Goal: Find contact information: Find contact information

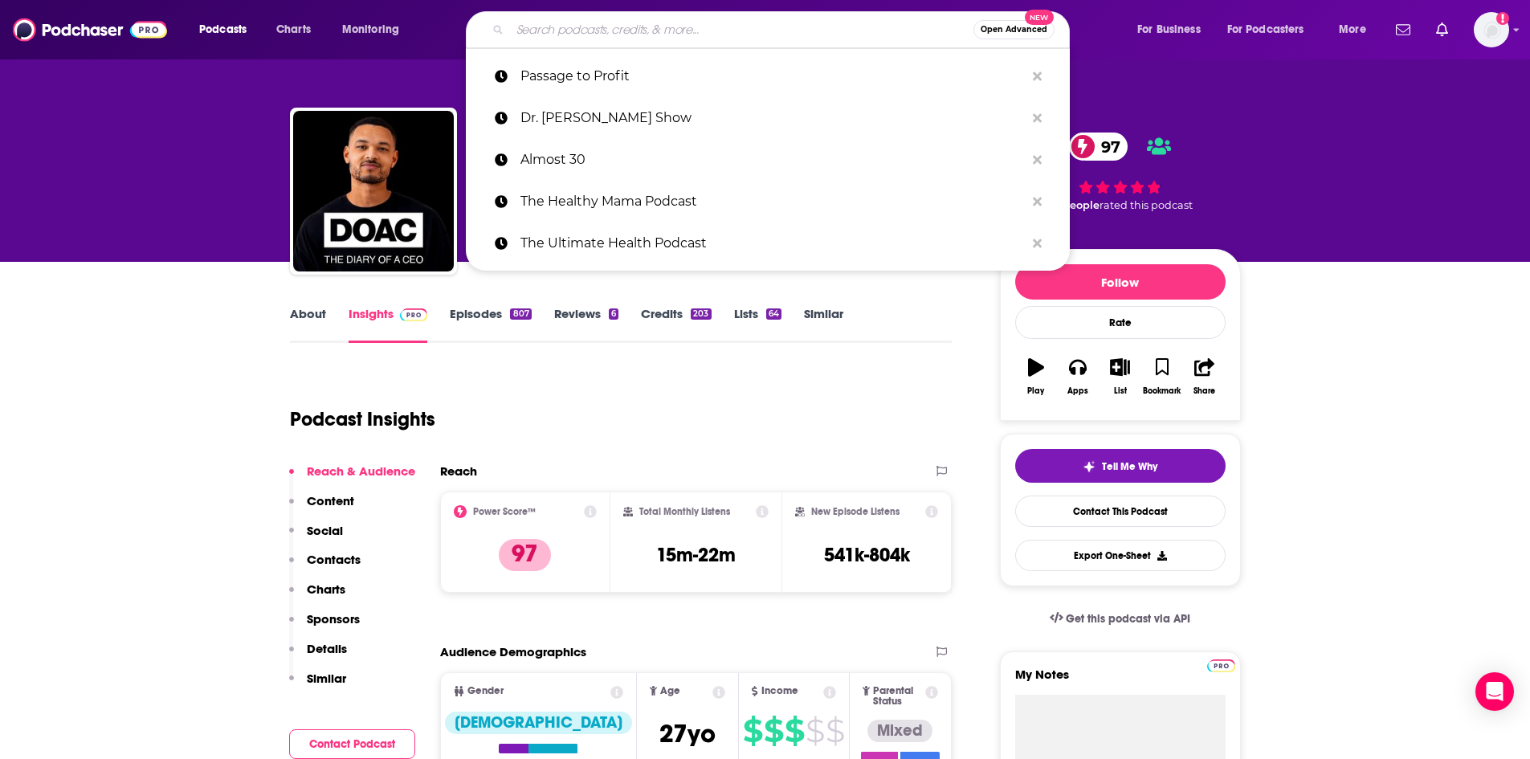
click at [541, 36] on input "Search podcasts, credits, & more..." at bounding box center [741, 30] width 463 height 26
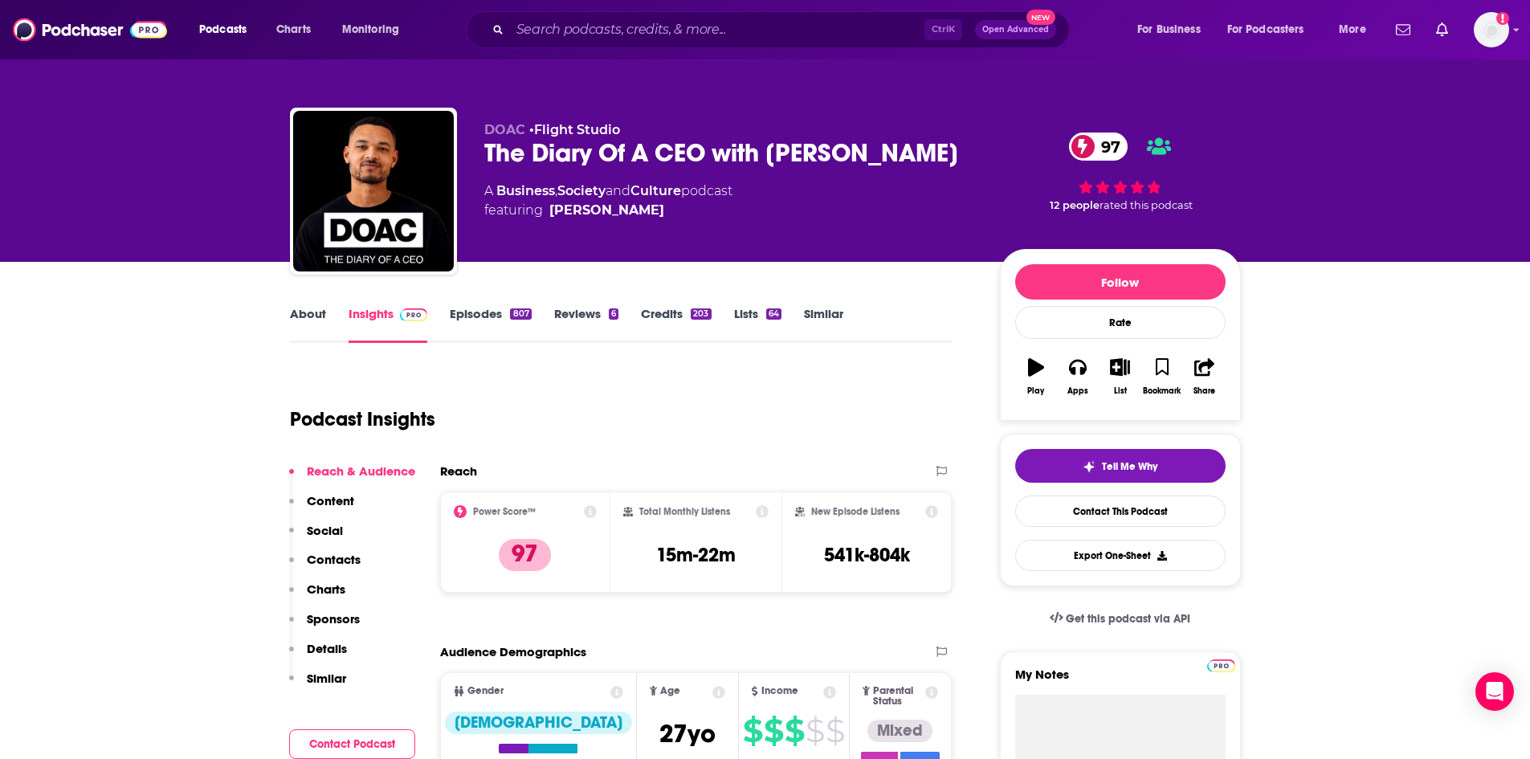
click at [593, 14] on div "Ctrl K Open Advanced New" at bounding box center [768, 29] width 604 height 37
click at [593, 24] on input "Search podcasts, credits, & more..." at bounding box center [717, 30] width 414 height 26
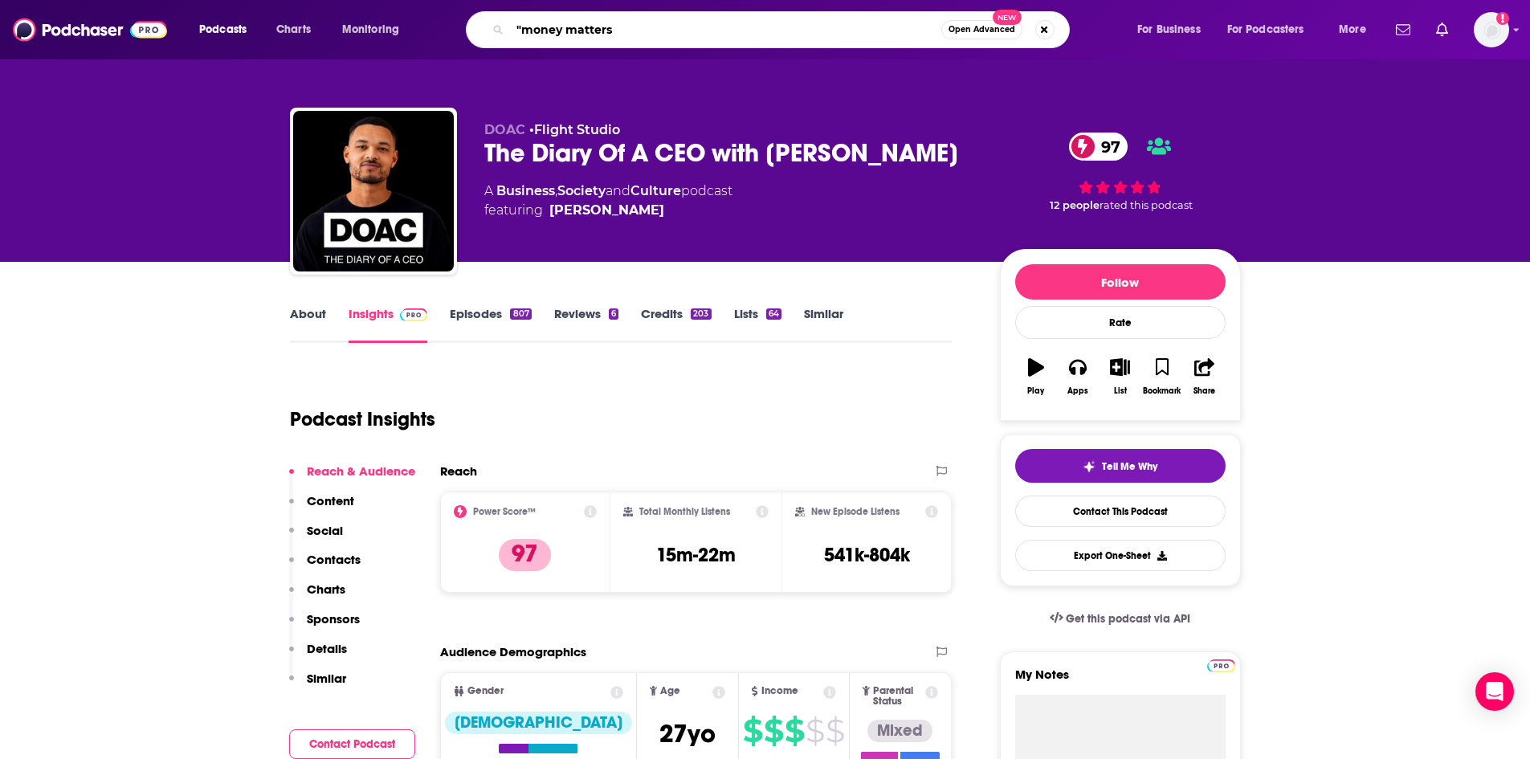
type input ""money matters""
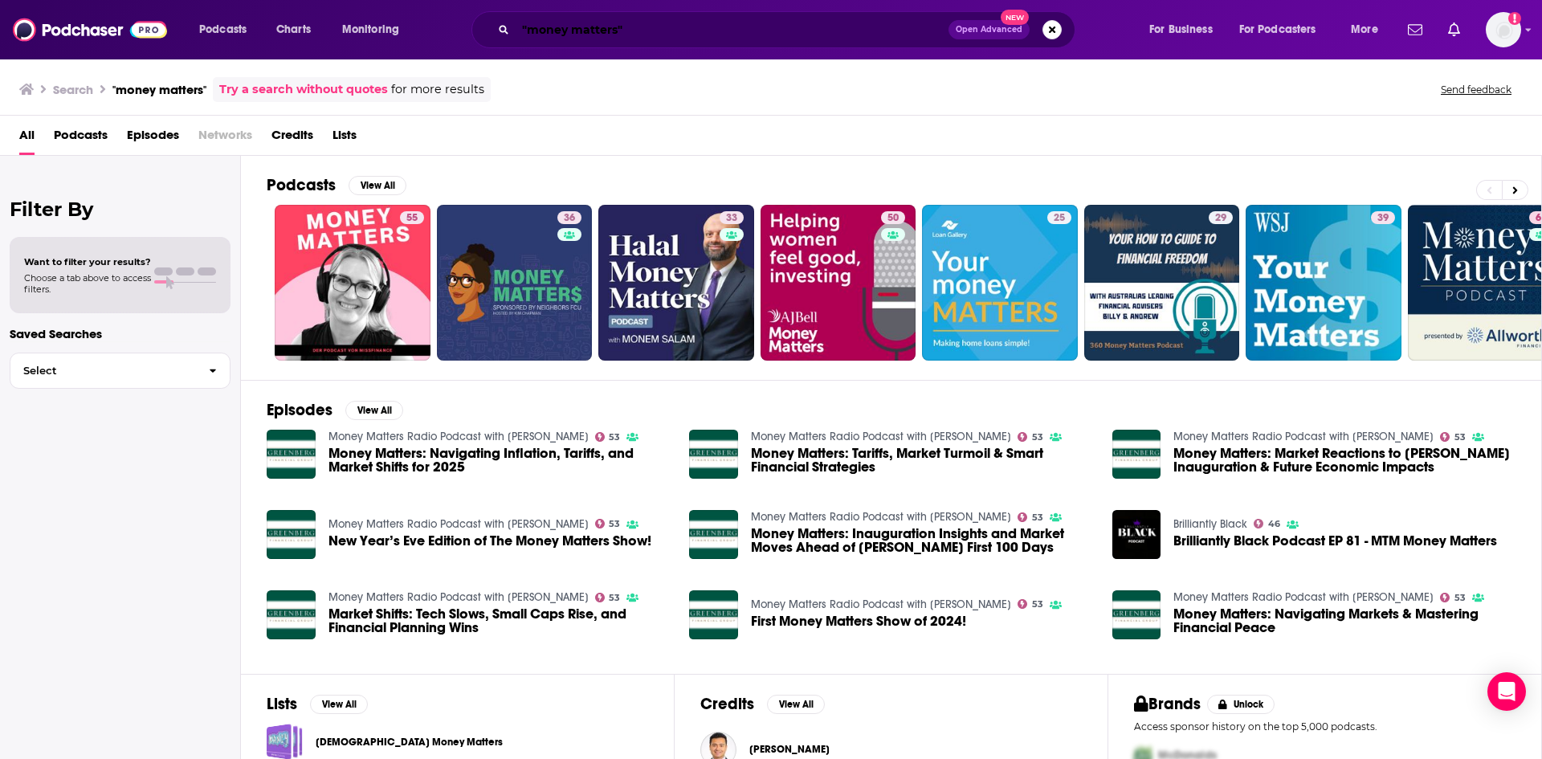
click at [618, 31] on input ""money matters"" at bounding box center [732, 30] width 433 height 26
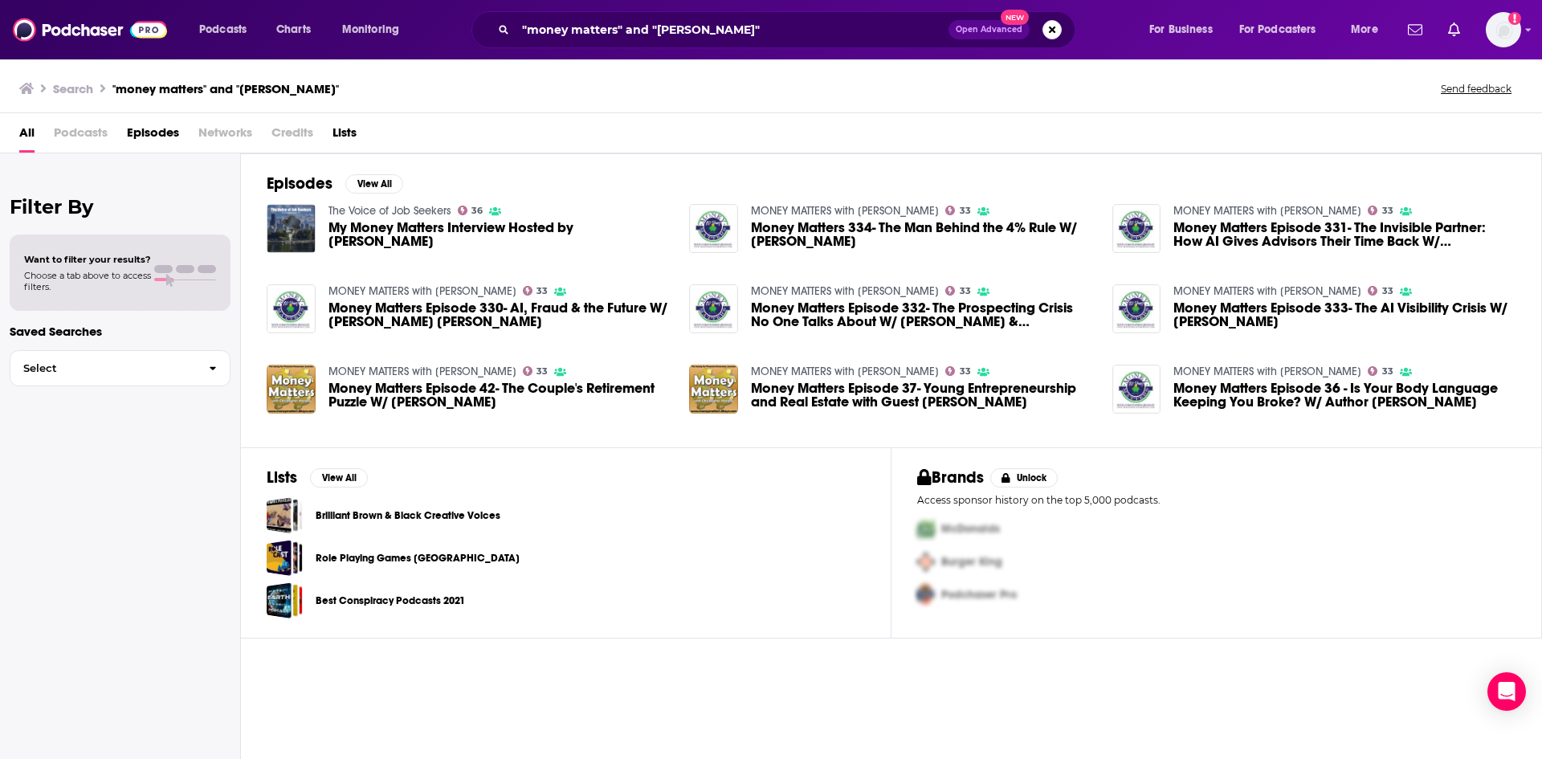
click at [71, 133] on span "Podcasts" at bounding box center [81, 136] width 54 height 33
click at [82, 91] on h3 "Search" at bounding box center [73, 88] width 40 height 15
click at [691, 29] on input ""money matters" and "[PERSON_NAME]"" at bounding box center [732, 30] width 433 height 26
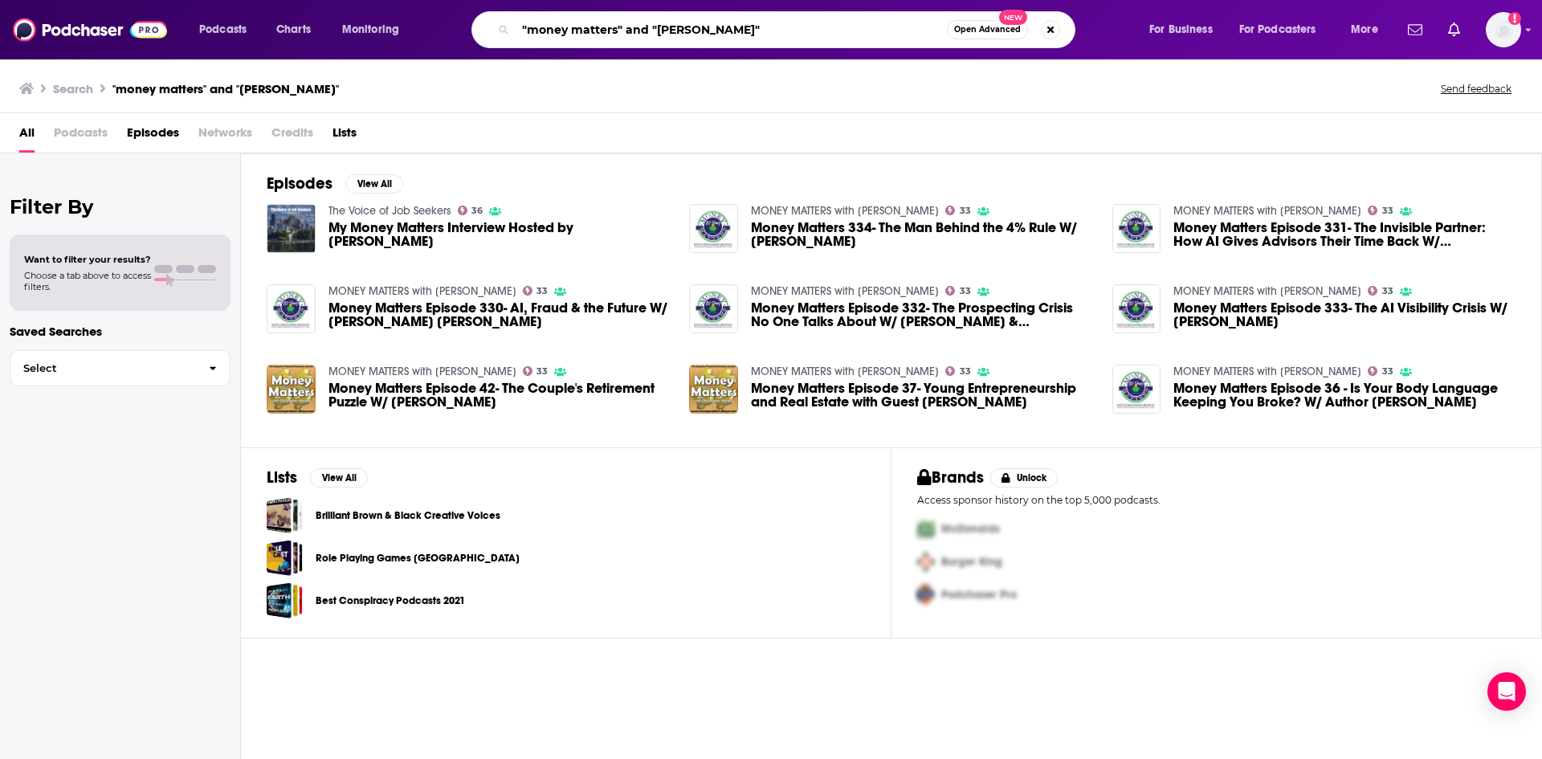
type input ""money matters" and "[PERSON_NAME]""
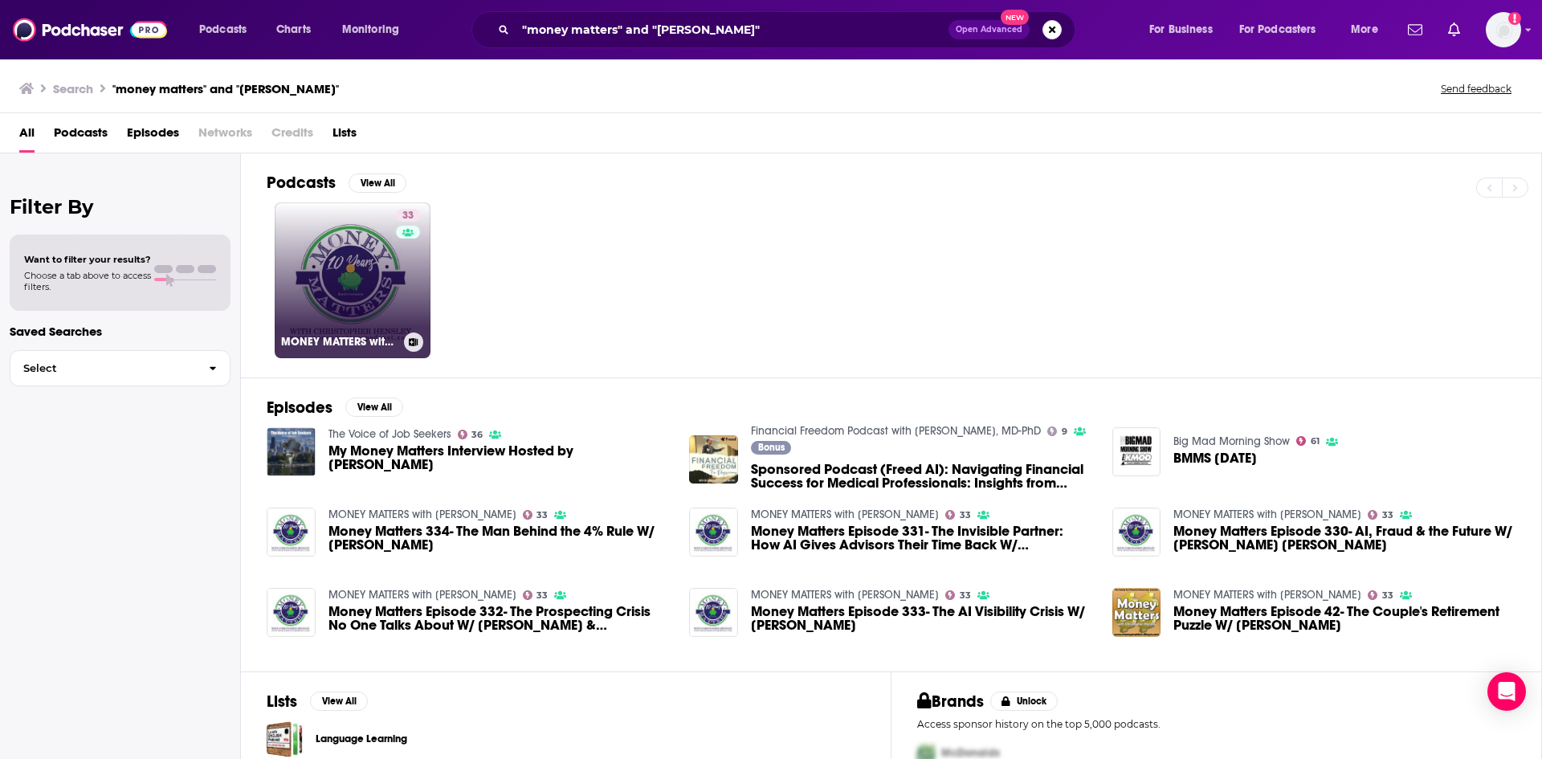
click at [373, 267] on link "33 MONEY MATTERS with [PERSON_NAME]" at bounding box center [353, 280] width 156 height 156
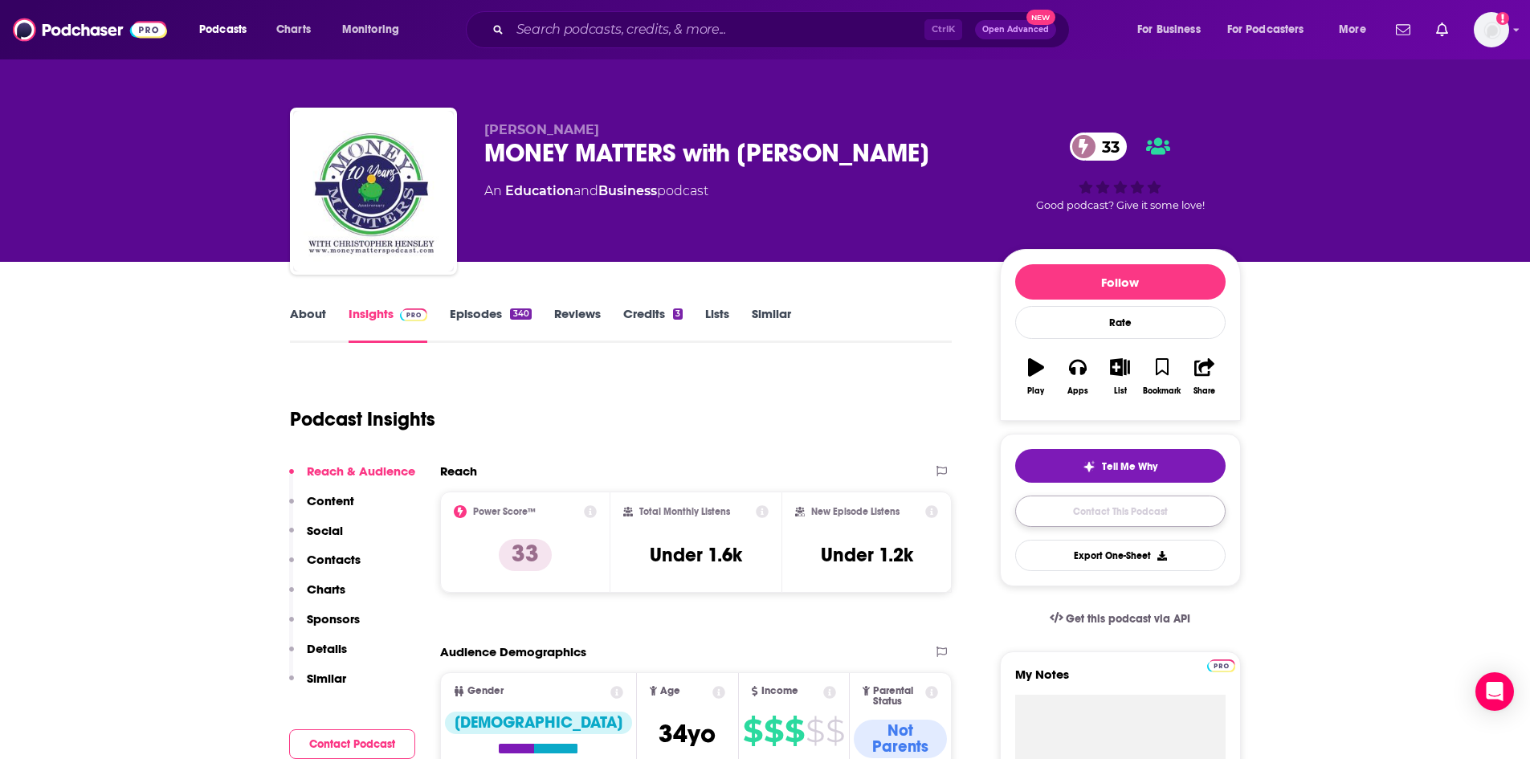
click at [1116, 513] on link "Contact This Podcast" at bounding box center [1120, 511] width 210 height 31
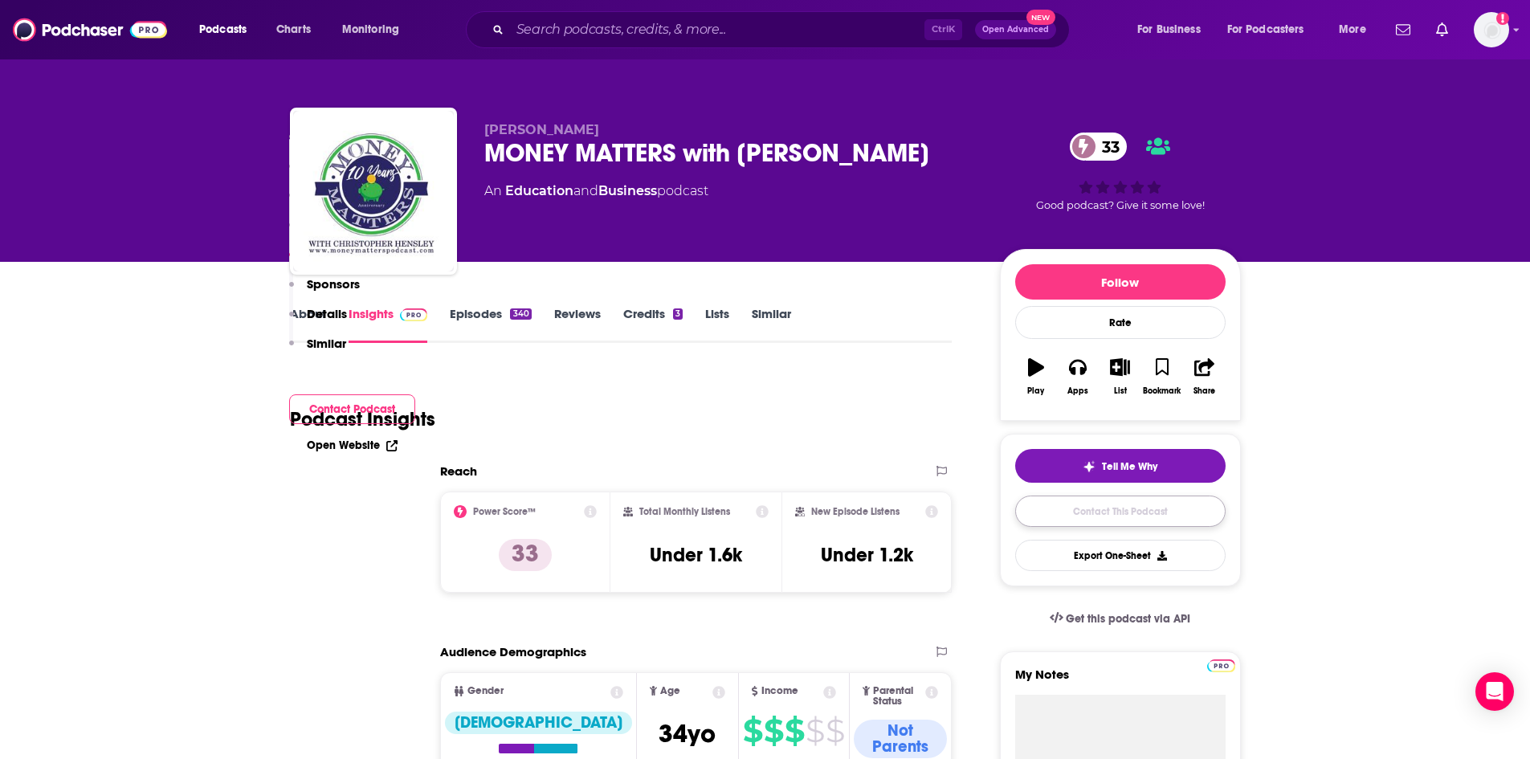
scroll to position [1547, 0]
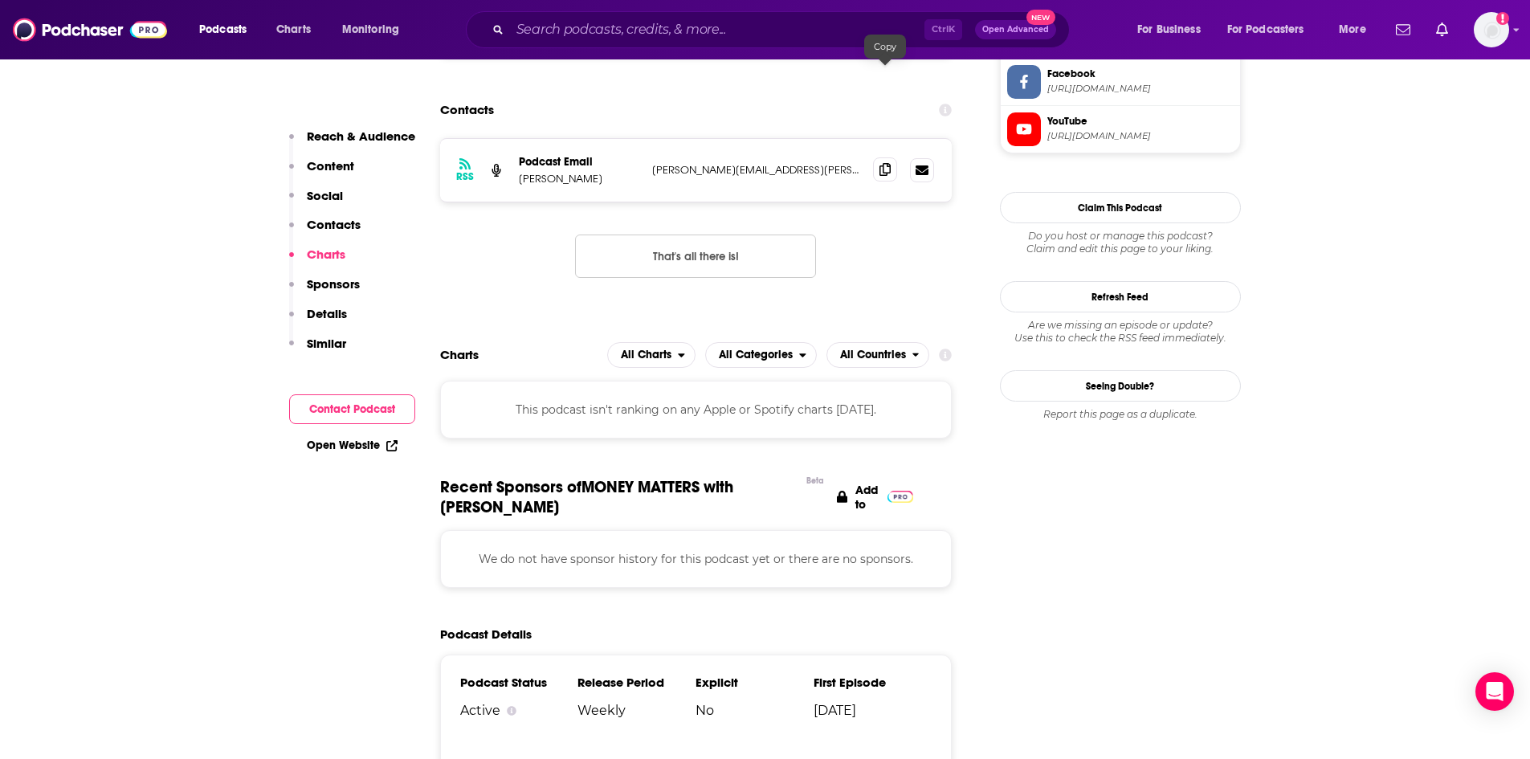
click at [887, 163] on icon at bounding box center [884, 169] width 11 height 13
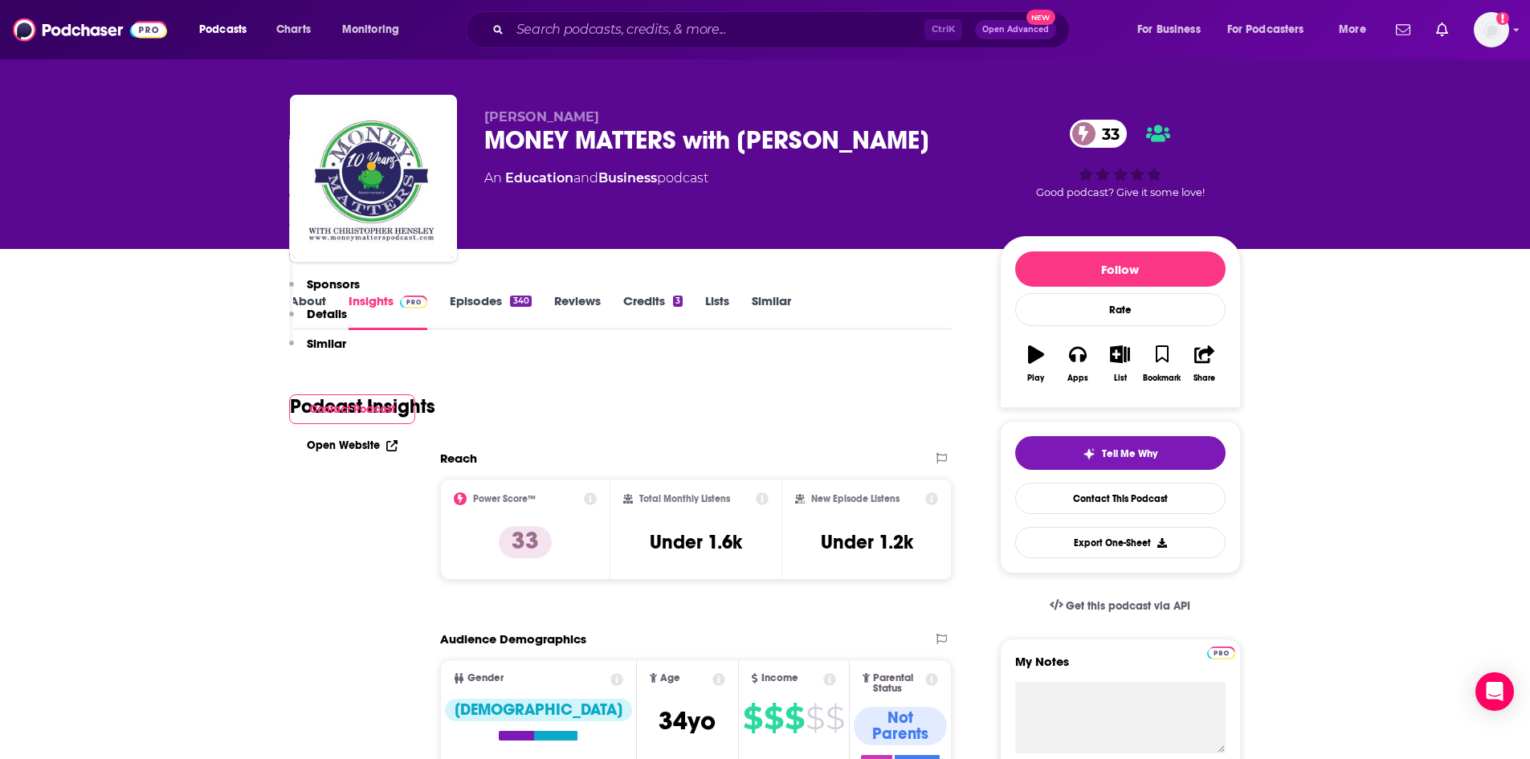
scroll to position [0, 0]
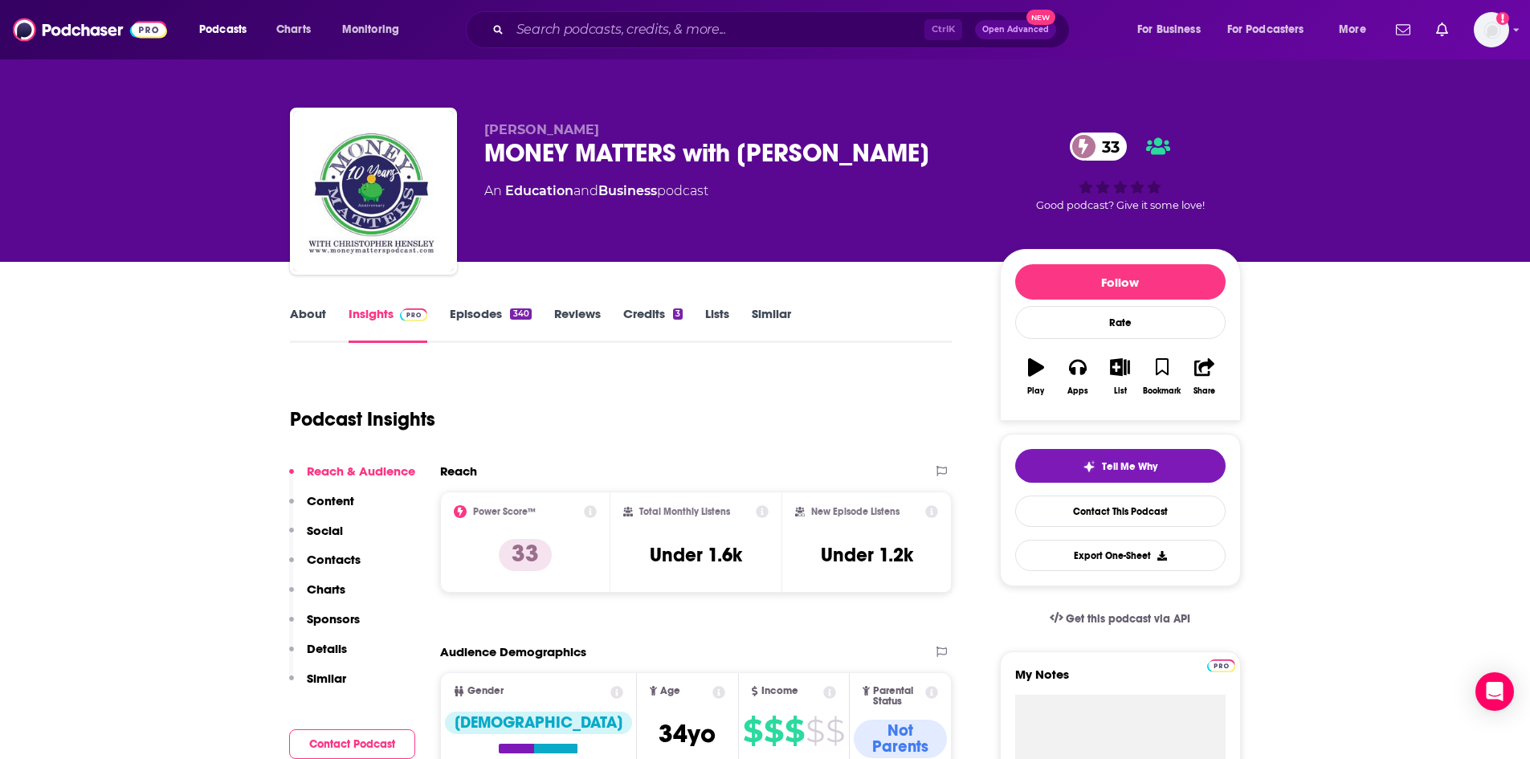
drag, startPoint x: 485, startPoint y: 147, endPoint x: 590, endPoint y: 190, distance: 113.5
click at [590, 169] on div "MONEY MATTERS with [PERSON_NAME] 33" at bounding box center [729, 152] width 490 height 31
copy h2 "MONEY MATTERS with [PERSON_NAME]"
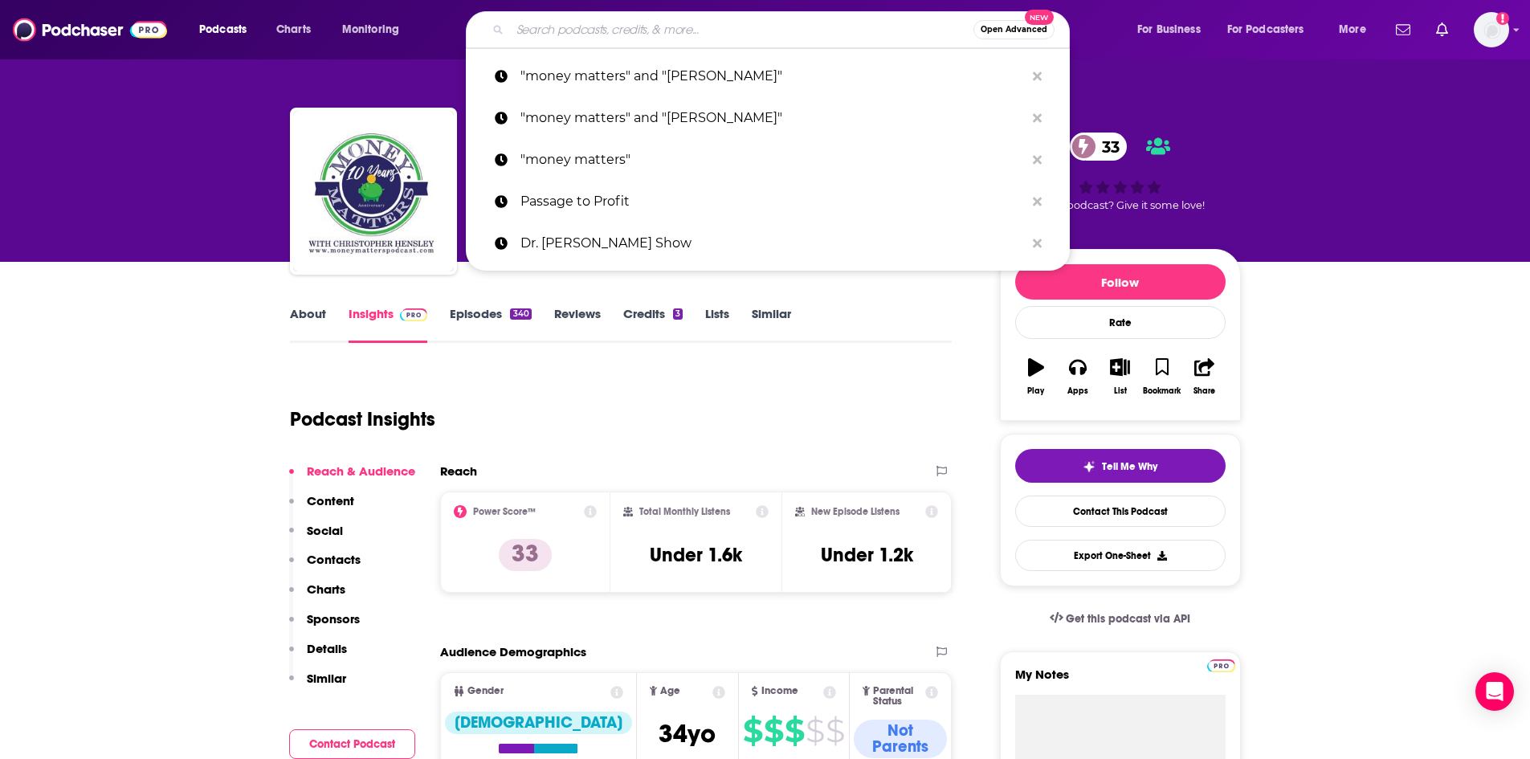
click at [540, 31] on input "Search podcasts, credits, & more..." at bounding box center [741, 30] width 463 height 26
paste input "The Focused Advisor Podcast"
type input "The Focused Advisor Podcast"
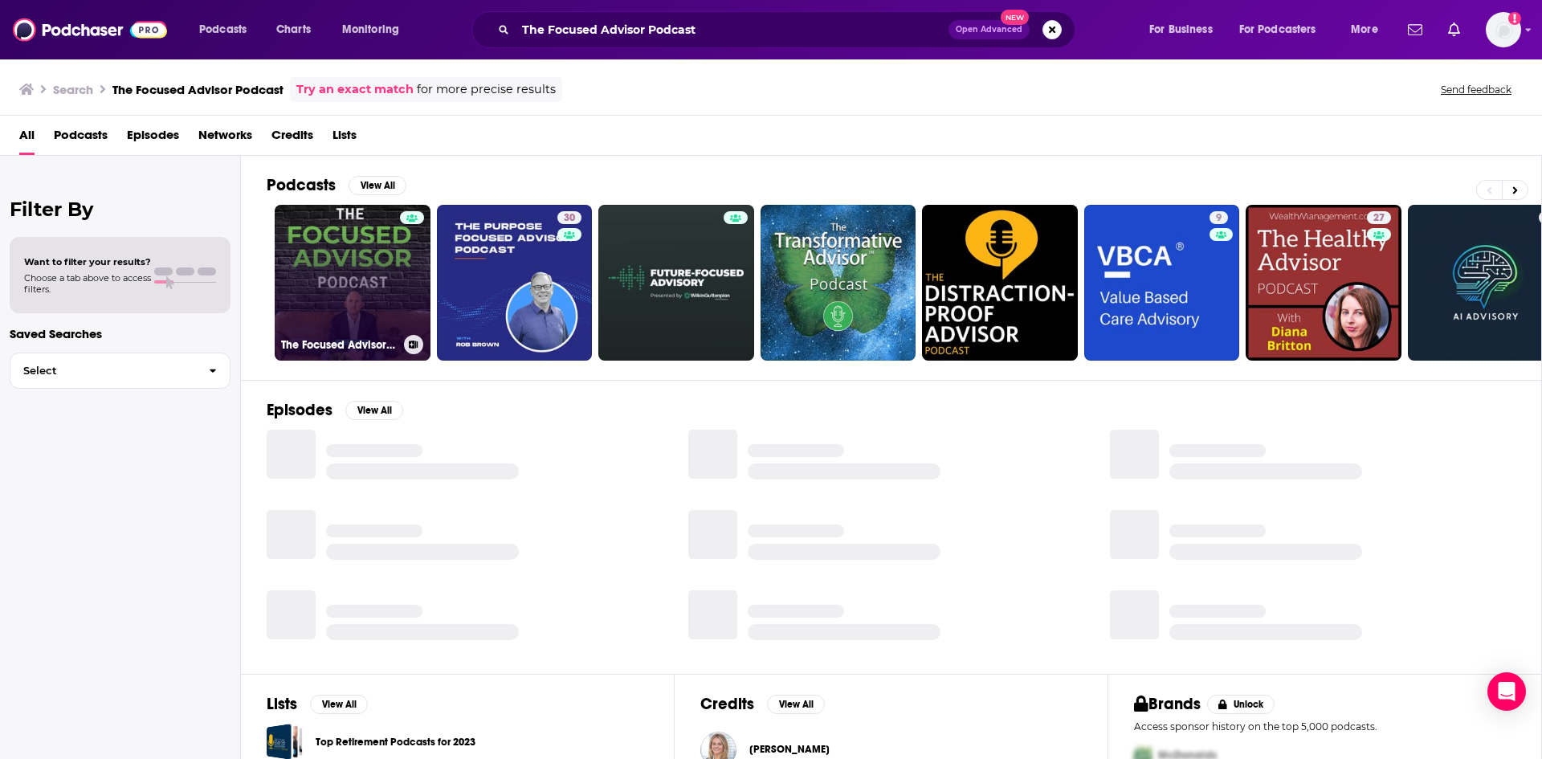
click at [365, 291] on link "The Focused Advisor Podcast" at bounding box center [353, 283] width 156 height 156
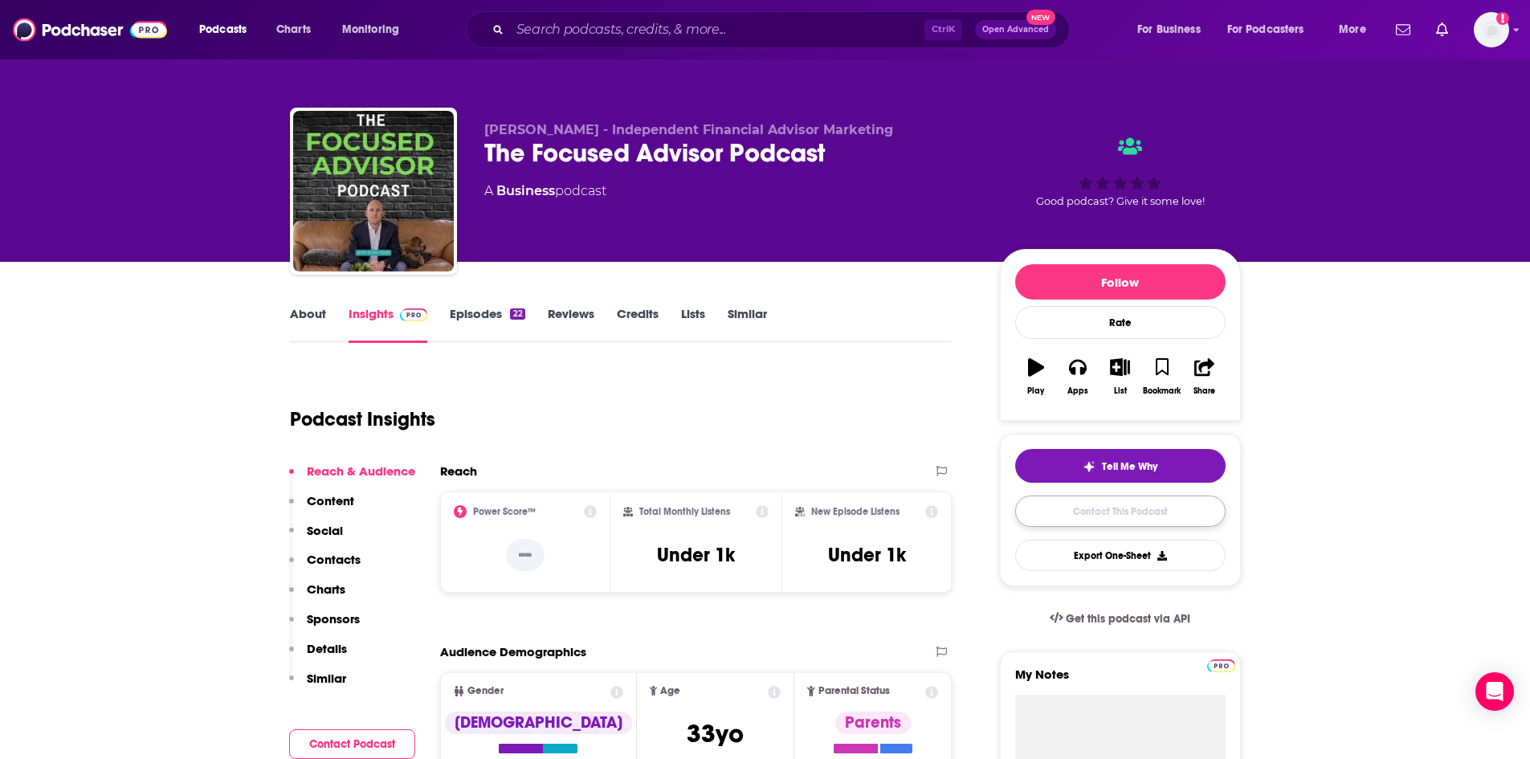
click at [1092, 517] on link "Contact This Podcast" at bounding box center [1120, 511] width 210 height 31
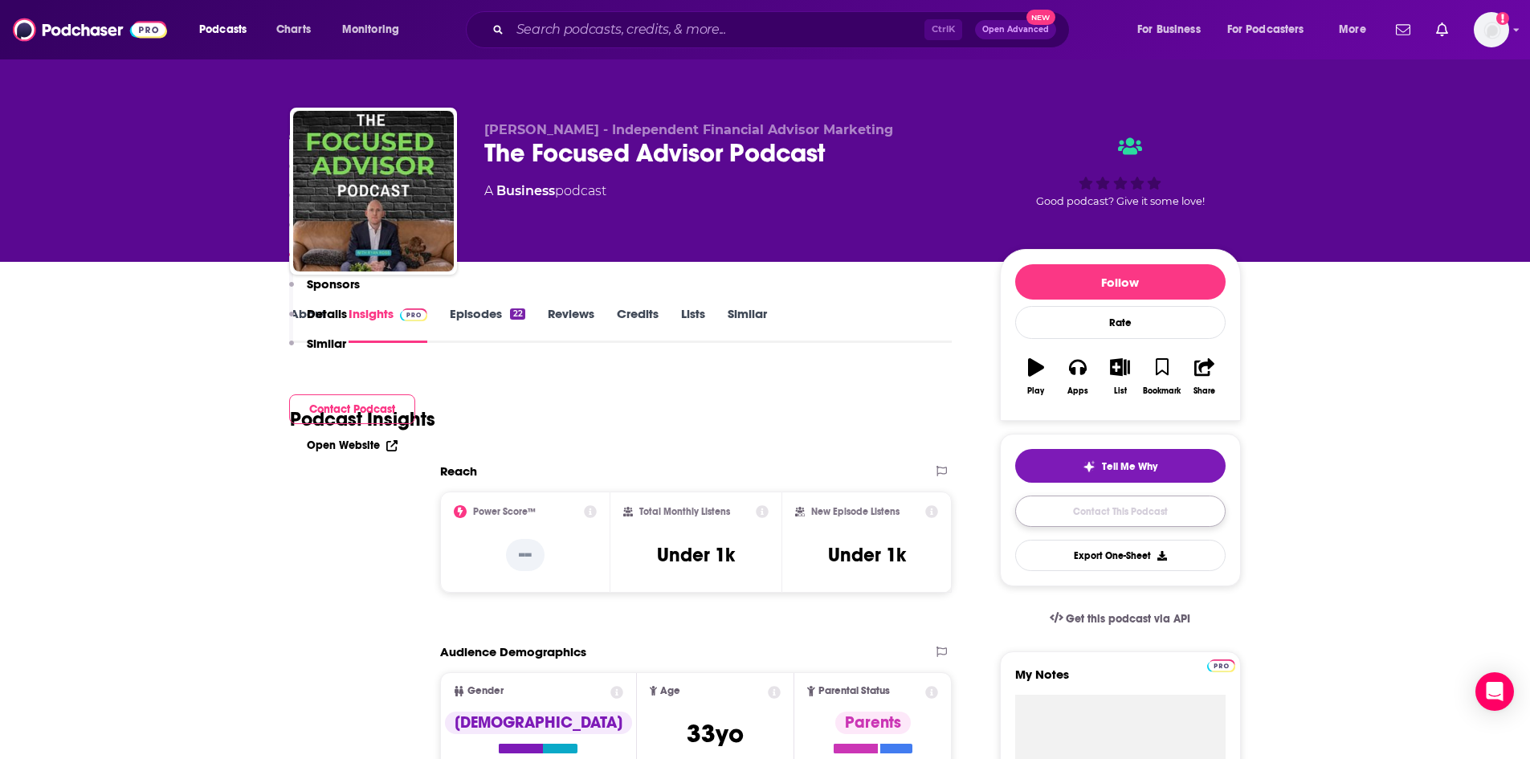
scroll to position [1296, 0]
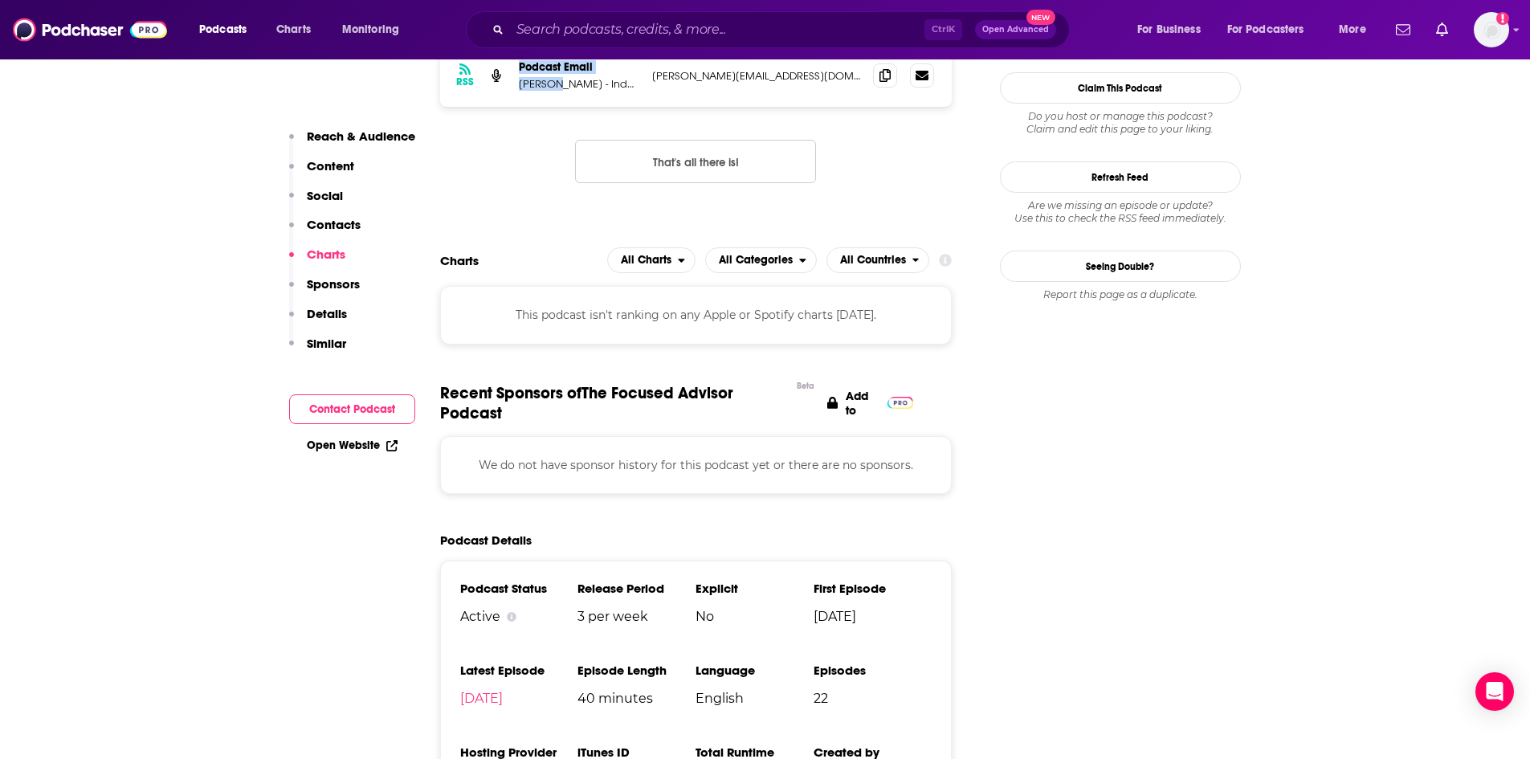
drag, startPoint x: 507, startPoint y: 80, endPoint x: 561, endPoint y: 82, distance: 53.9
click at [561, 82] on div "RSS Podcast Email [PERSON_NAME] - Independent Financial Advisor Marketing [PERS…" at bounding box center [696, 75] width 512 height 63
click at [572, 89] on p "[PERSON_NAME] - Independent Financial Advisor Marketing" at bounding box center [579, 84] width 120 height 14
drag, startPoint x: 521, startPoint y: 84, endPoint x: 567, endPoint y: 85, distance: 45.8
click at [567, 85] on p "[PERSON_NAME] - Independent Financial Advisor Marketing" at bounding box center [579, 84] width 120 height 14
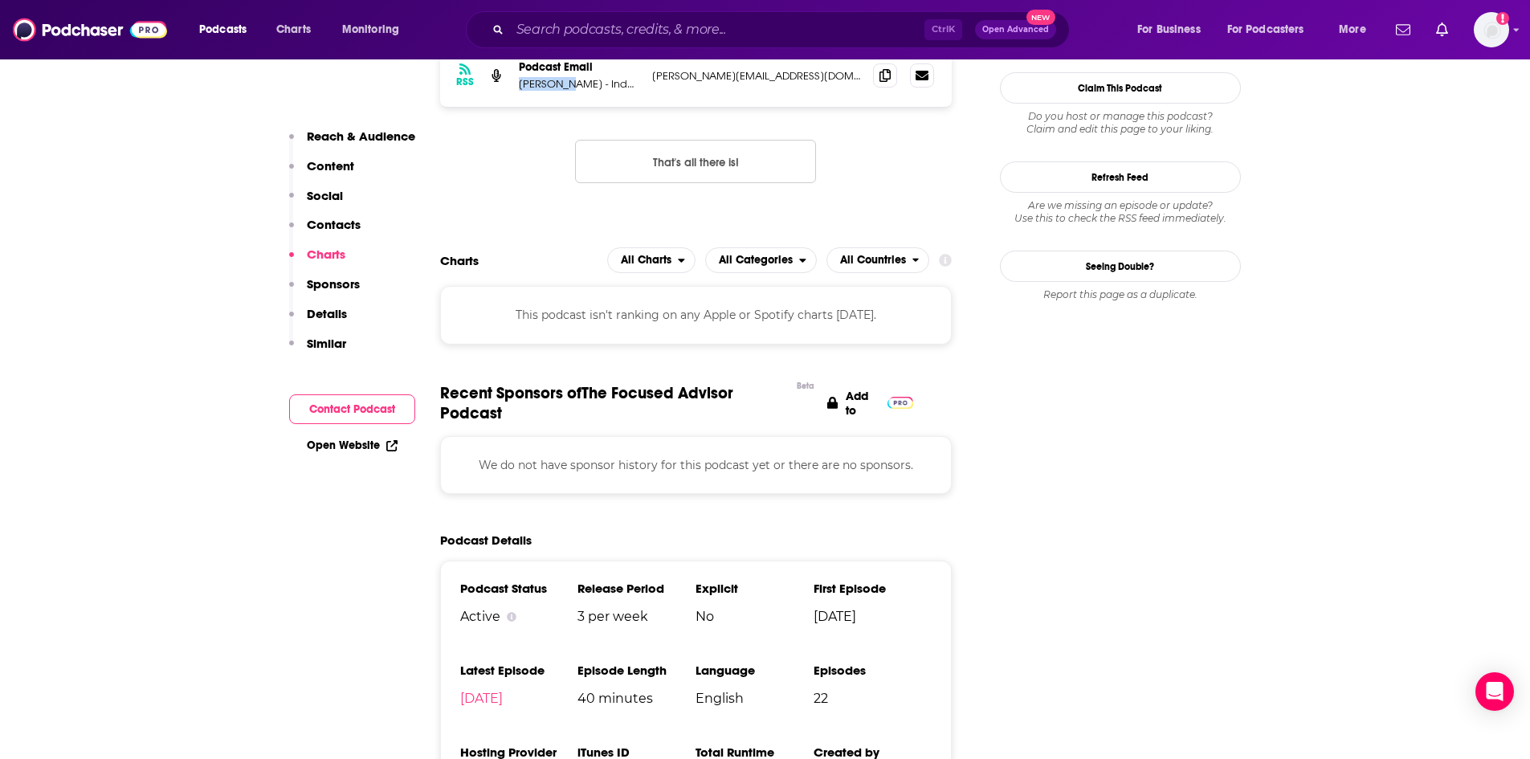
copy p "[PERSON_NAME]"
click at [893, 75] on span at bounding box center [885, 75] width 24 height 24
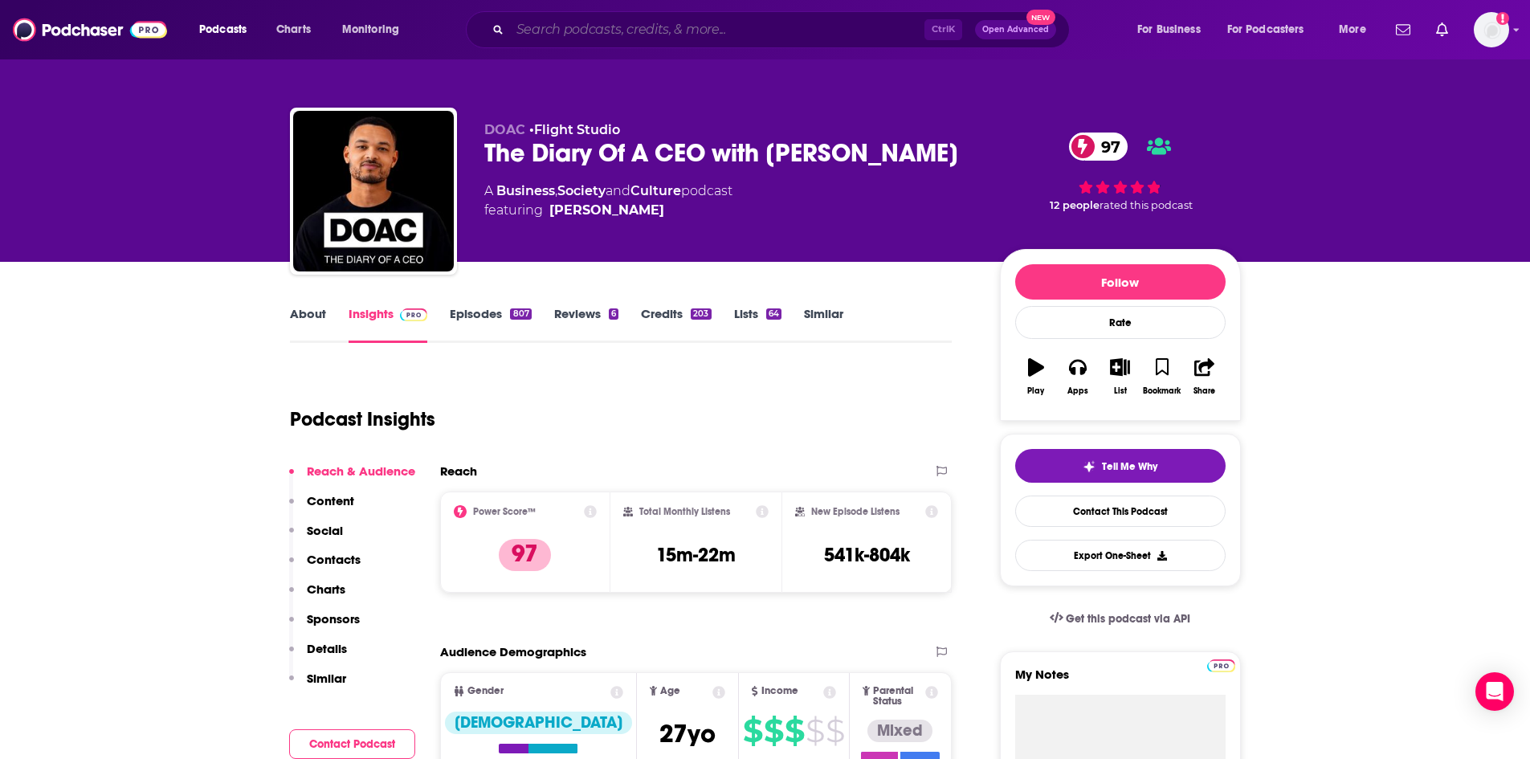
click at [575, 39] on input "Search podcasts, credits, & more..." at bounding box center [717, 30] width 414 height 26
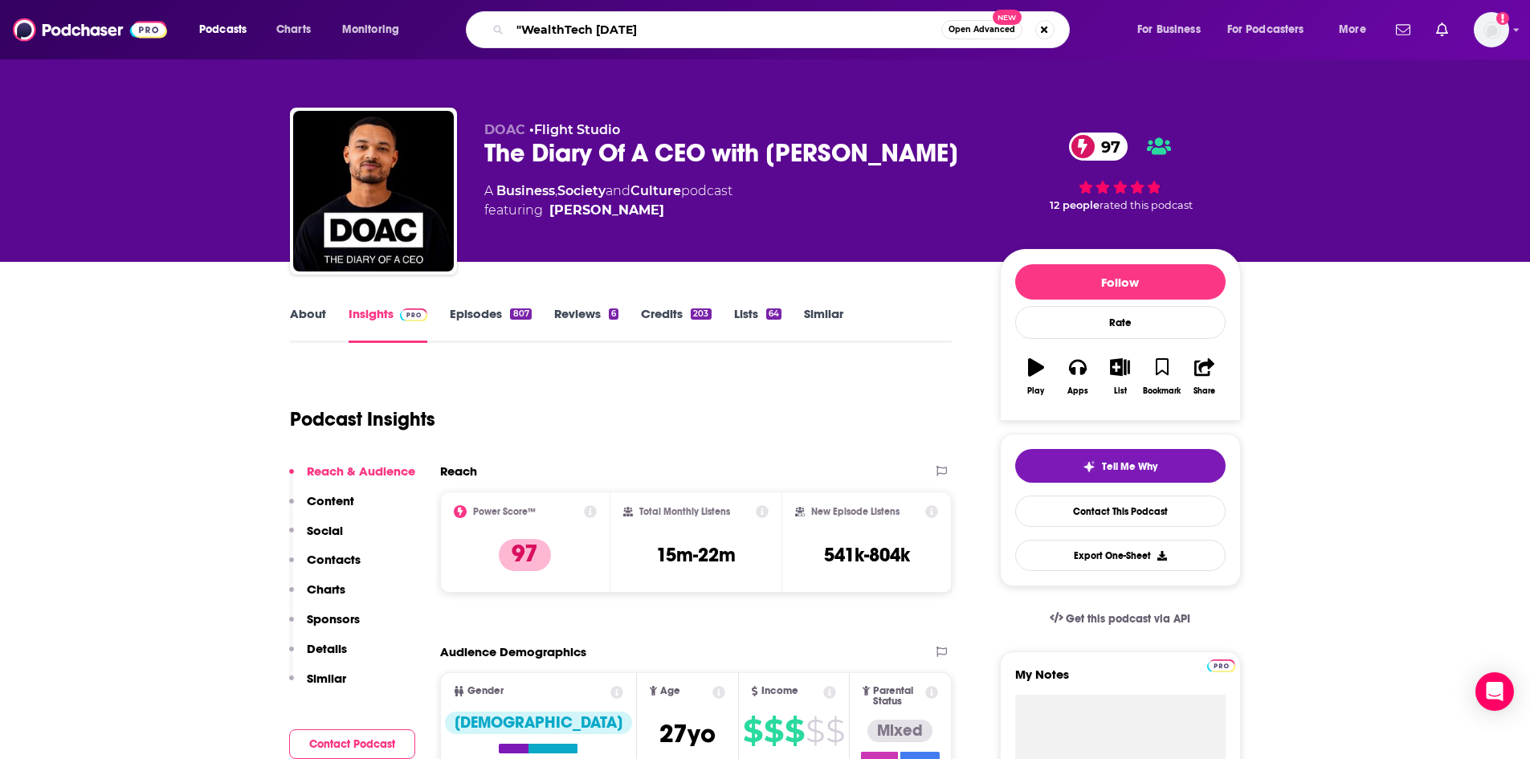
type input ""WealthTech [DATE]""
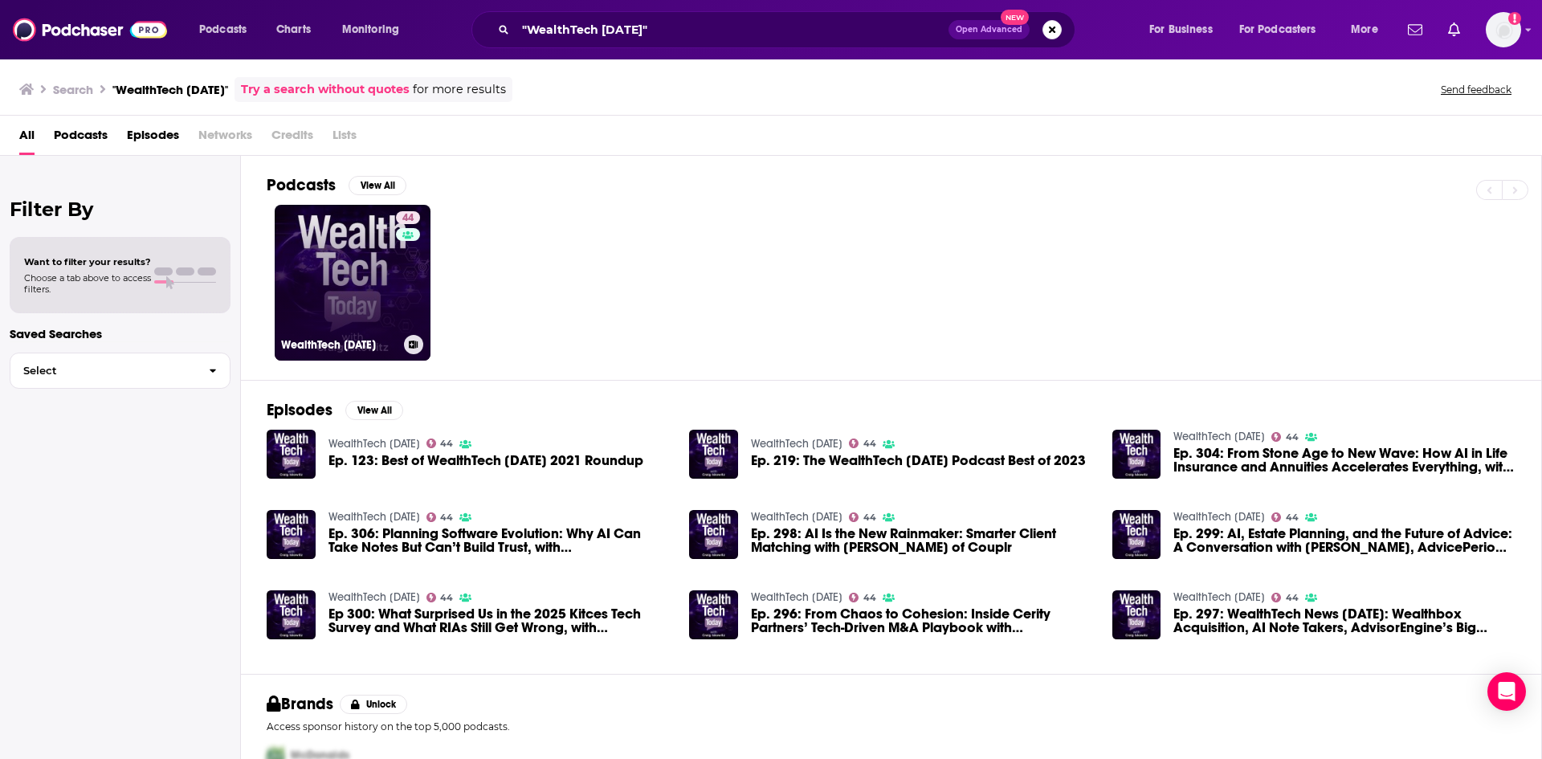
click at [377, 323] on link "44 WealthTech Today" at bounding box center [353, 283] width 156 height 156
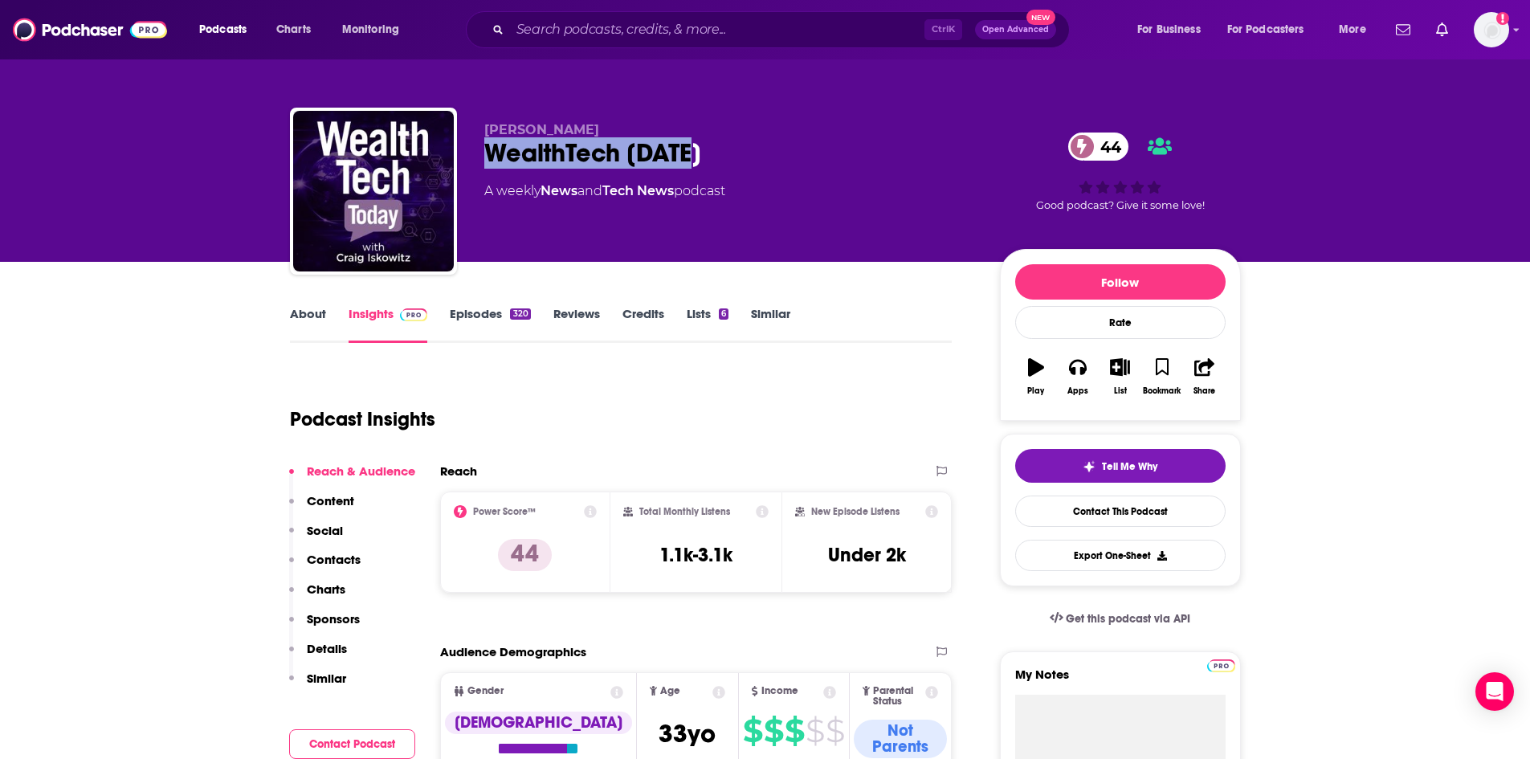
drag, startPoint x: 487, startPoint y: 154, endPoint x: 712, endPoint y: 163, distance: 225.0
click at [712, 163] on div "WealthTech Today 44" at bounding box center [729, 152] width 490 height 31
copy h2 "WealthTech Today"
drag, startPoint x: 584, startPoint y: 132, endPoint x: 518, endPoint y: 117, distance: 67.4
click at [518, 117] on div "Craig Iskowitz WealthTech Today 44 A weekly News and Tech News podcast 44 Good …" at bounding box center [765, 194] width 951 height 173
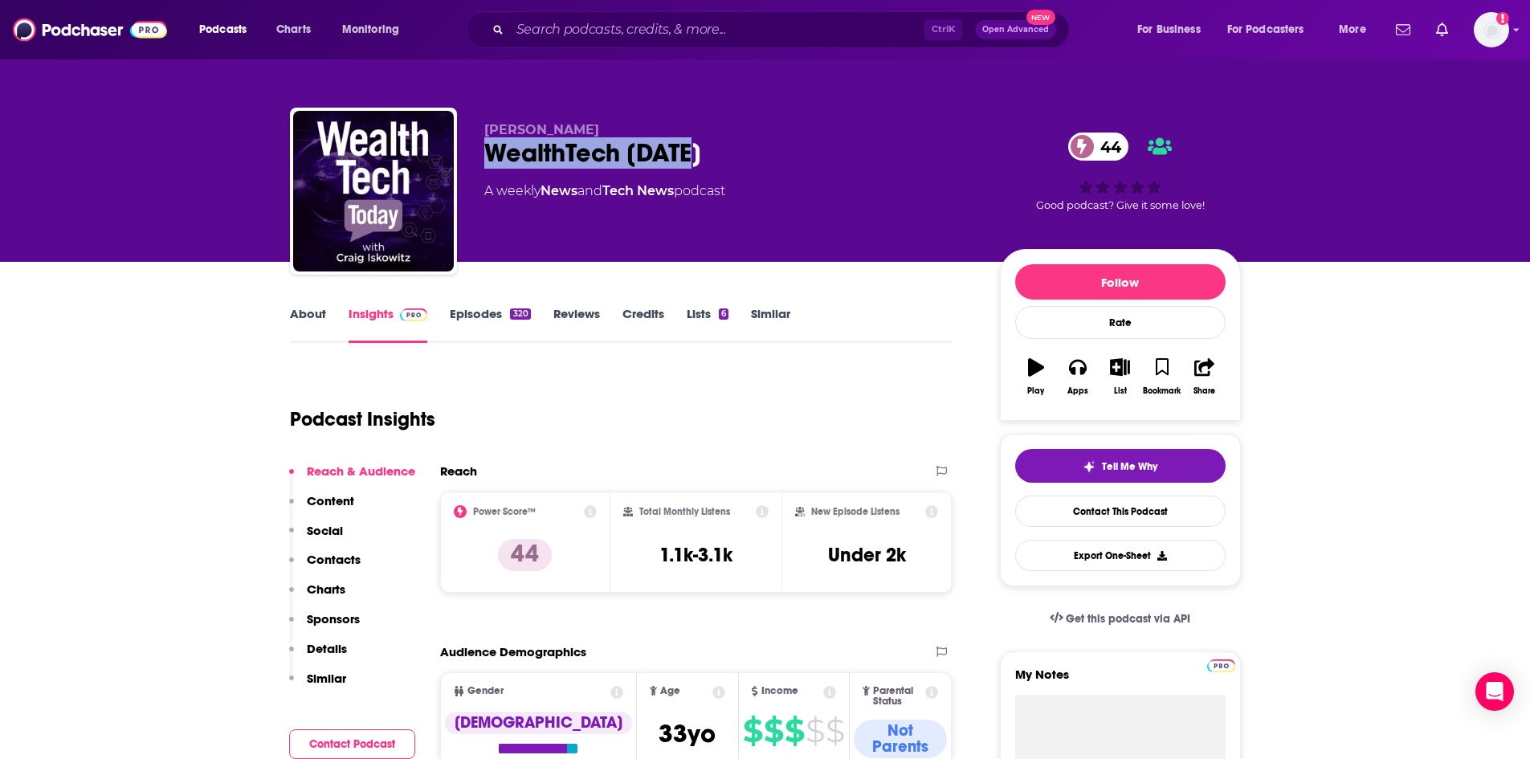
copy span "Iskowitz"
click at [577, 130] on span "Craig Iskowitz" at bounding box center [541, 129] width 115 height 15
click at [585, 128] on p "Craig Iskowitz" at bounding box center [729, 129] width 490 height 15
click at [1164, 501] on link "Contact This Podcast" at bounding box center [1120, 511] width 210 height 31
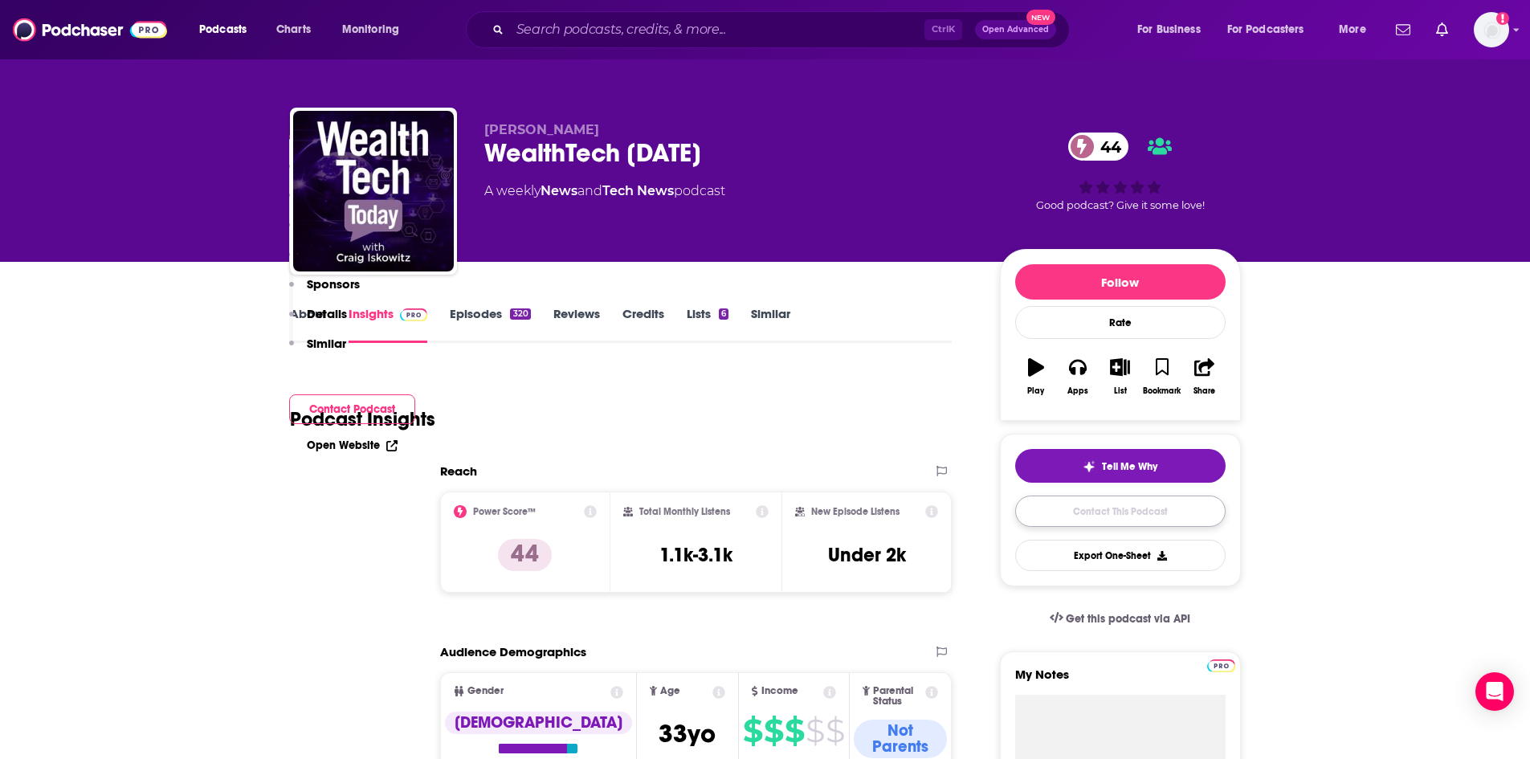
scroll to position [1496, 0]
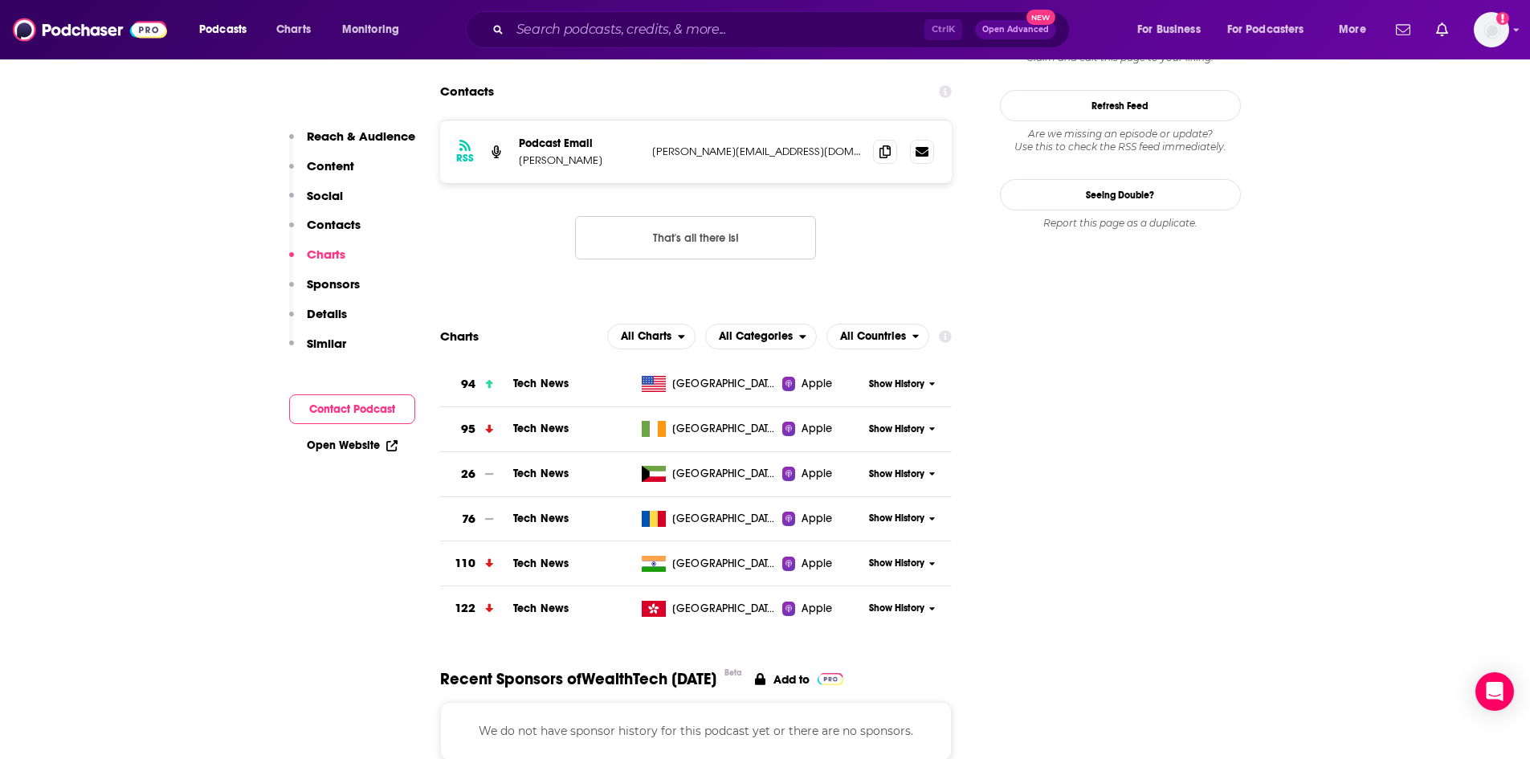
drag, startPoint x: 598, startPoint y: 85, endPoint x: 551, endPoint y: 84, distance: 46.6
click at [551, 153] on p "Craig Iskowitz" at bounding box center [579, 160] width 120 height 14
drag, startPoint x: 602, startPoint y: 92, endPoint x: 547, endPoint y: 88, distance: 55.5
click at [547, 120] on div "RSS Podcast Email Craig Iskowitz craig@ezragroupllc.com craig@ezragroupllc.com" at bounding box center [696, 151] width 512 height 63
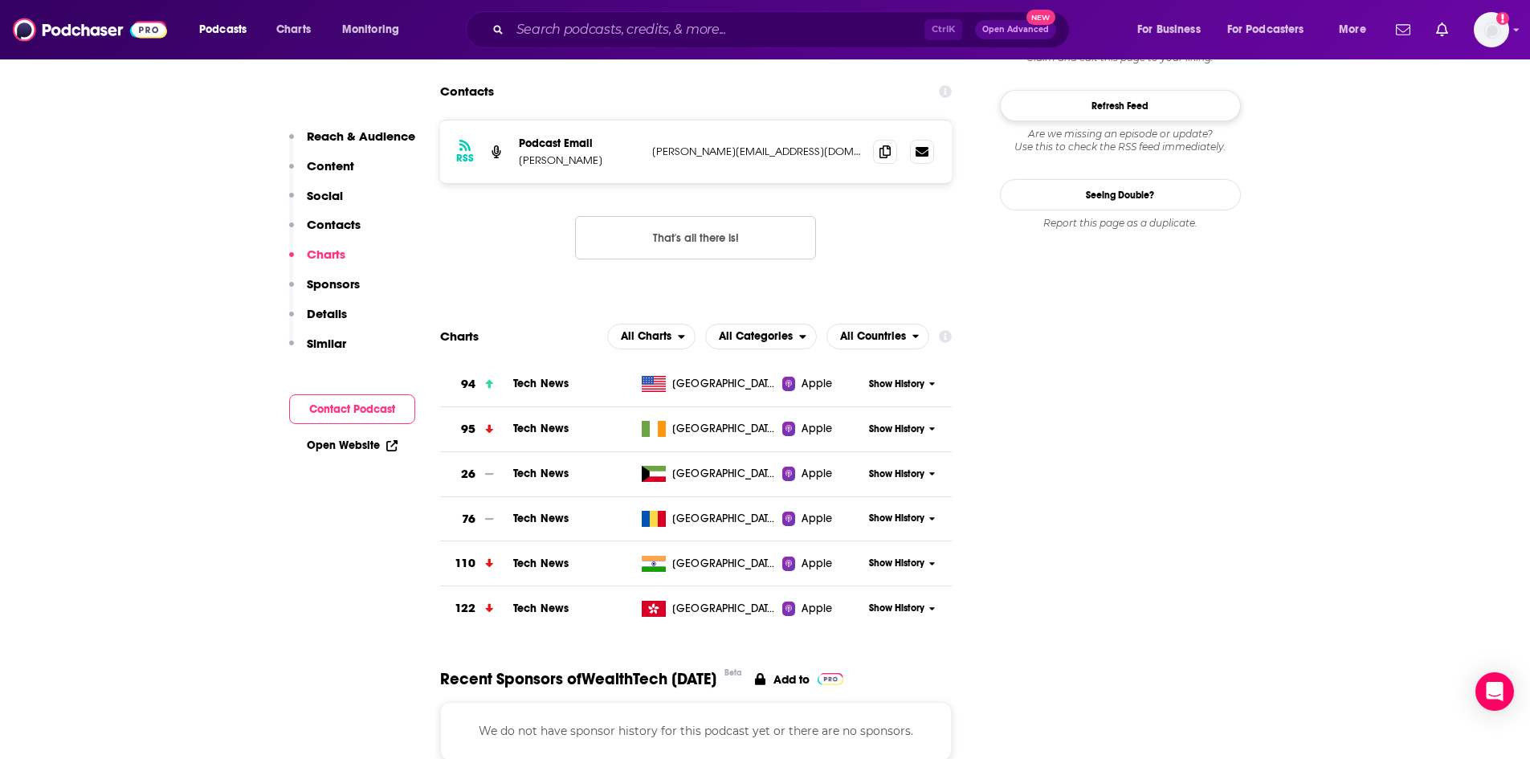
copy p "Iskowitz"
click at [894, 139] on span at bounding box center [885, 151] width 24 height 24
click at [557, 31] on input "Search podcasts, credits, & more..." at bounding box center [717, 30] width 414 height 26
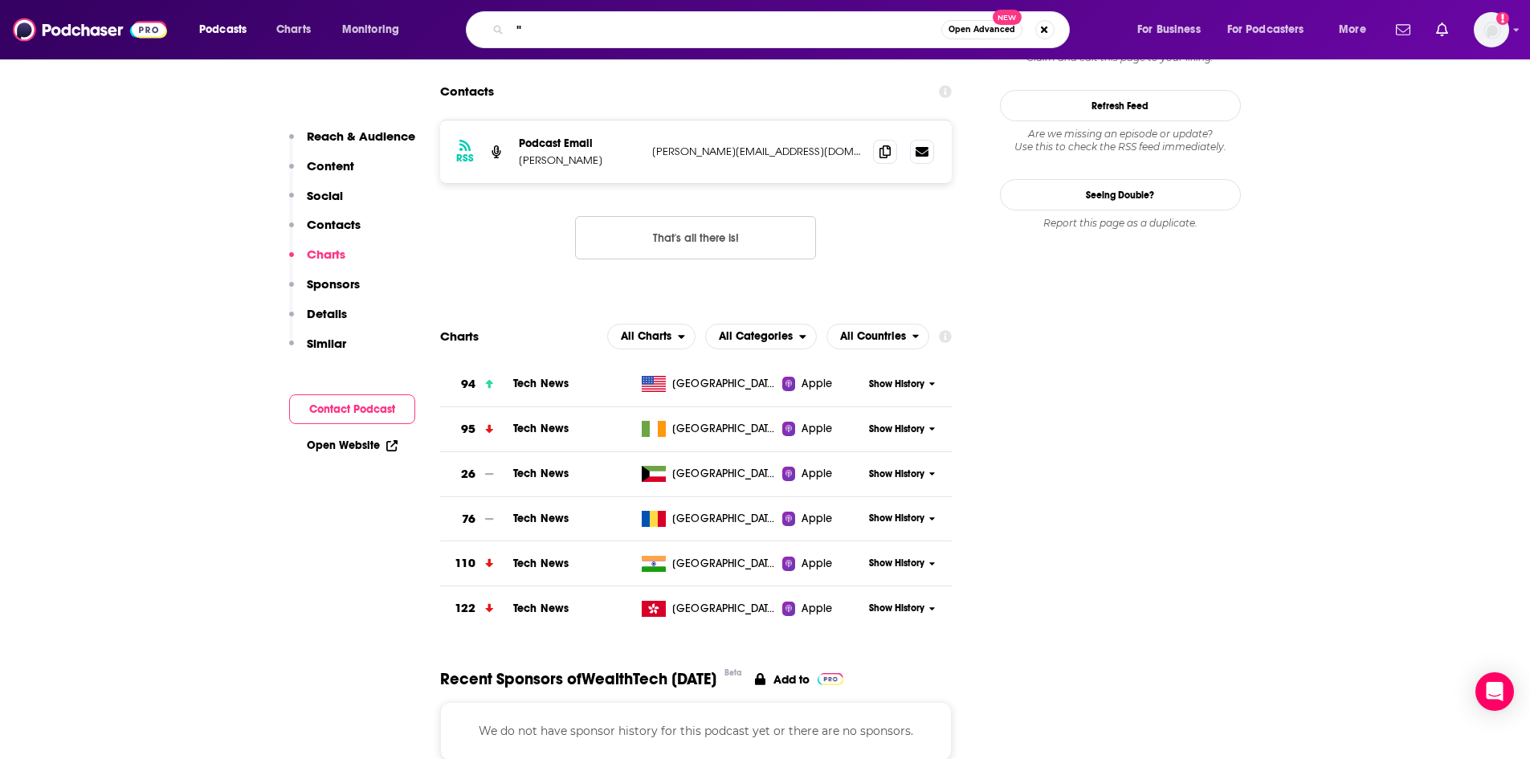
paste input "The Roy Matlock, Jr. Money and Business Hour"
type input ""The Roy Matlock, Jr. Money and Business Hour""
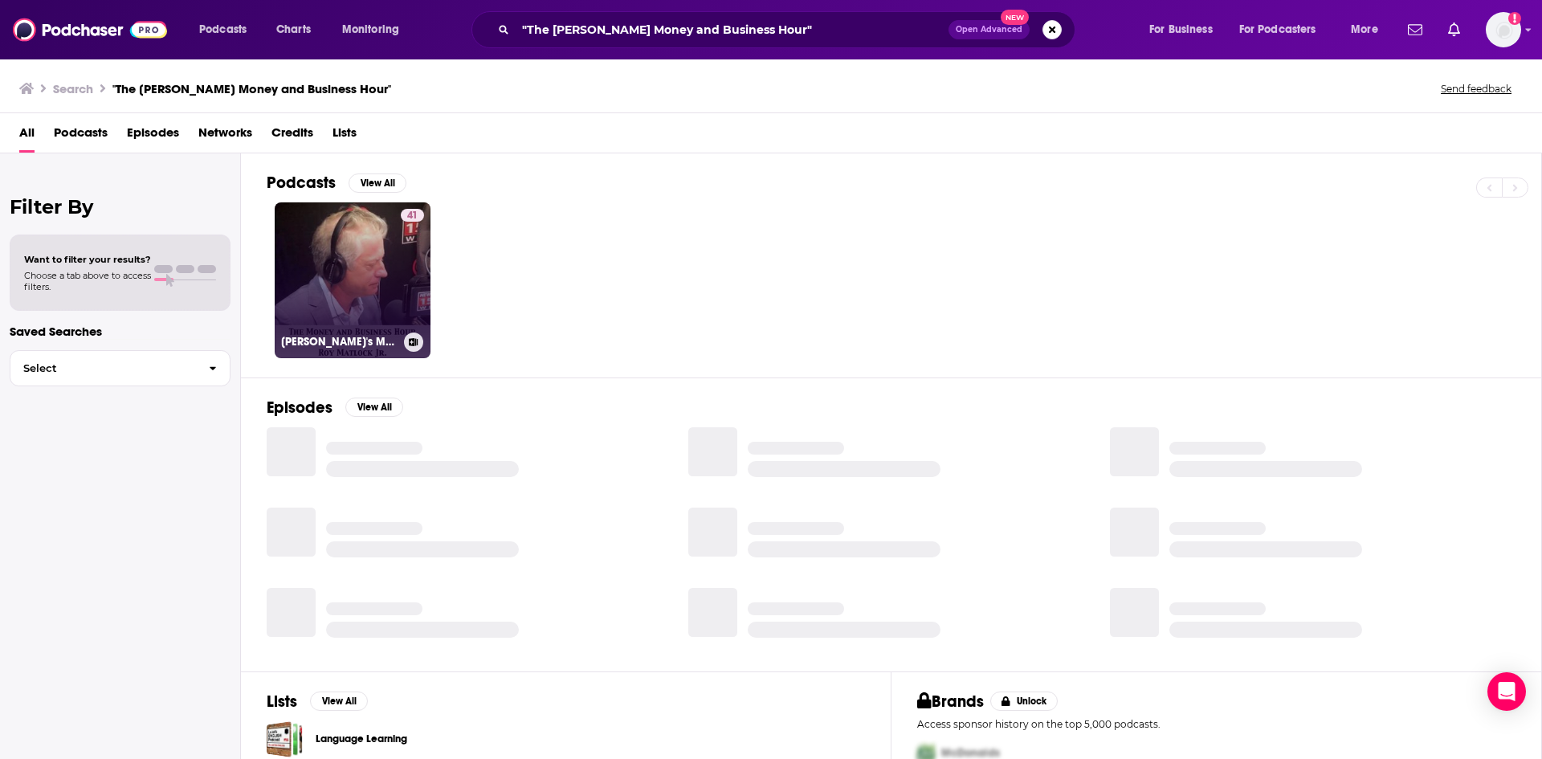
click at [393, 278] on link "41 Roy Matlock Jr.'s Money and Business Hour" at bounding box center [353, 280] width 156 height 156
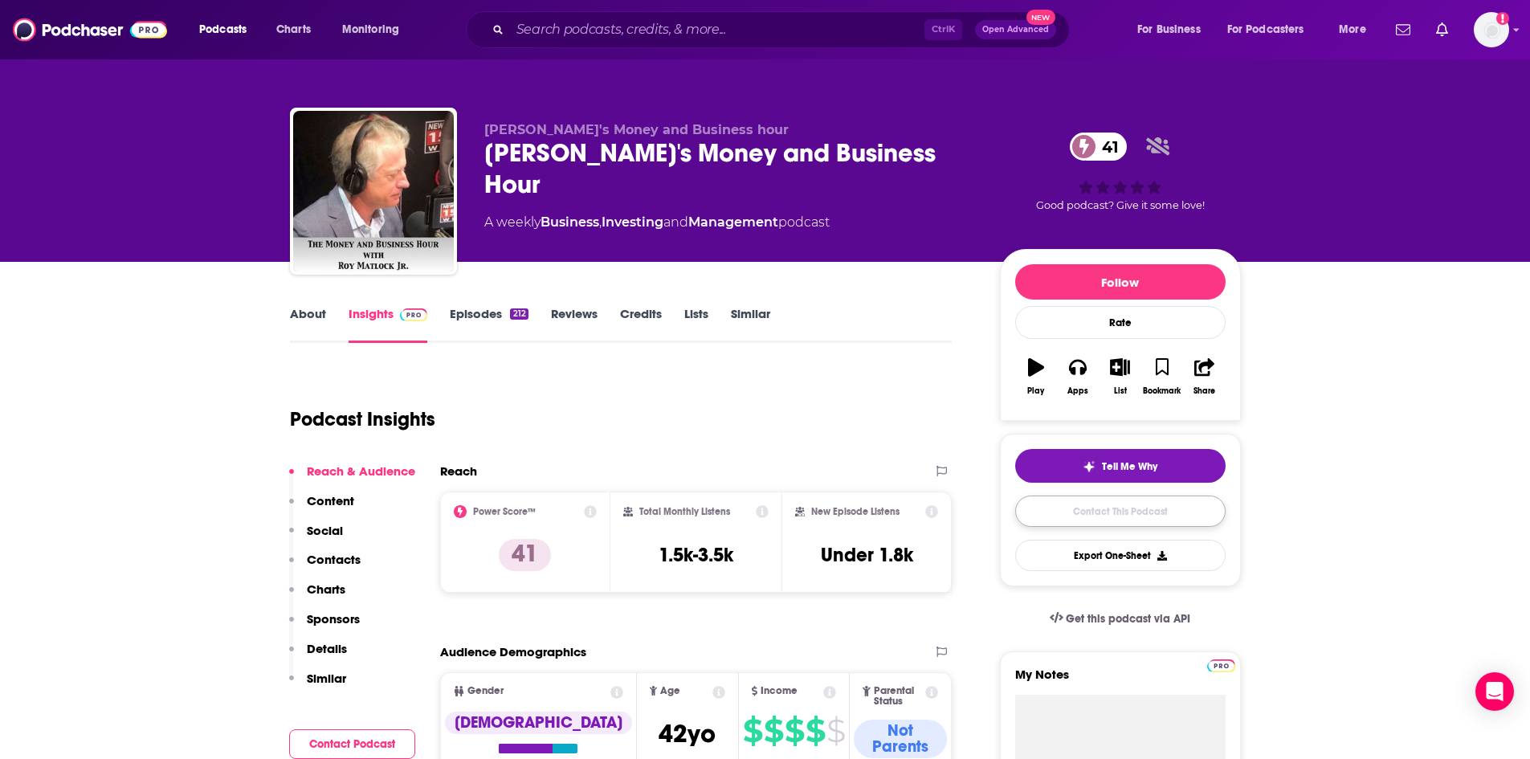
click at [1163, 522] on link "Contact This Podcast" at bounding box center [1120, 511] width 210 height 31
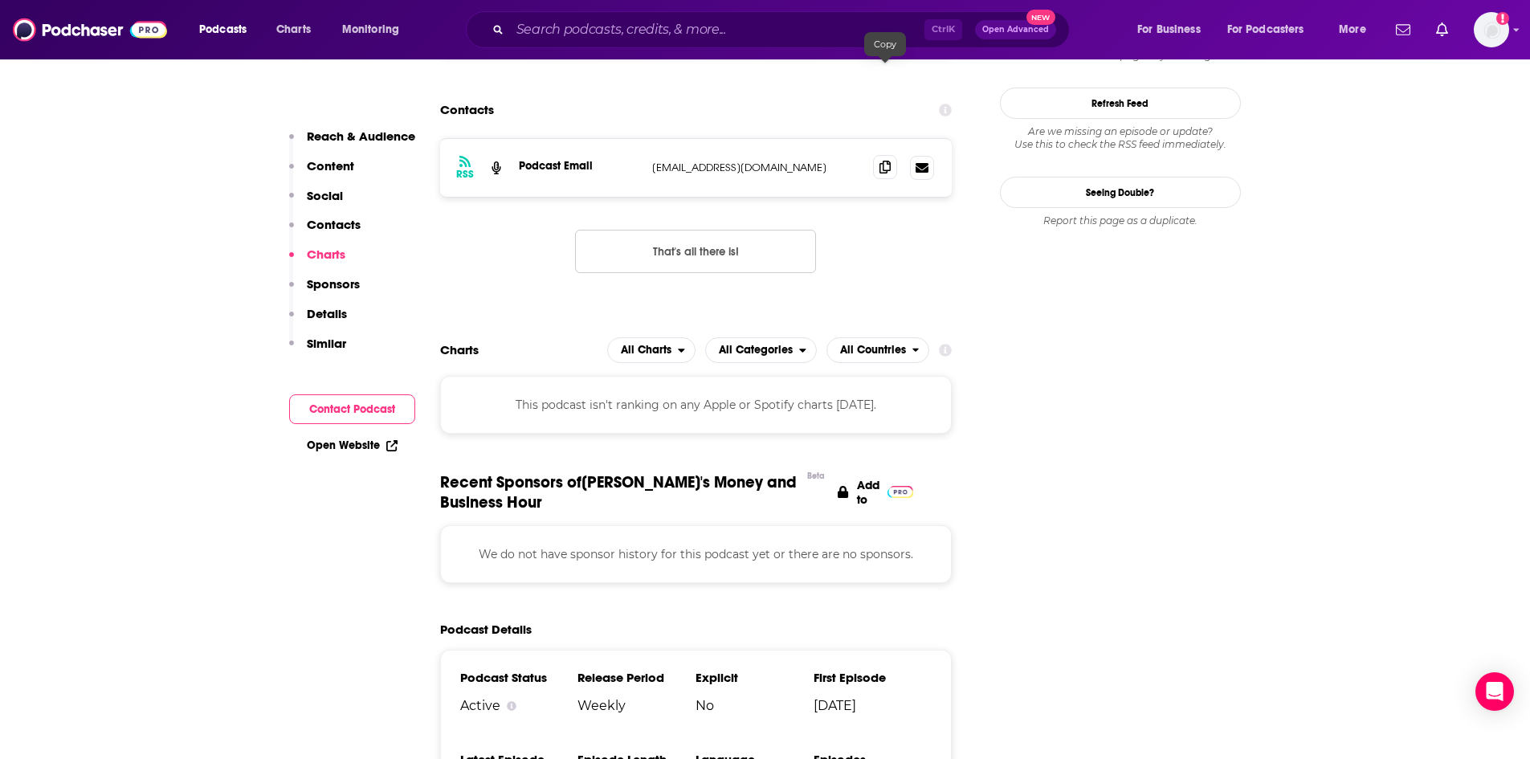
click at [888, 161] on icon at bounding box center [884, 167] width 11 height 13
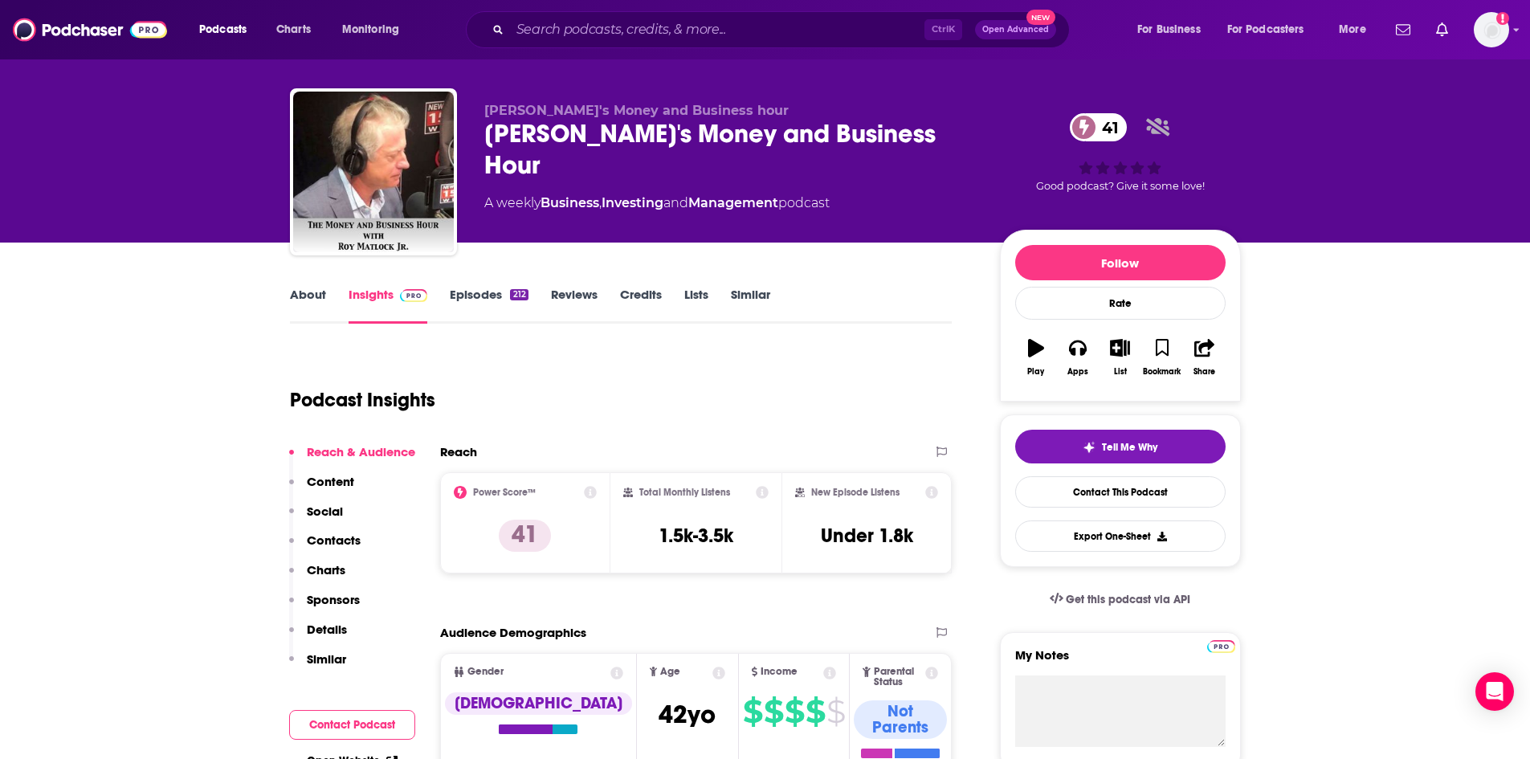
scroll to position [0, 0]
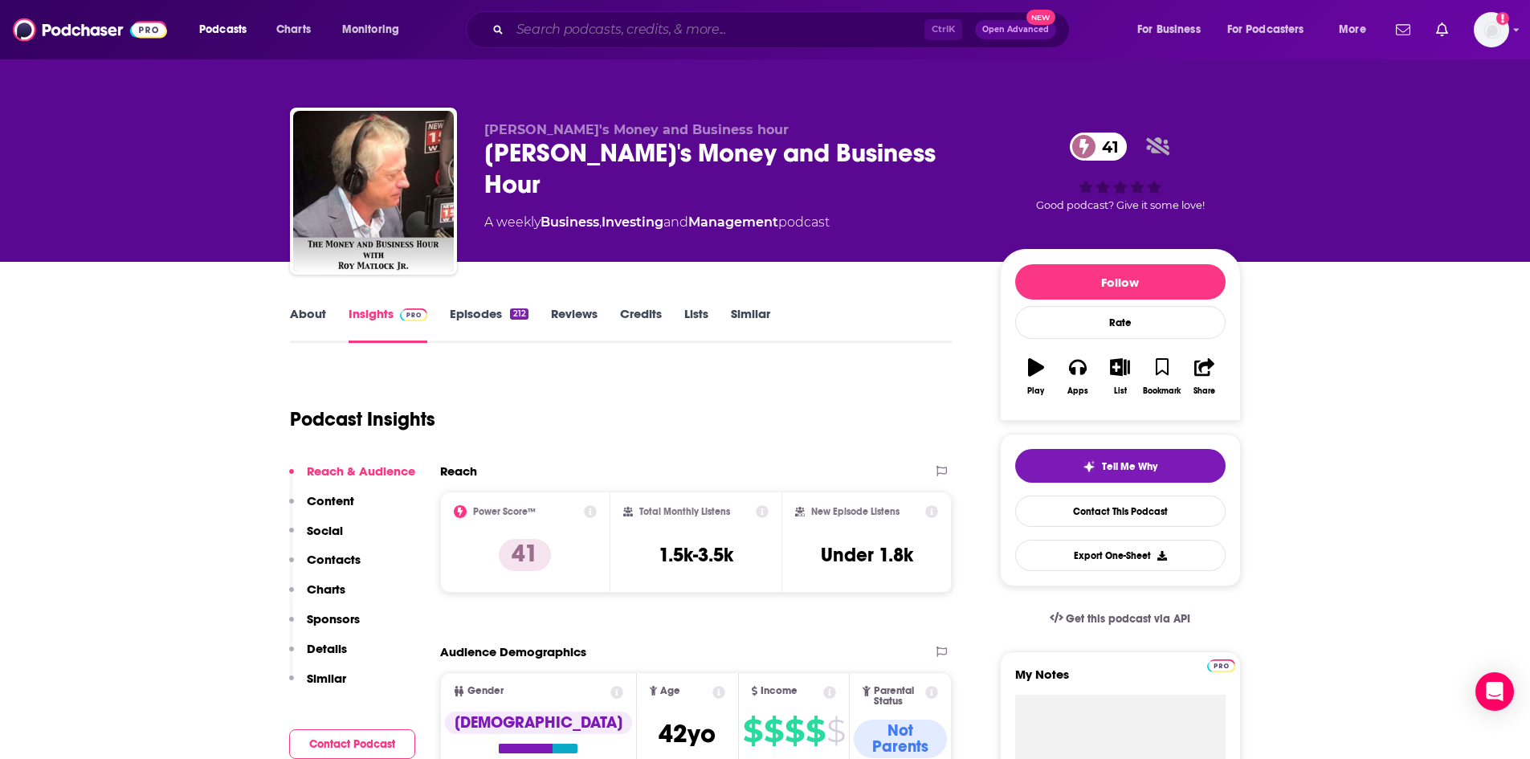
click at [535, 31] on input "Search podcasts, credits, & more..." at bounding box center [717, 30] width 414 height 26
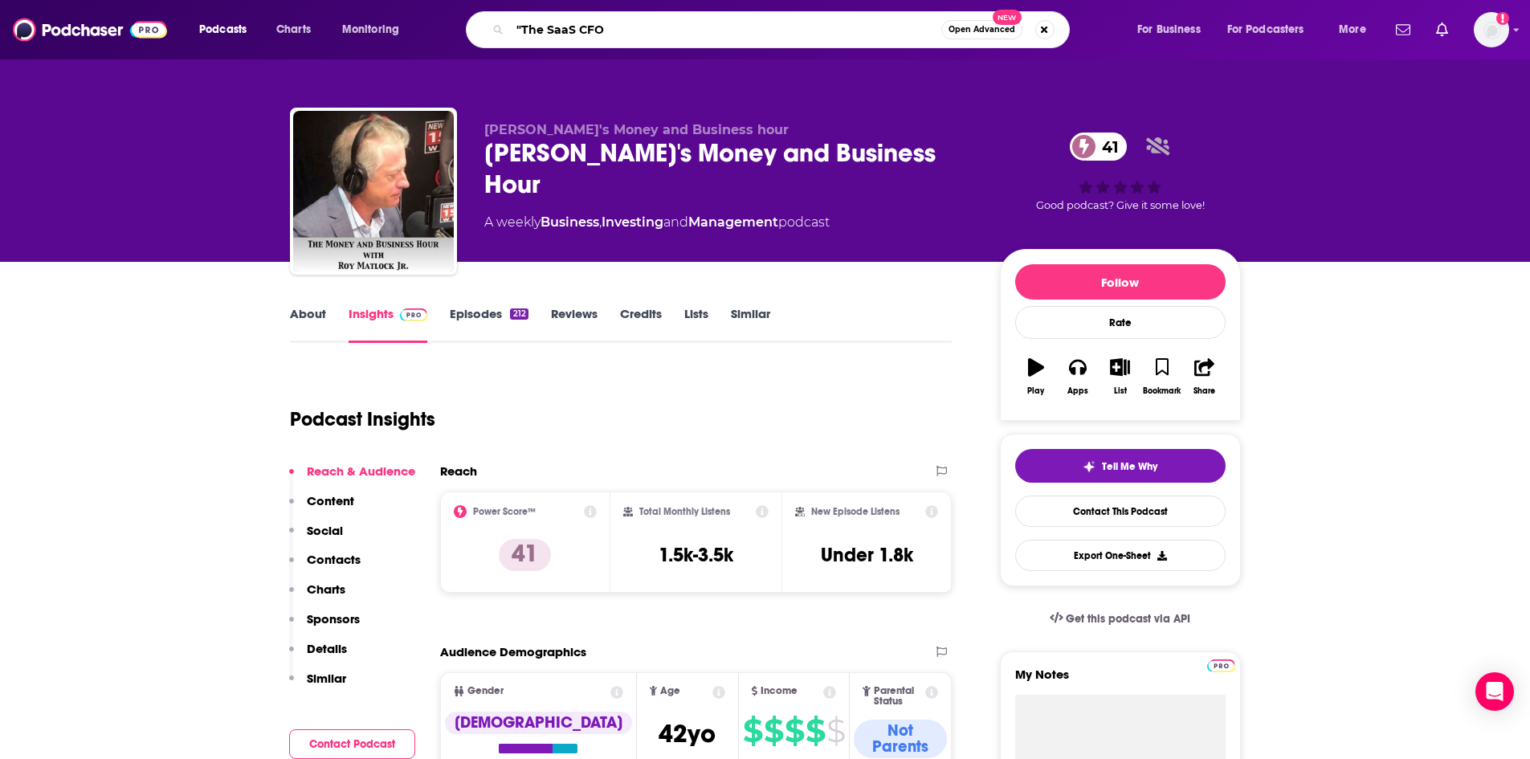
type input ""The SaaS CFO""
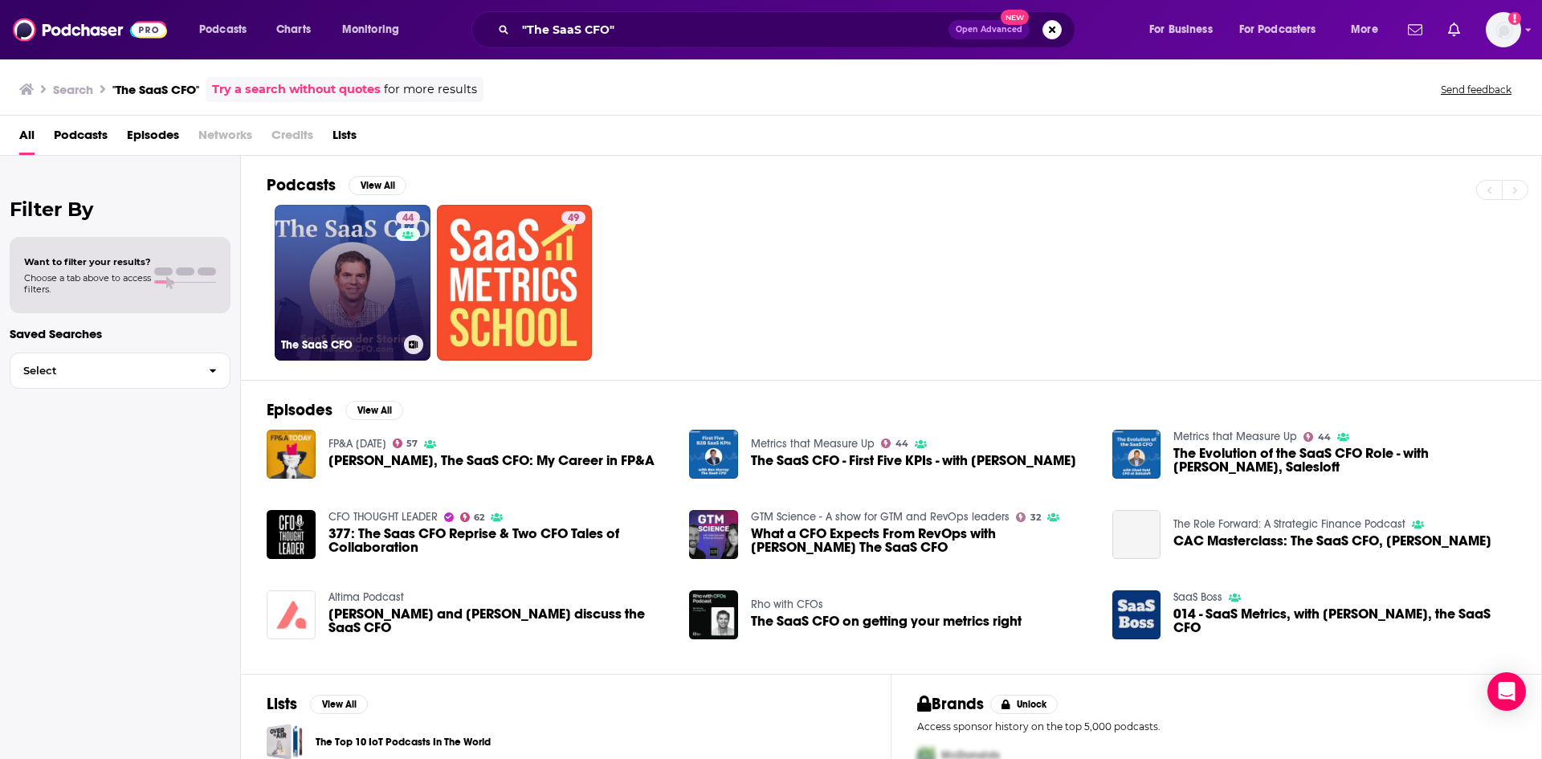
click at [336, 295] on link "44 The SaaS CFO" at bounding box center [353, 283] width 156 height 156
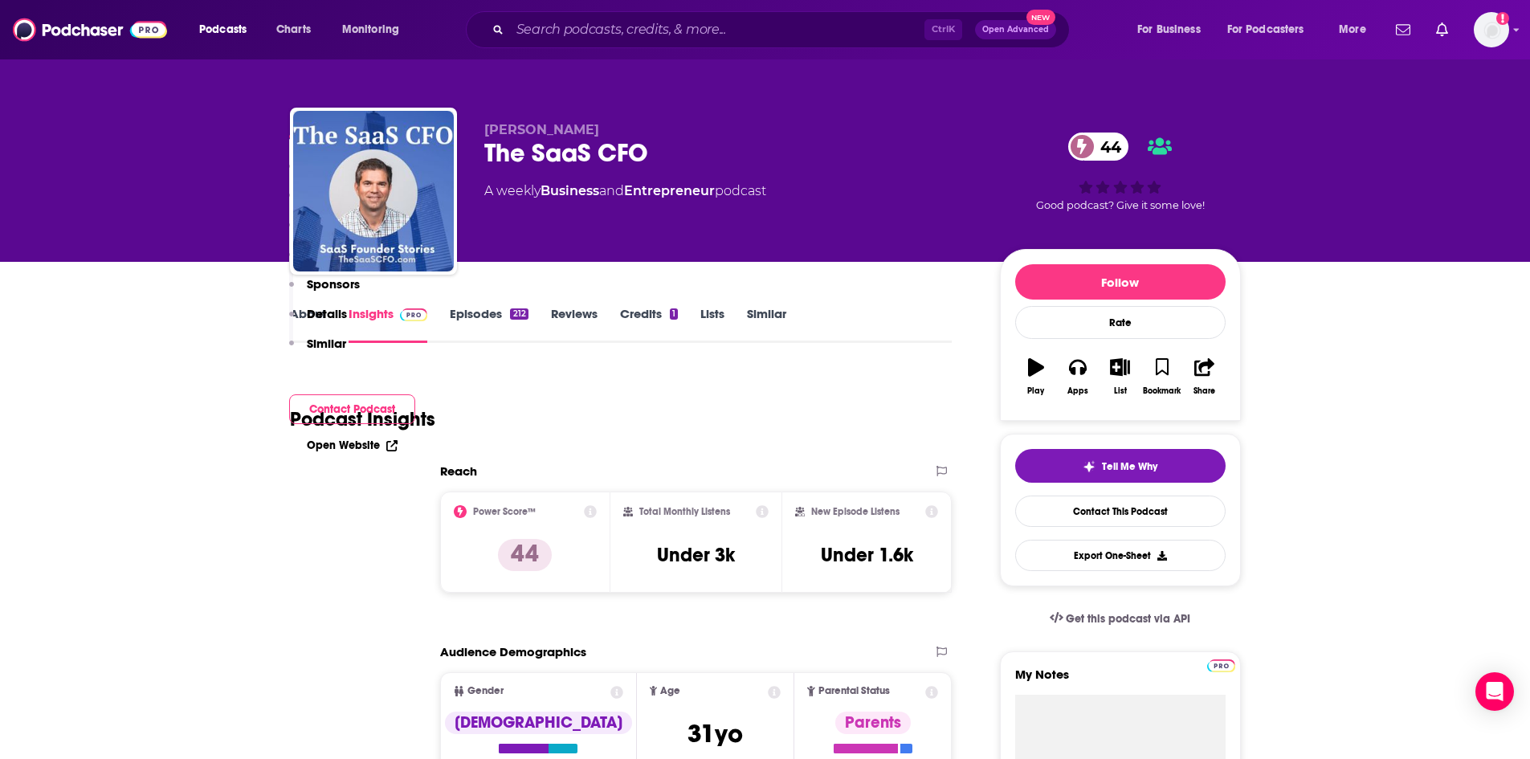
scroll to position [375, 0]
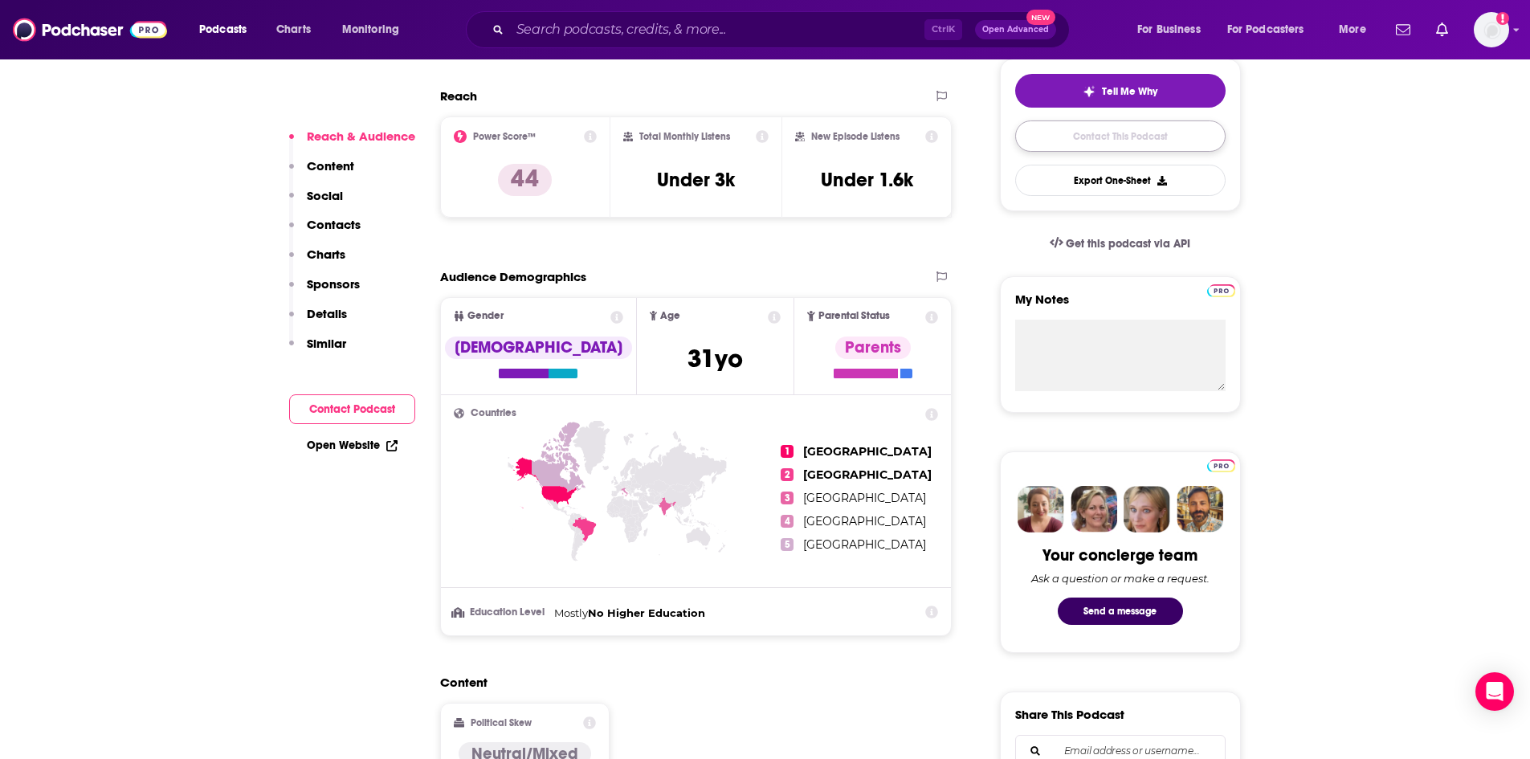
click at [1139, 142] on link "Contact This Podcast" at bounding box center [1120, 135] width 210 height 31
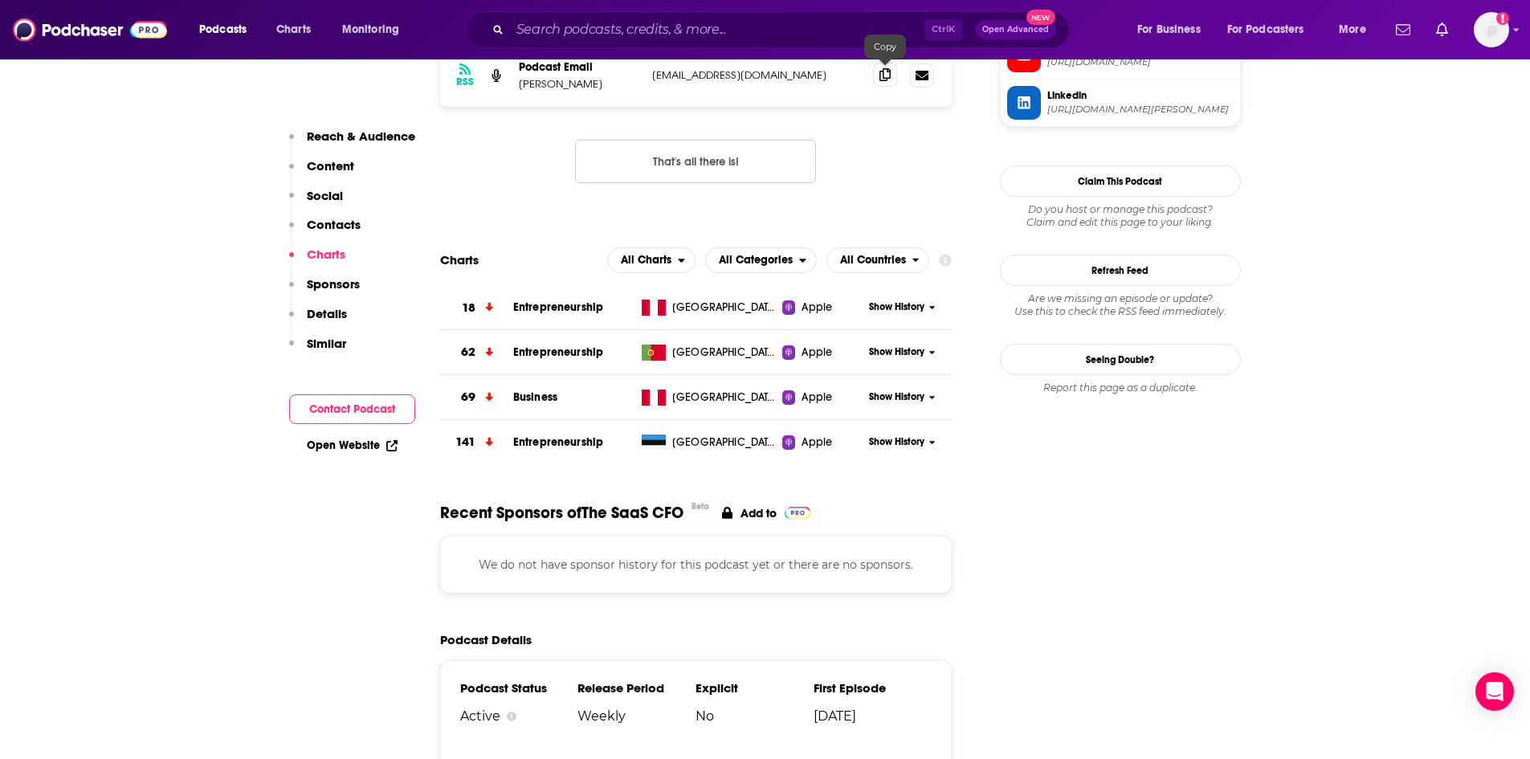
click at [888, 71] on icon at bounding box center [884, 74] width 11 height 13
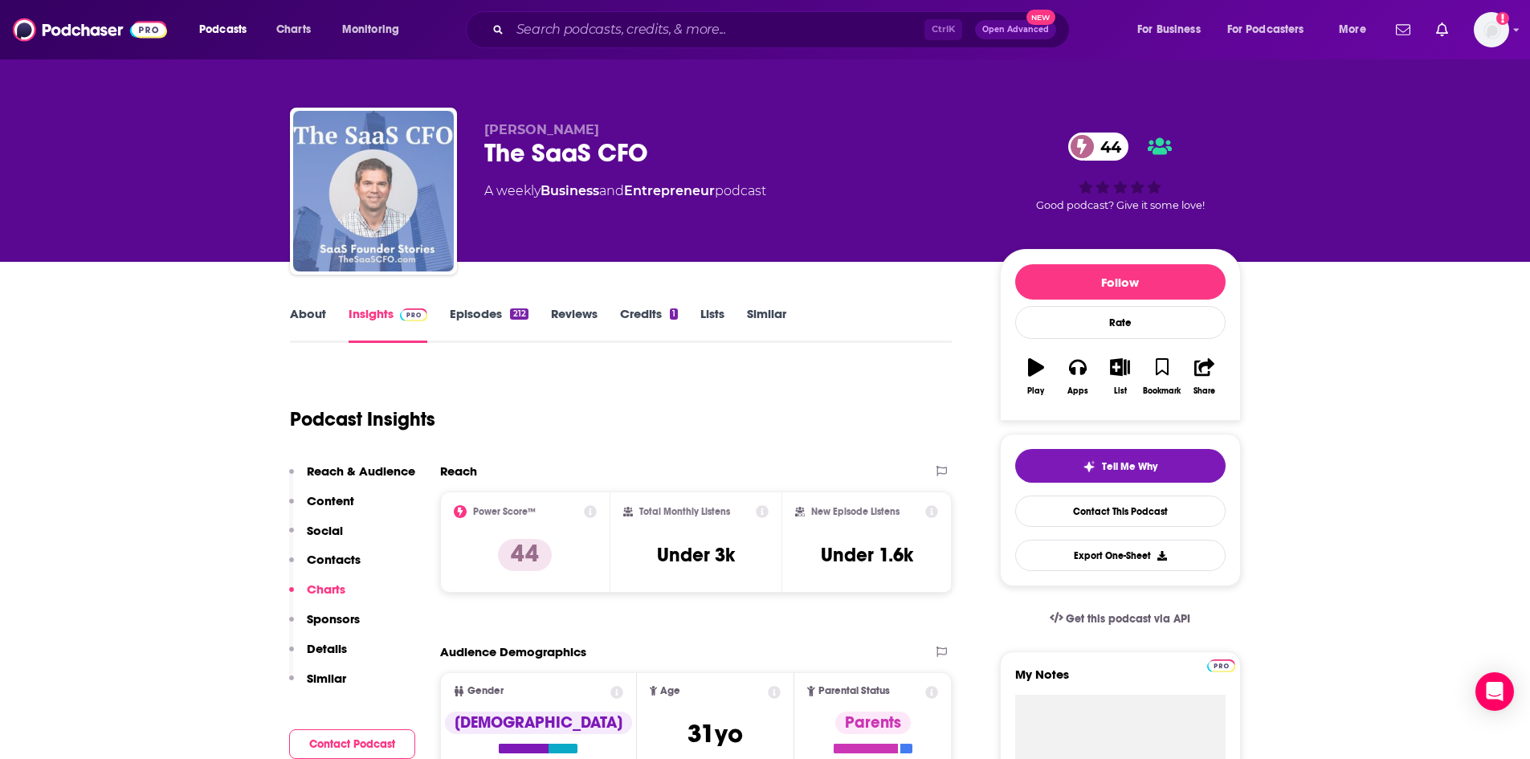
click at [352, 160] on img "The SaaS CFO" at bounding box center [373, 191] width 161 height 161
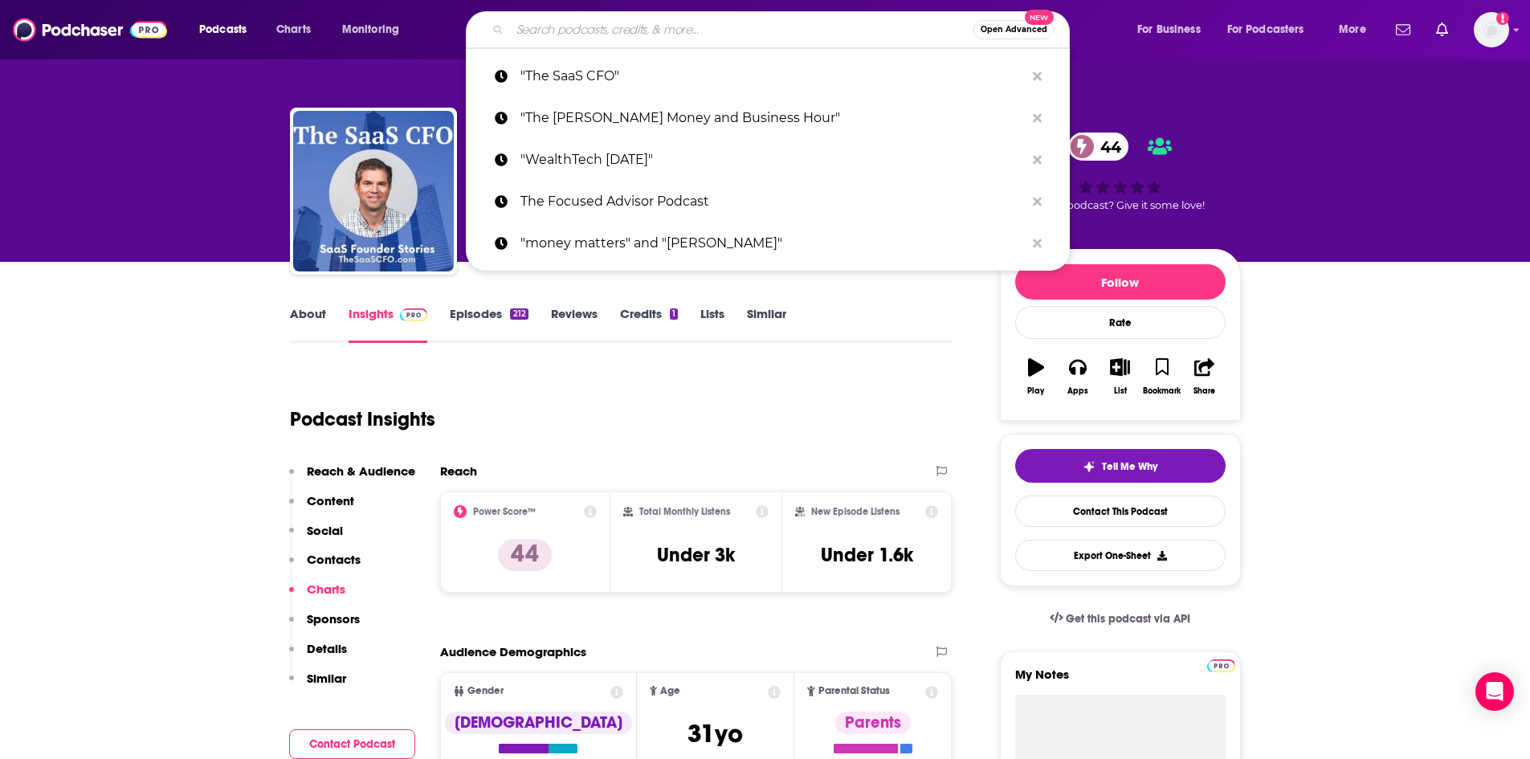
click at [525, 33] on input "Search podcasts, credits, & more..." at bounding box center [741, 30] width 463 height 26
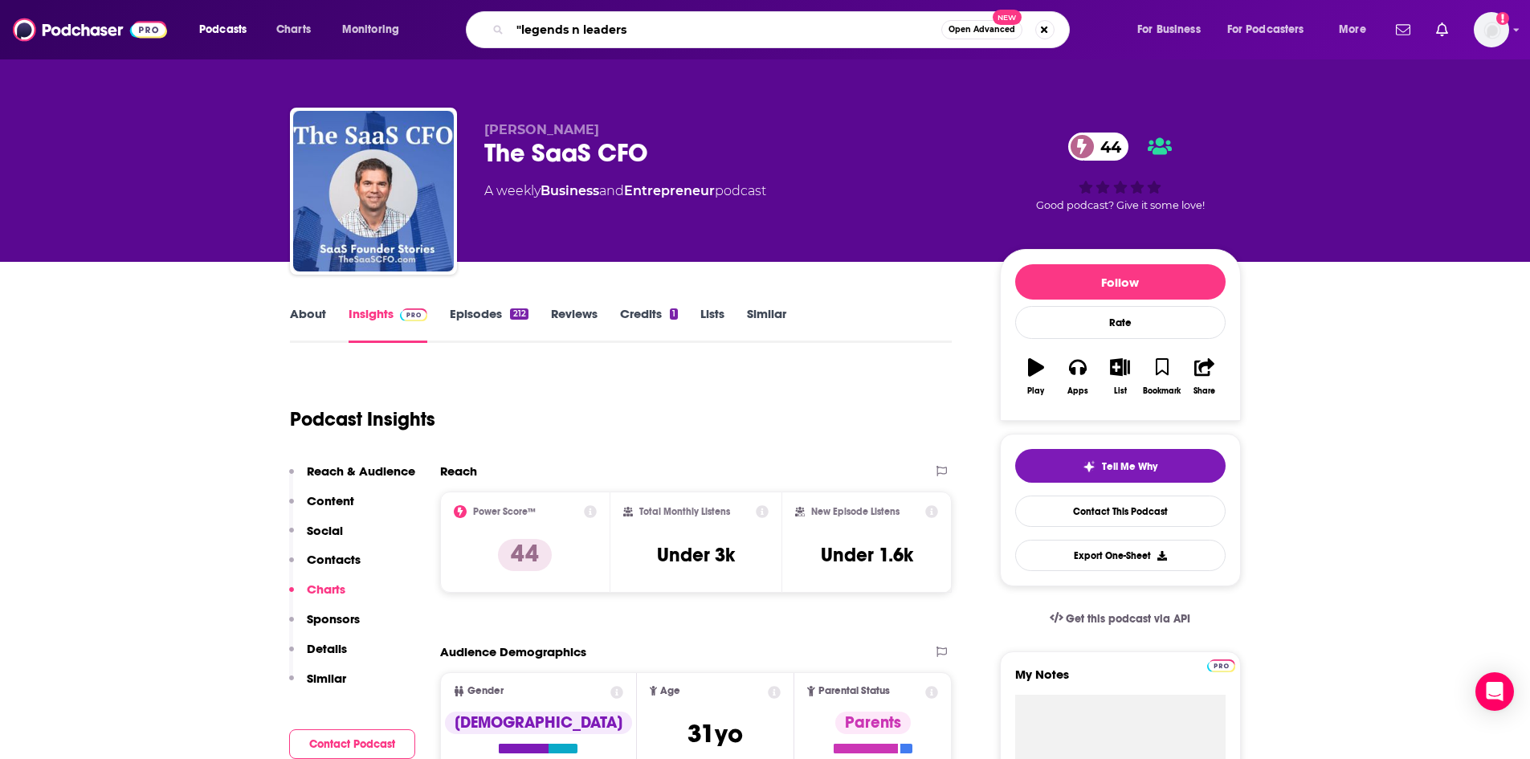
type input ""legends n leaders""
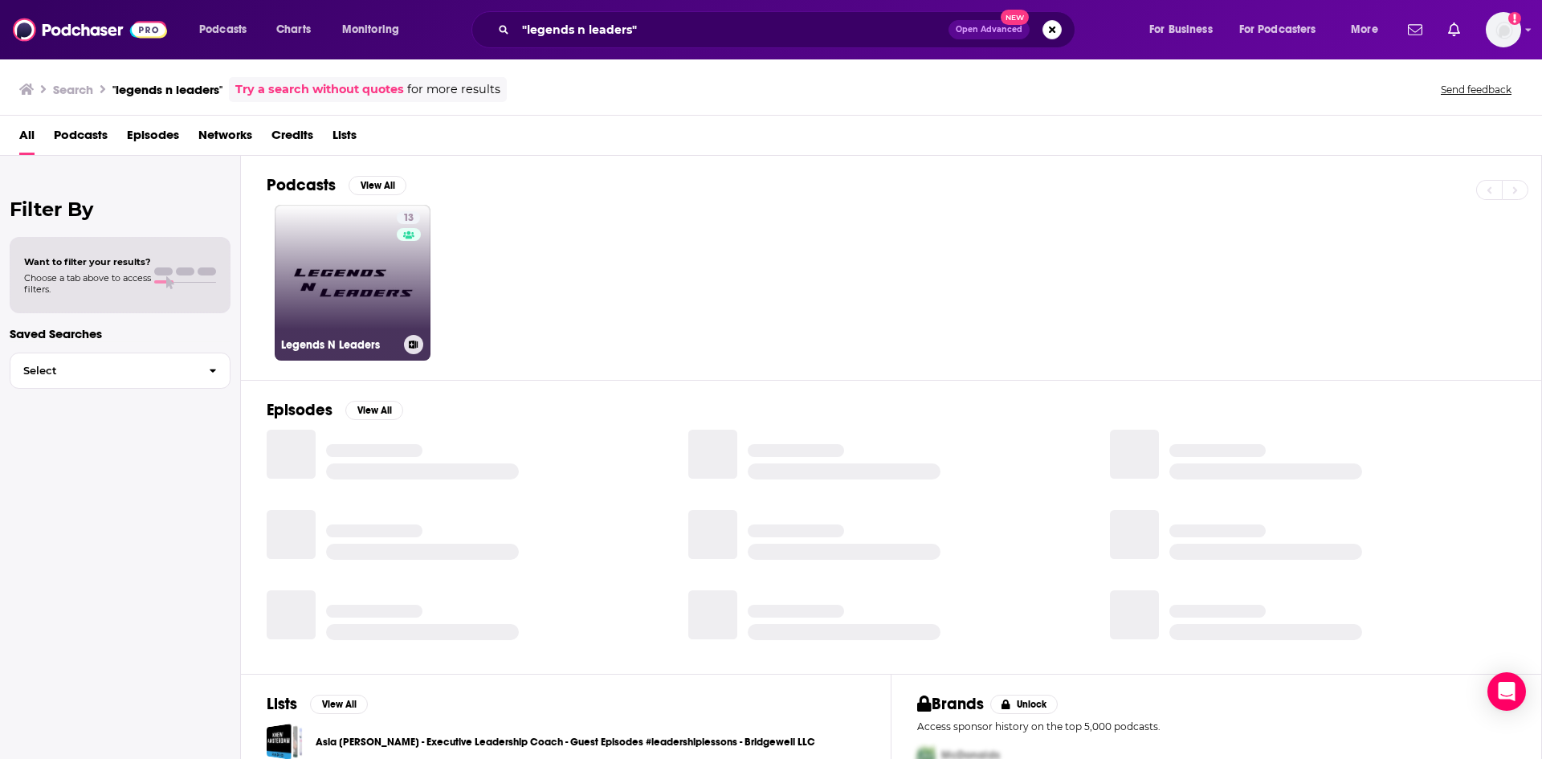
click at [389, 296] on link "13 Legends N Leaders" at bounding box center [353, 283] width 156 height 156
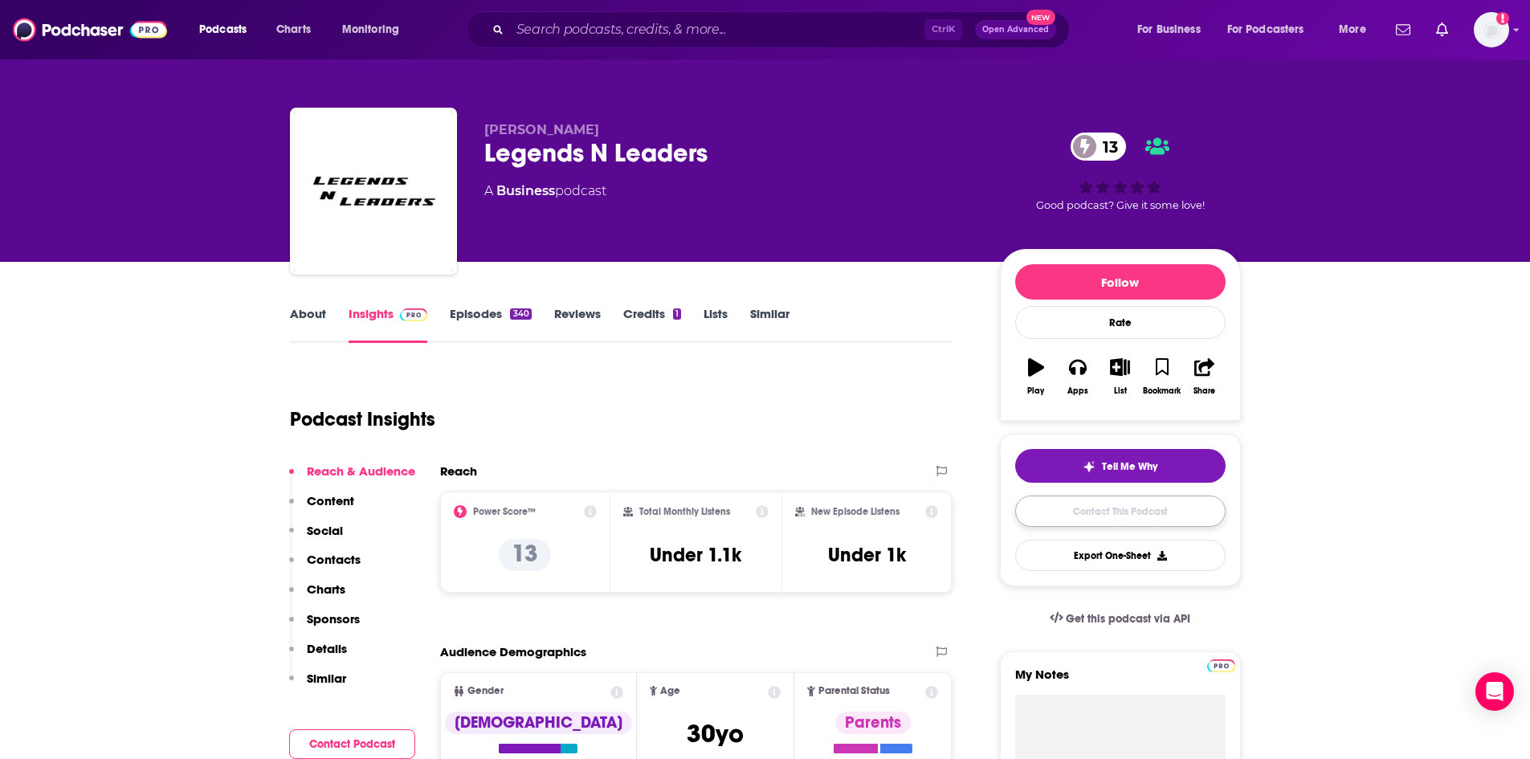
click at [1103, 509] on link "Contact This Podcast" at bounding box center [1120, 511] width 210 height 31
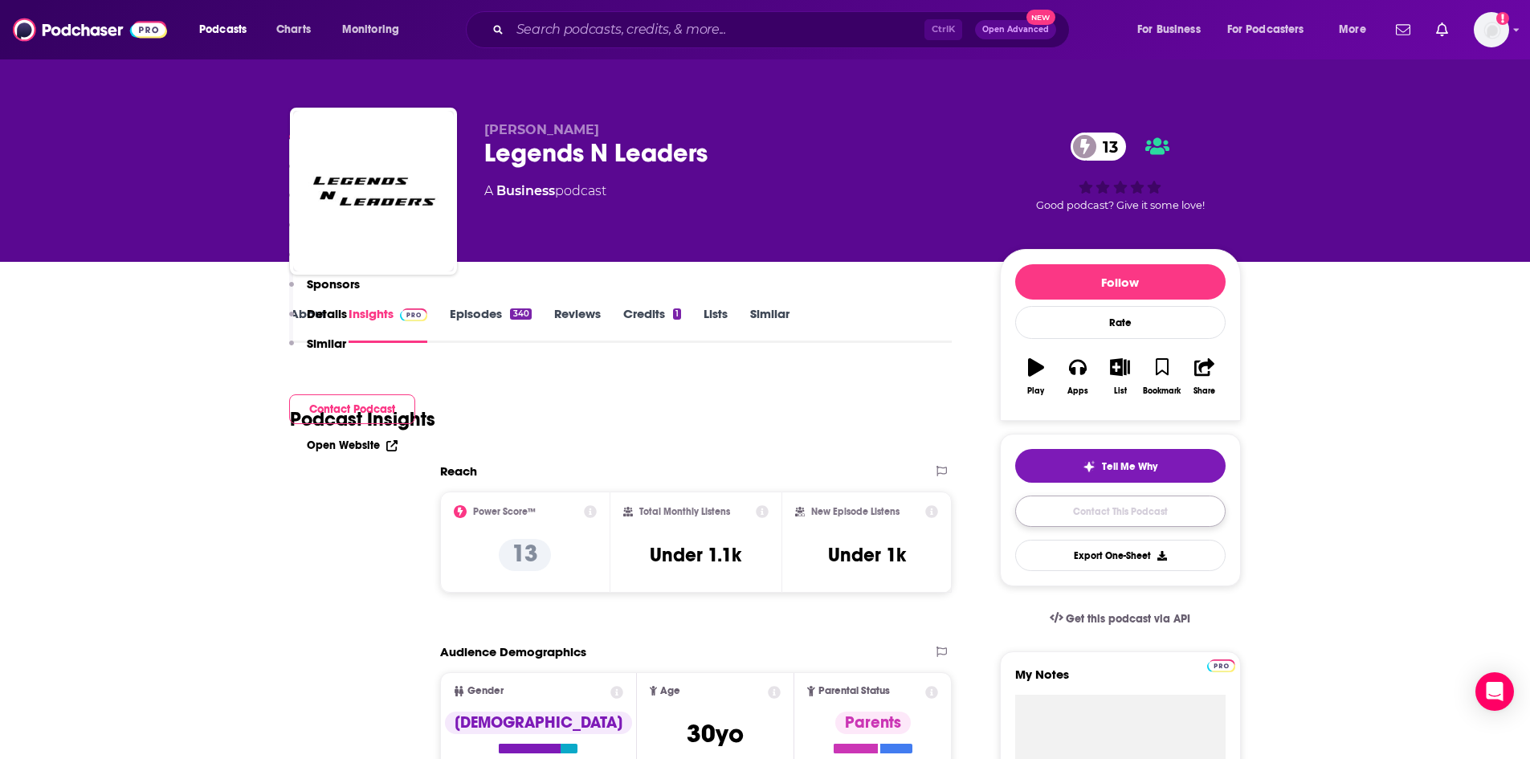
scroll to position [1301, 0]
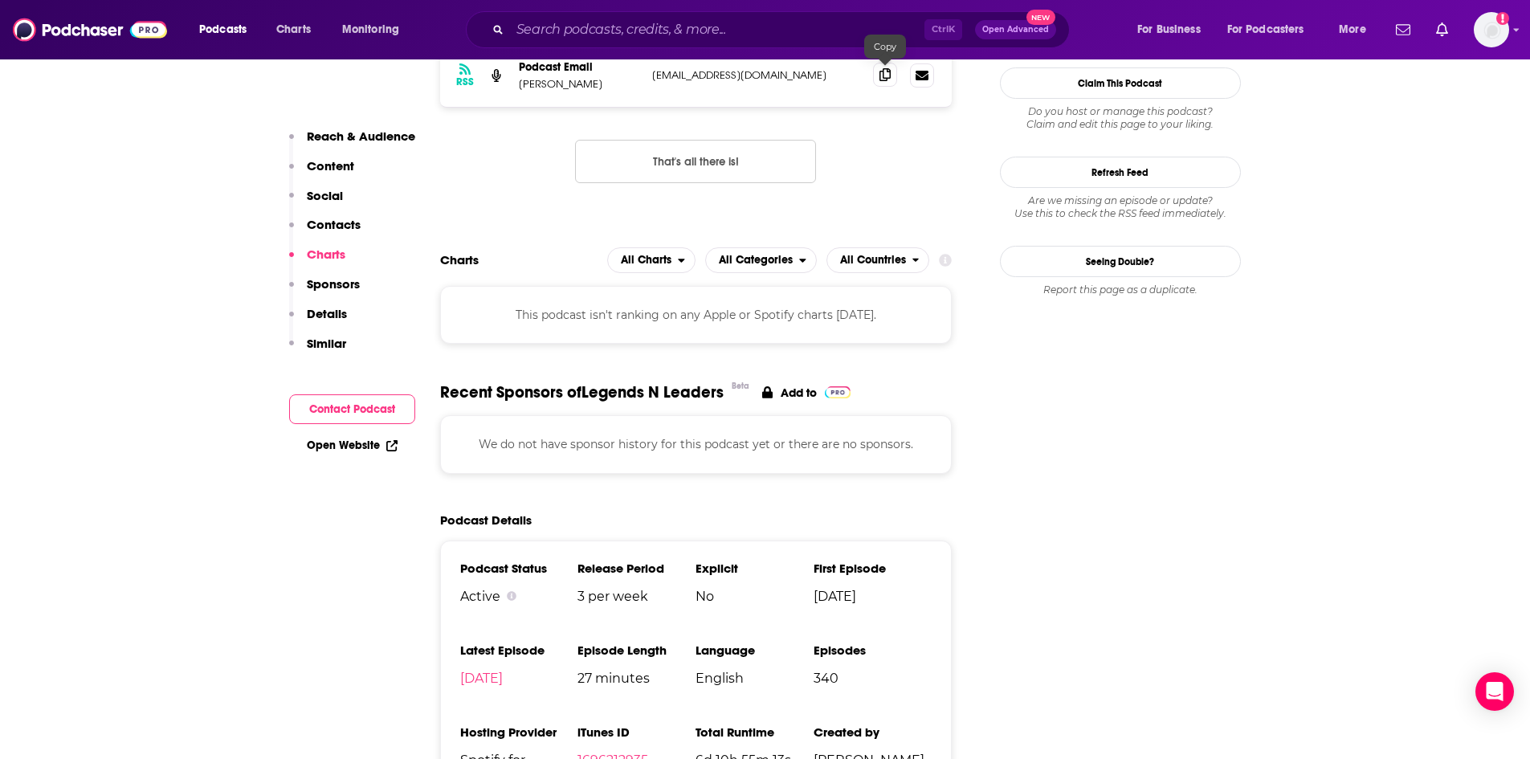
click at [885, 79] on icon at bounding box center [884, 74] width 11 height 13
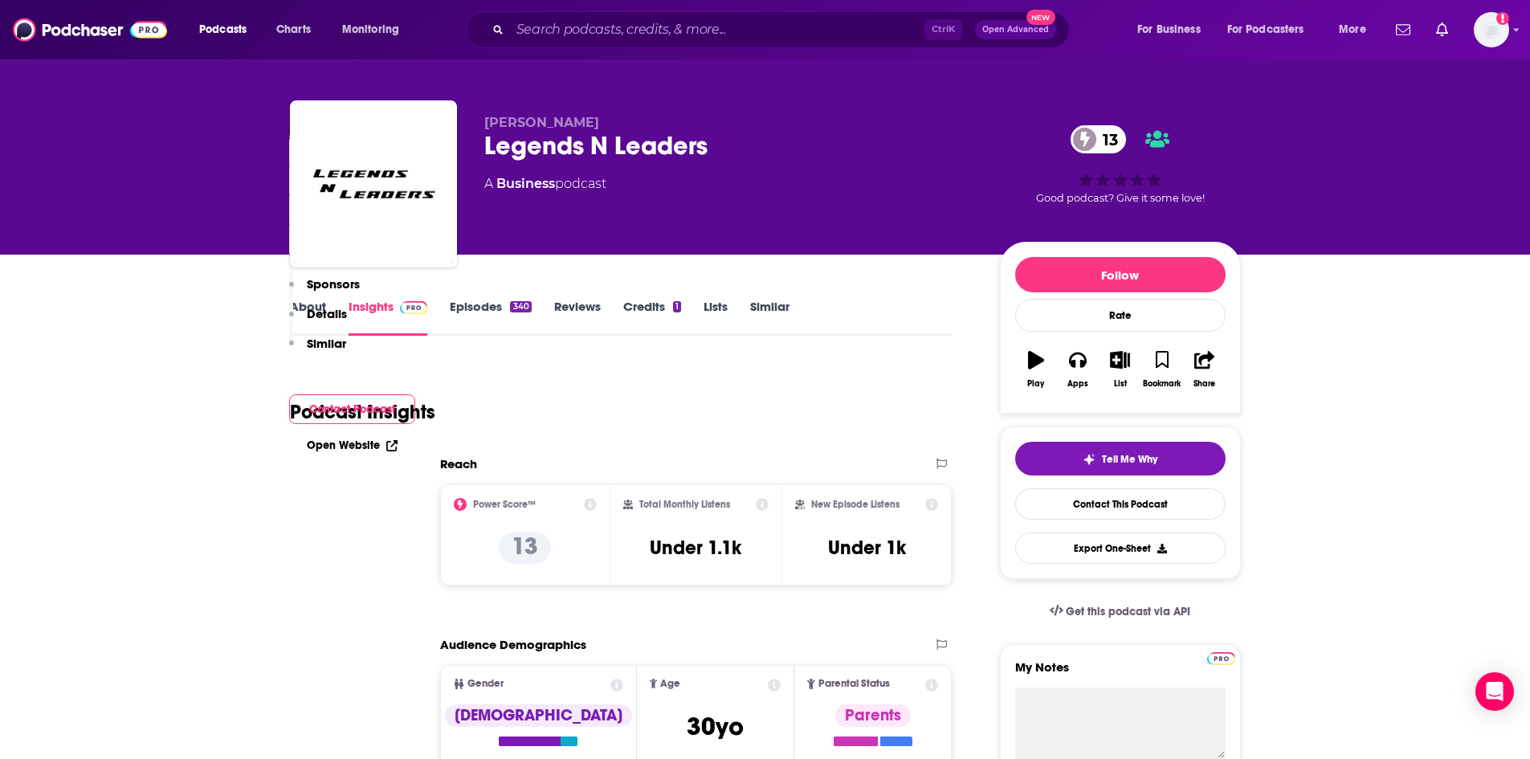
scroll to position [0, 0]
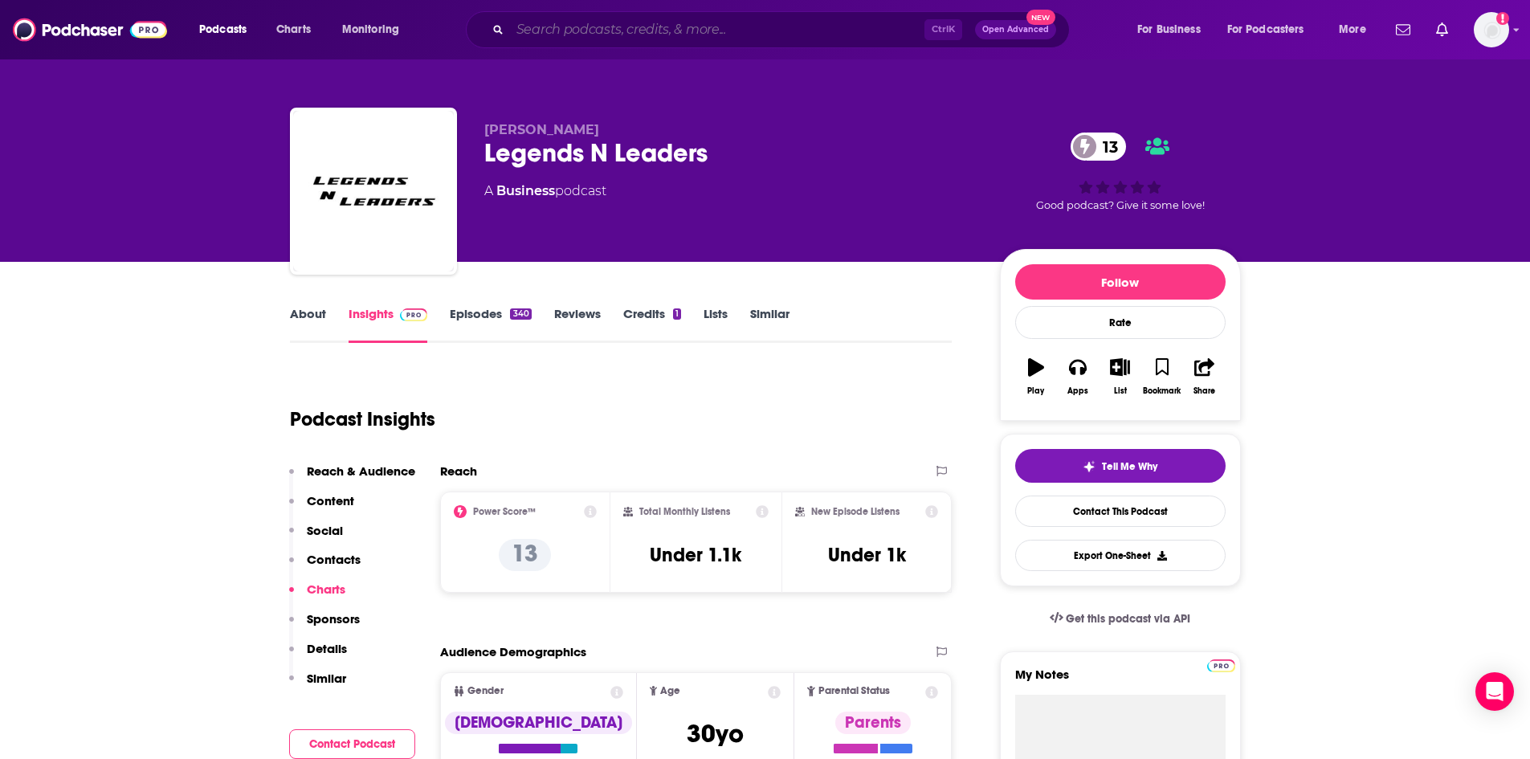
click at [593, 35] on input "Search podcasts, credits, & more..." at bounding box center [717, 30] width 414 height 26
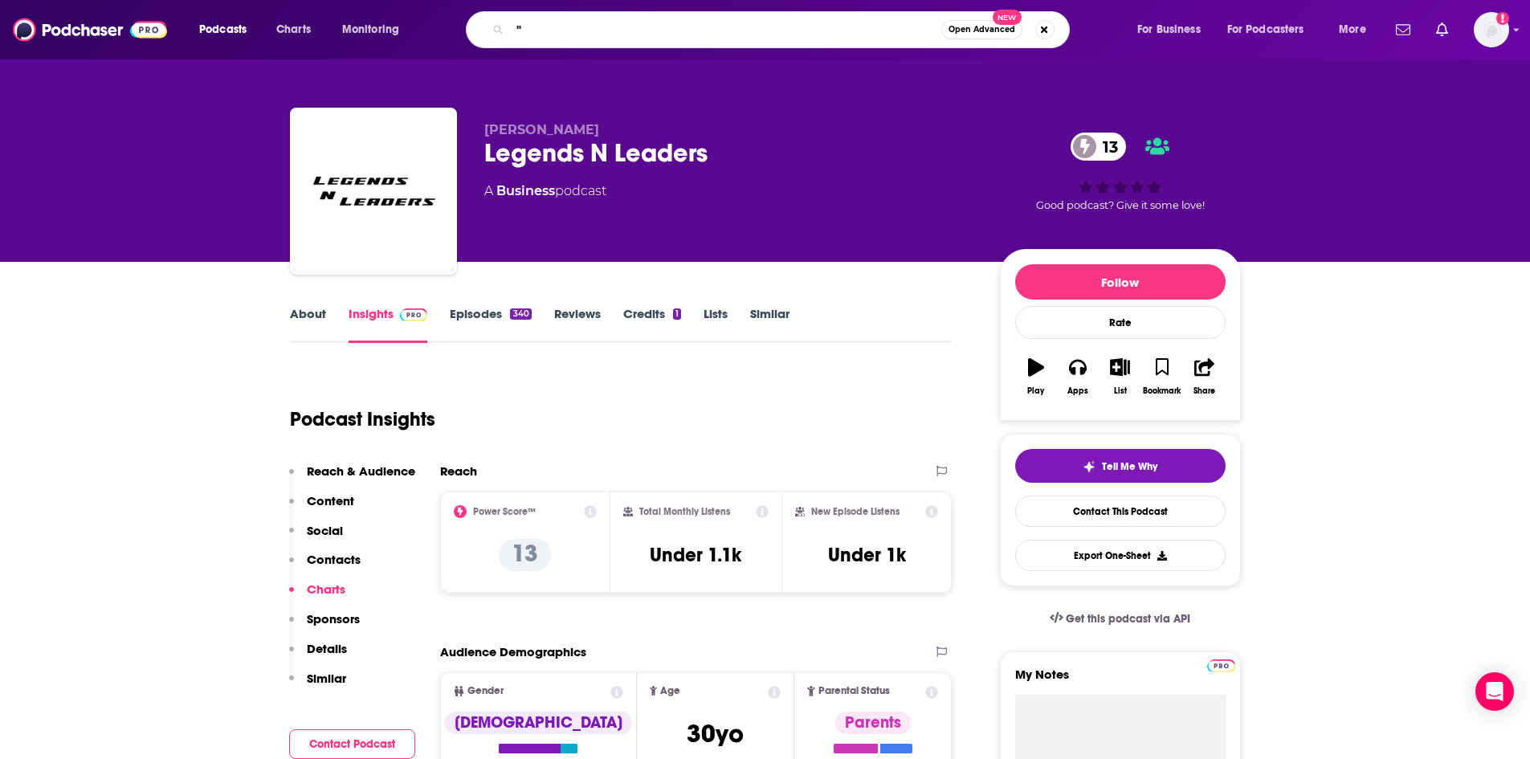
paste input "Do Business Do Life"
type input ""Do Business Do Life""
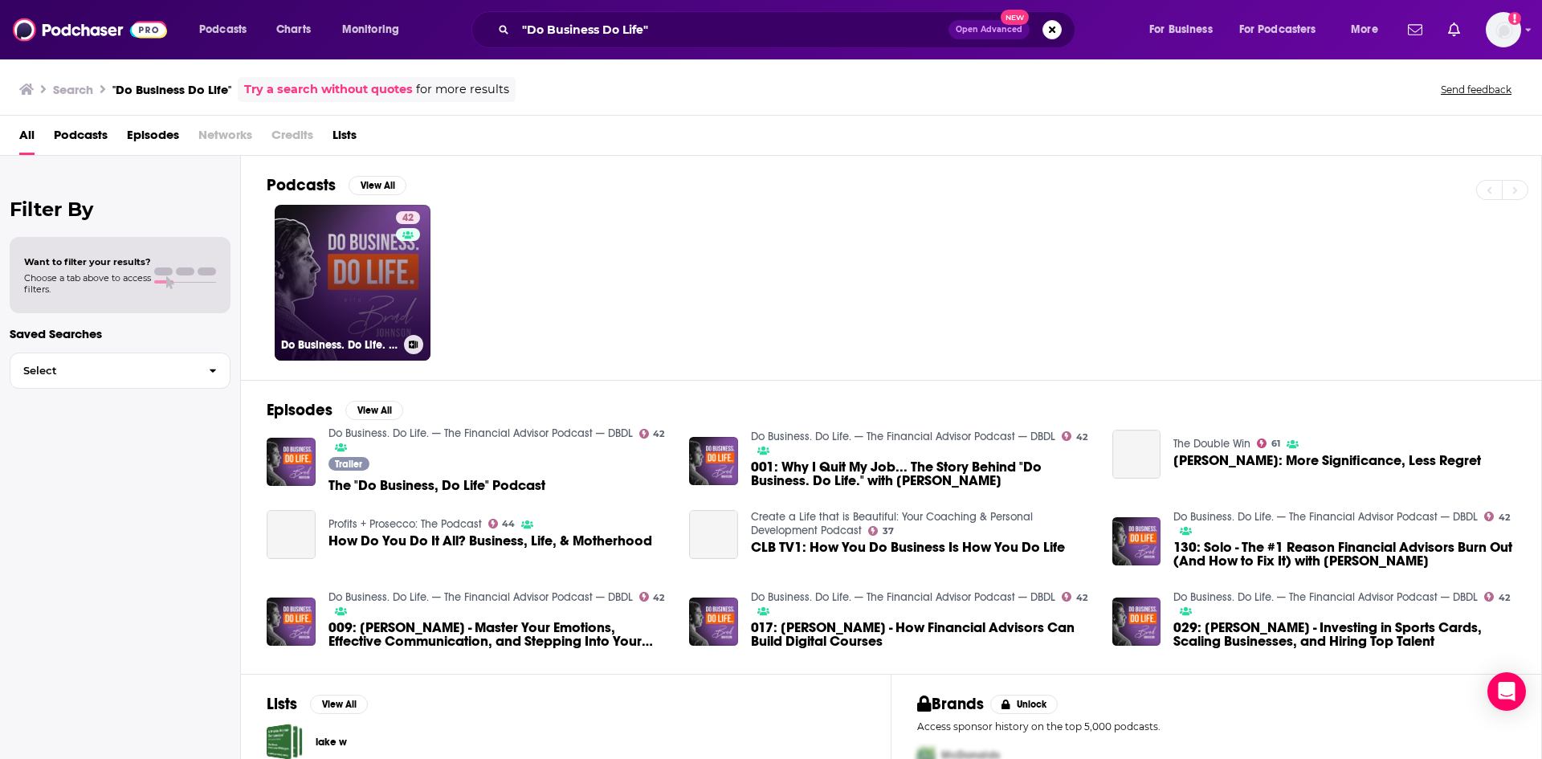
click at [392, 260] on link "42 Do Business. Do Life. — The Financial Advisor Podcast — DBDL" at bounding box center [353, 283] width 156 height 156
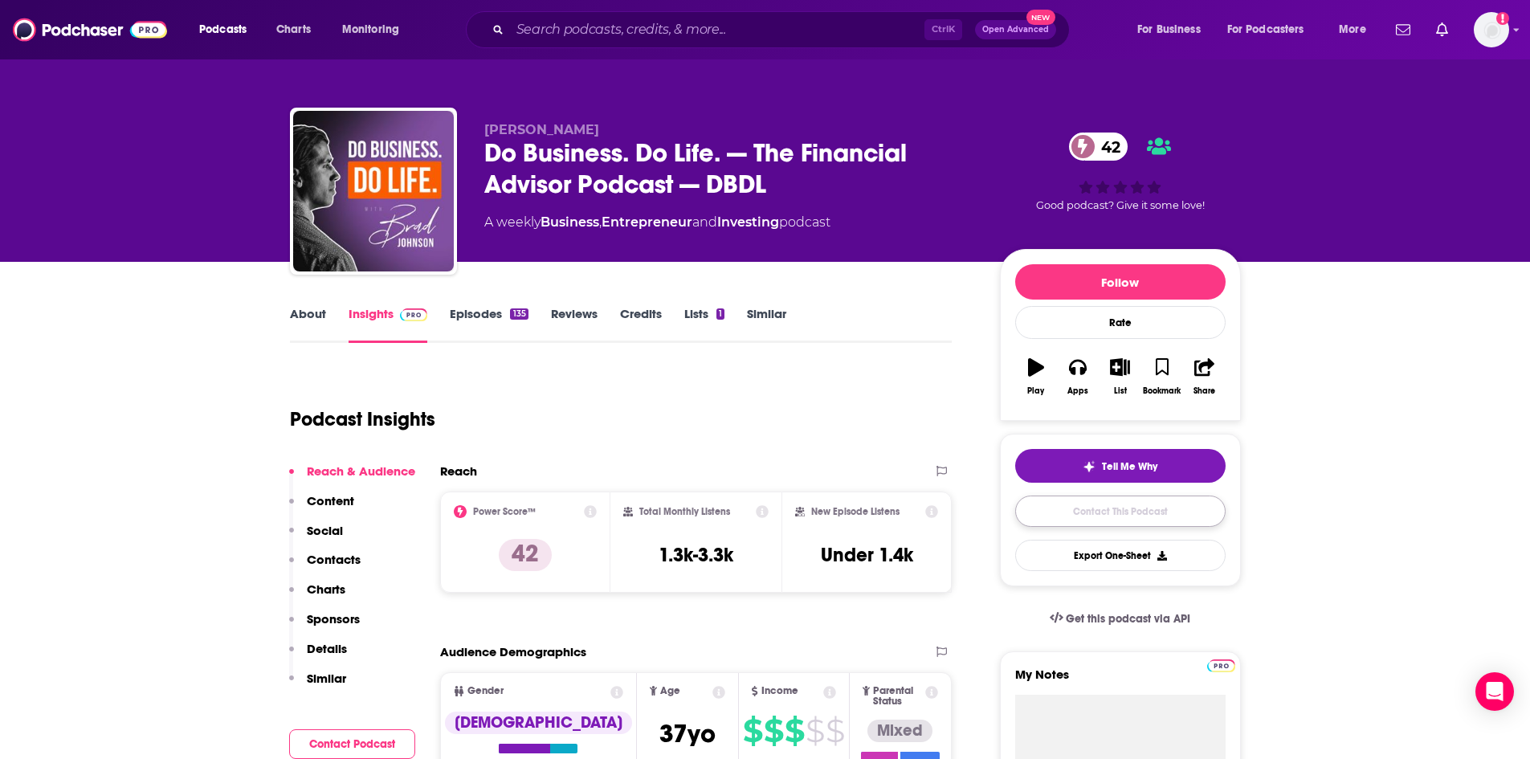
click at [1169, 513] on link "Contact This Podcast" at bounding box center [1120, 511] width 210 height 31
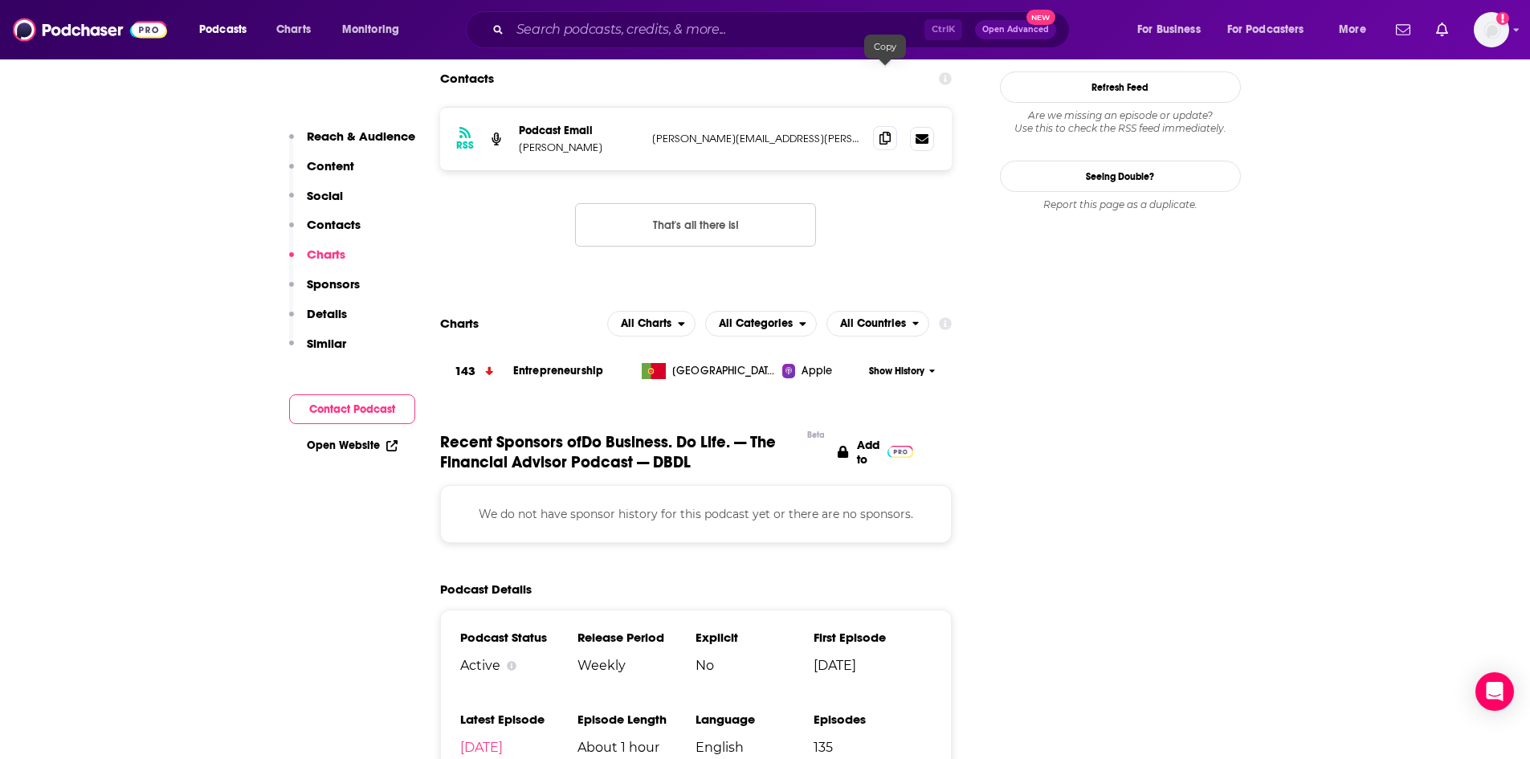
click at [886, 132] on icon at bounding box center [884, 138] width 11 height 13
click at [613, 35] on input "Search podcasts, credits, & more..." at bounding box center [717, 30] width 414 height 26
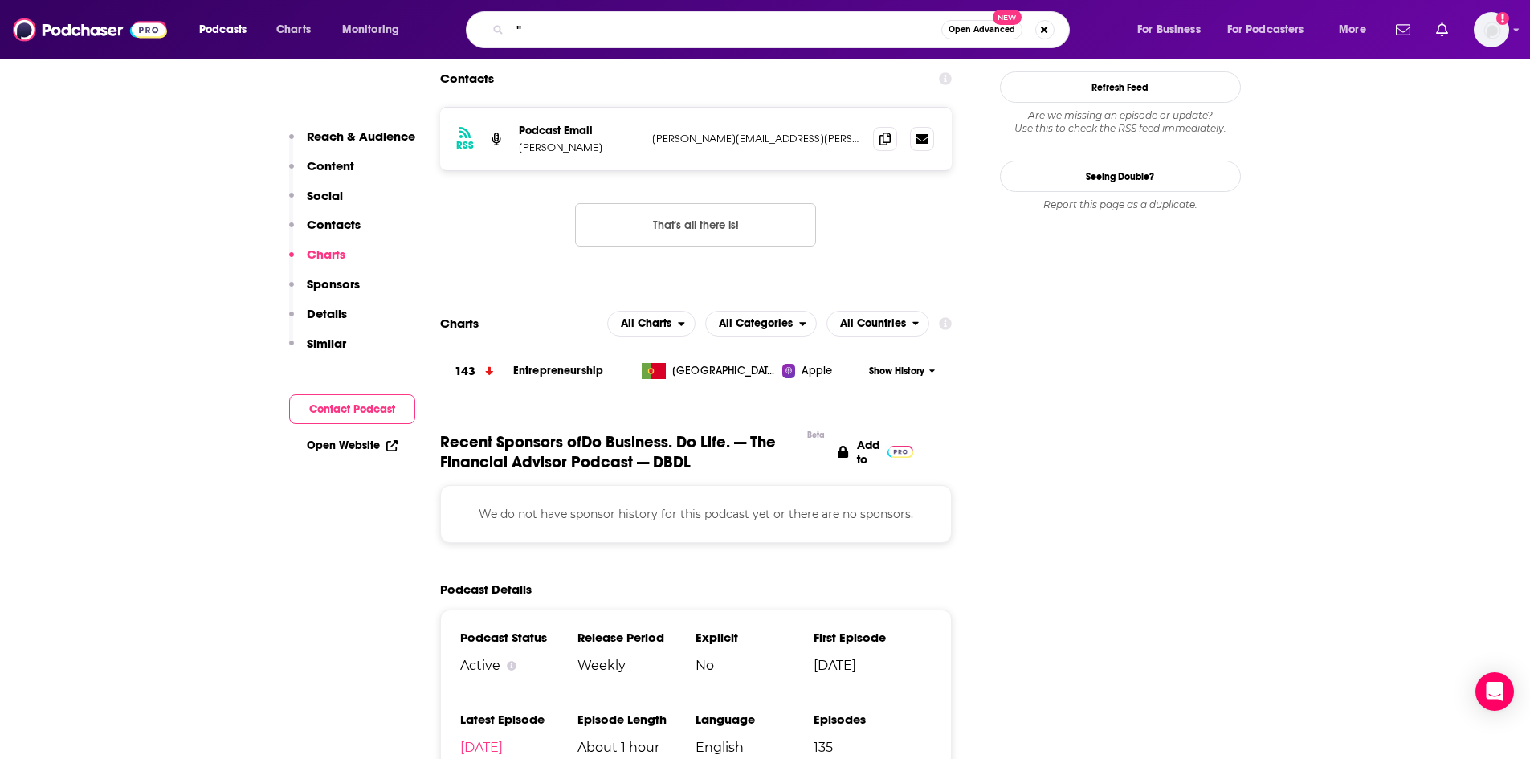
paste input "WealthTech Today"
type input ""WealthTech Today""
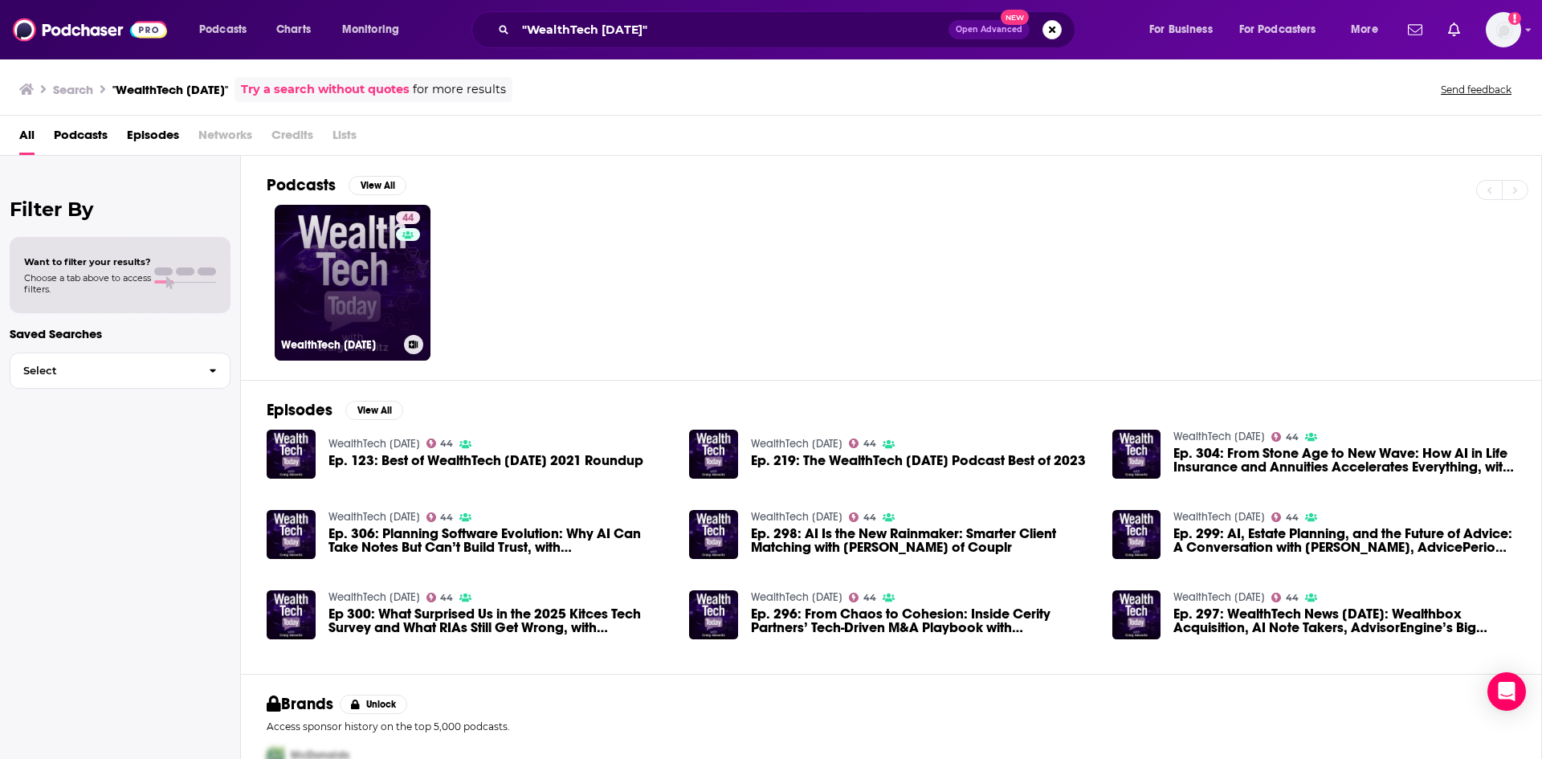
click at [362, 230] on link "44 WealthTech Today" at bounding box center [353, 283] width 156 height 156
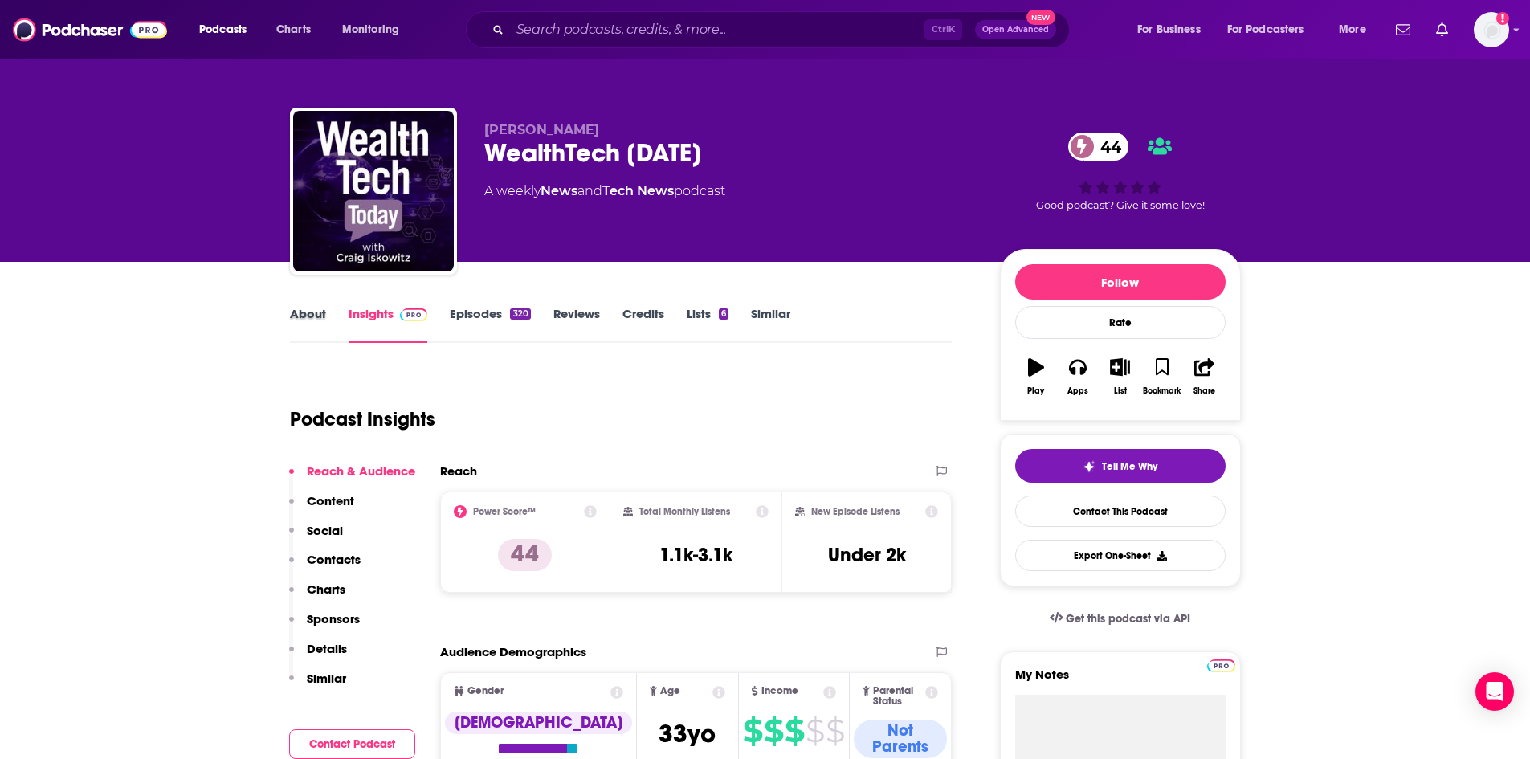
click at [327, 318] on div "About" at bounding box center [319, 324] width 59 height 37
click at [318, 318] on link "About" at bounding box center [308, 324] width 36 height 37
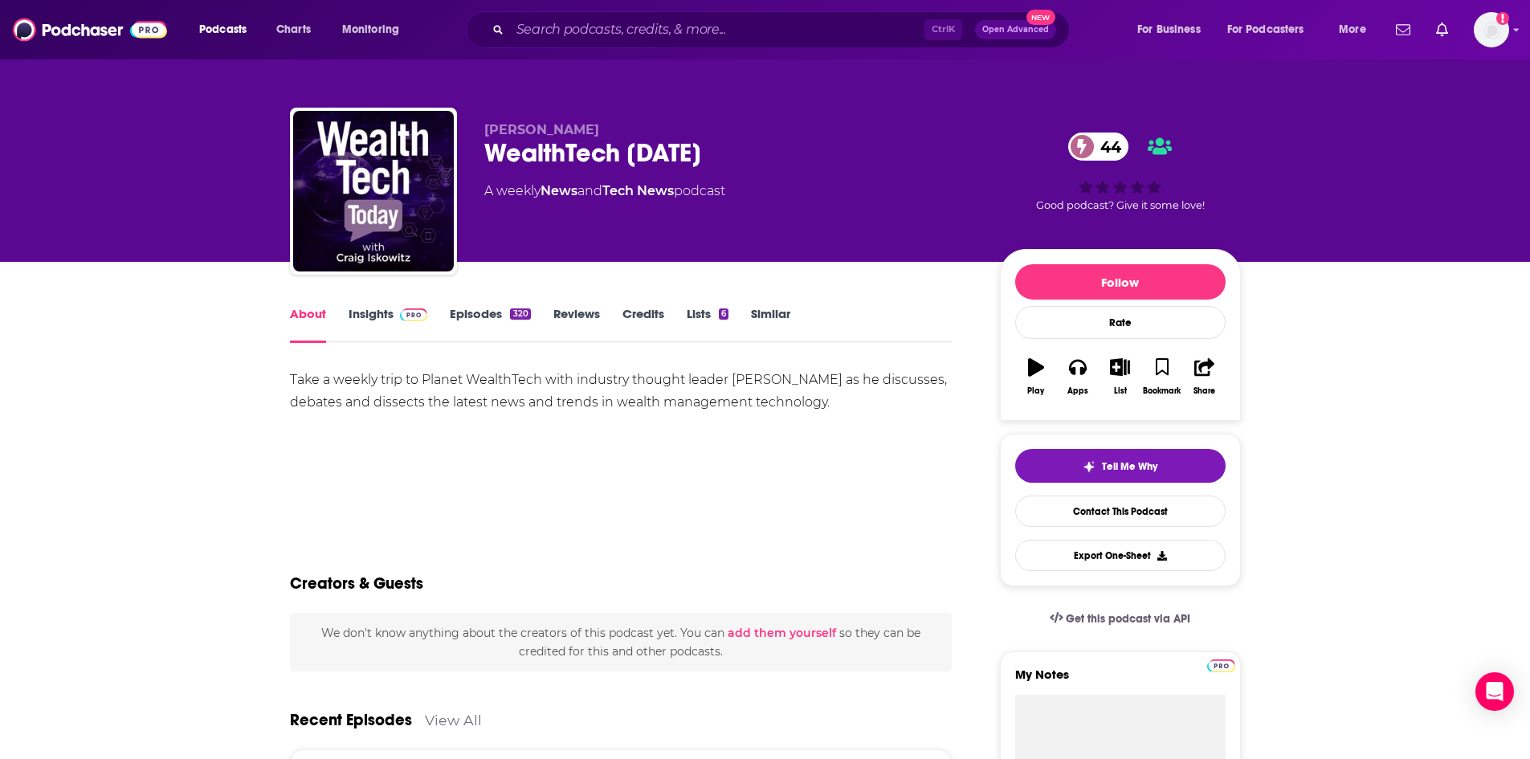
drag, startPoint x: 264, startPoint y: 381, endPoint x: 847, endPoint y: 401, distance: 583.4
copy div "Take a weekly trip to Planet WealthTech with industry thought leader Craig Isko…"
click at [746, 34] on input "Search podcasts, credits, & more..." at bounding box center [717, 30] width 414 height 26
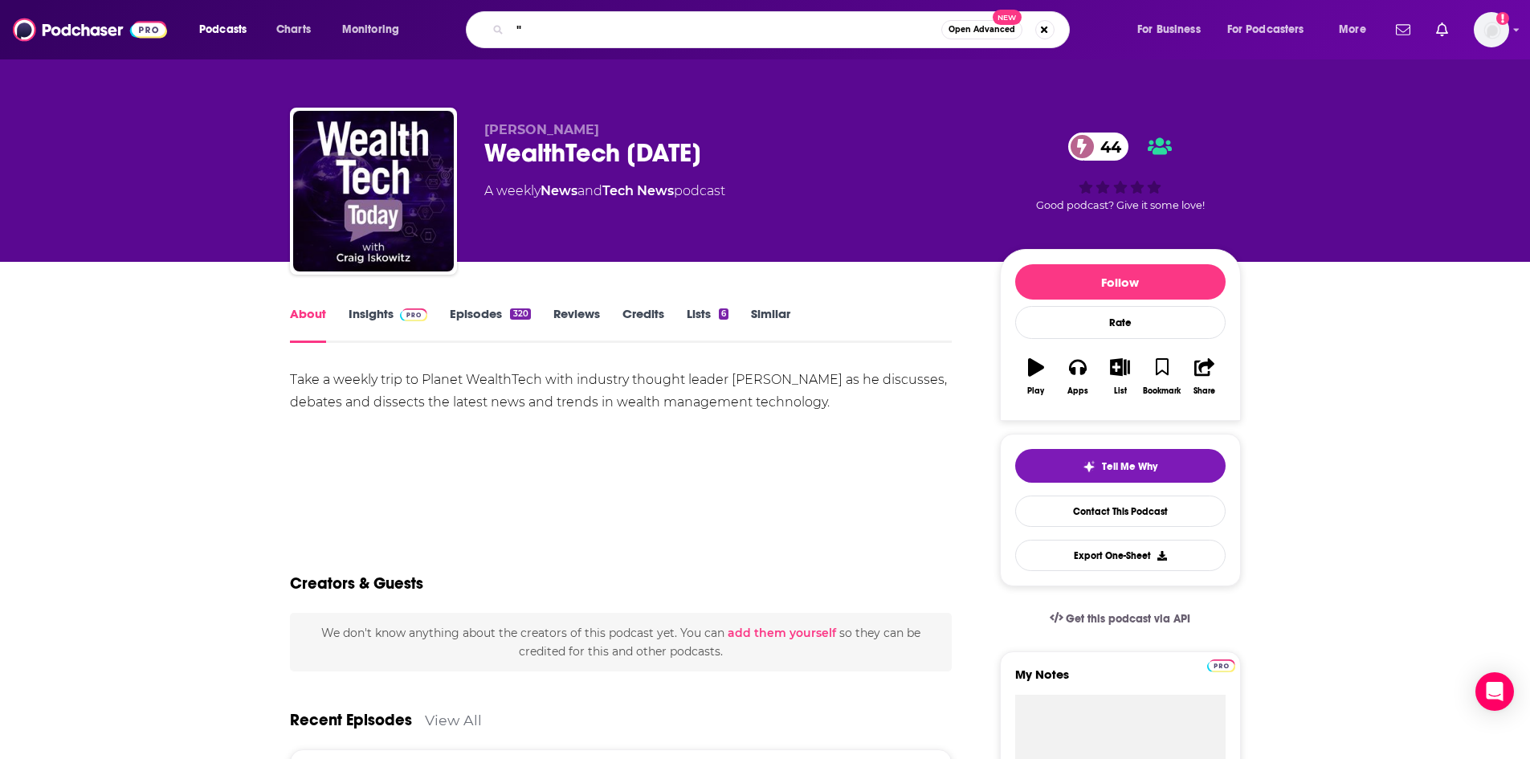
paste input "The Roy Matlock, Jr. Money and Business Hour"
type input ""The Roy Matlock, Jr. Money and Business Hour""
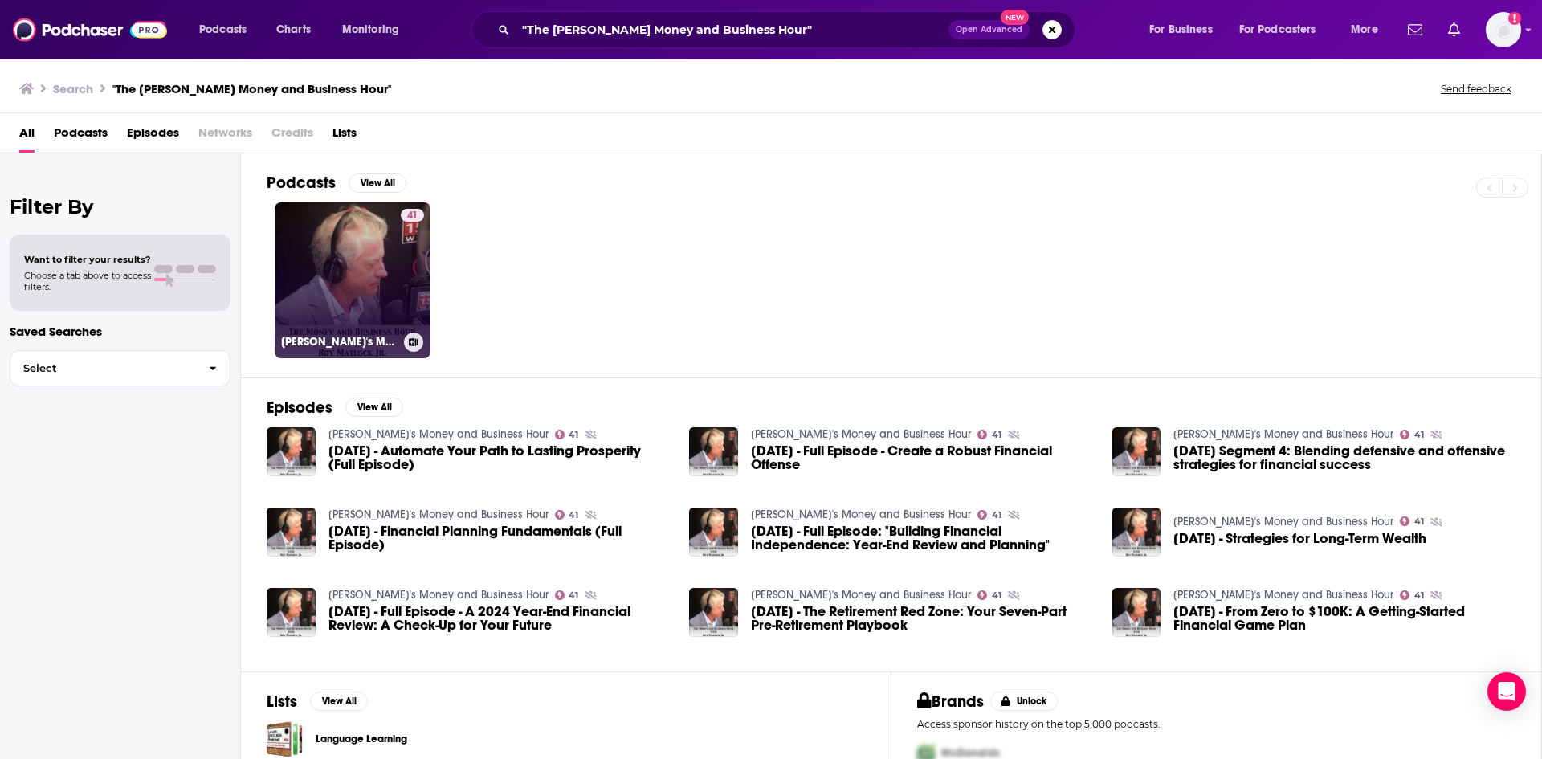
click at [321, 273] on link "41 Roy Matlock Jr.'s Money and Business Hour" at bounding box center [353, 280] width 156 height 156
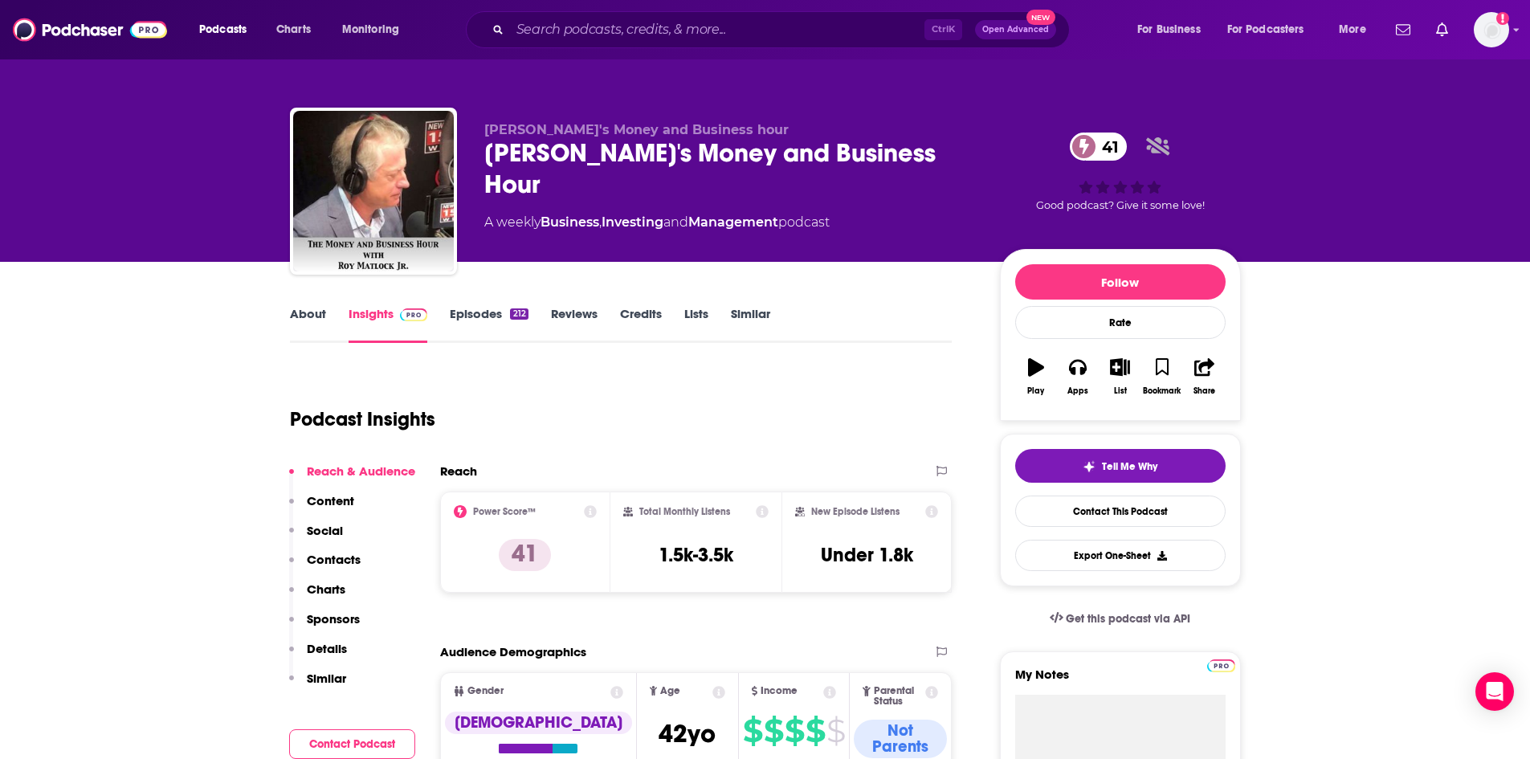
click at [310, 312] on link "About" at bounding box center [308, 324] width 36 height 37
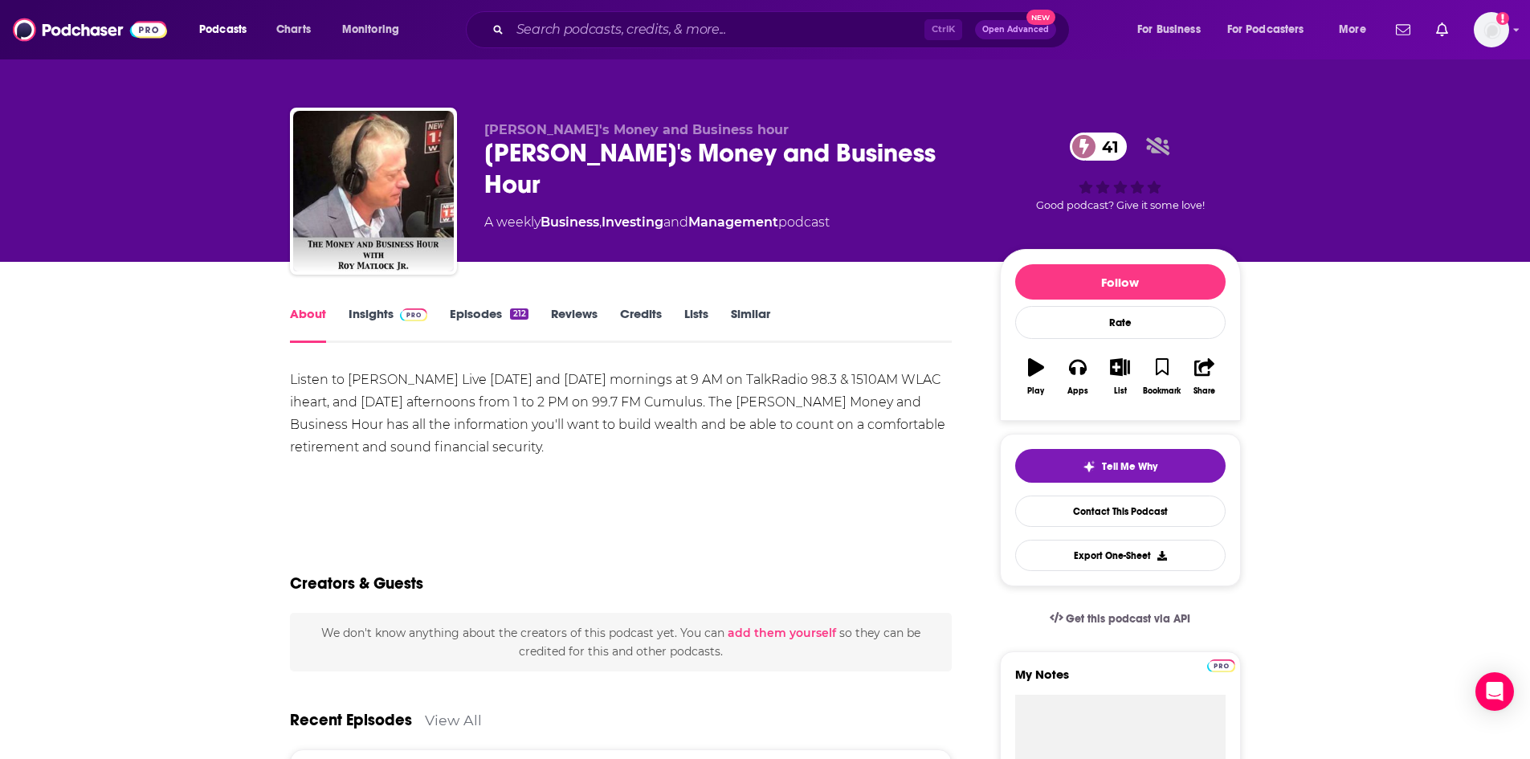
drag, startPoint x: 777, startPoint y: 401, endPoint x: 781, endPoint y: 447, distance: 46.0
click at [781, 447] on div "Listen to Roy Matlock, Jr. Live on Saturday and Sunday mornings at 9 AM on Talk…" at bounding box center [621, 414] width 663 height 90
copy div "The Roy Matlock Jr Money and Business Hour has all the information you'll want …"
click at [709, 38] on input "Search podcasts, credits, & more..." at bounding box center [717, 30] width 414 height 26
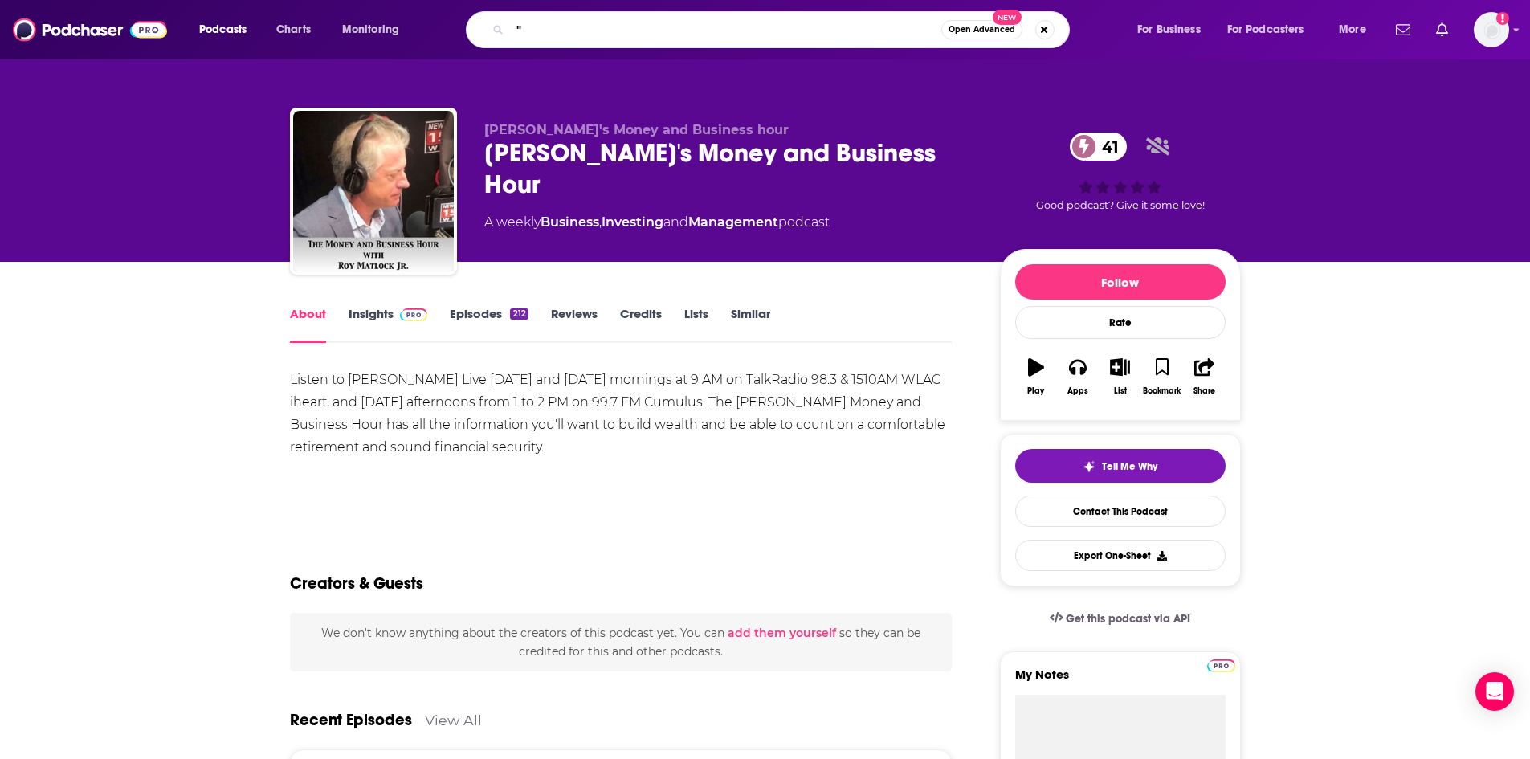
paste input "Do Business Do Life"
type input ""Do Business Do Life""
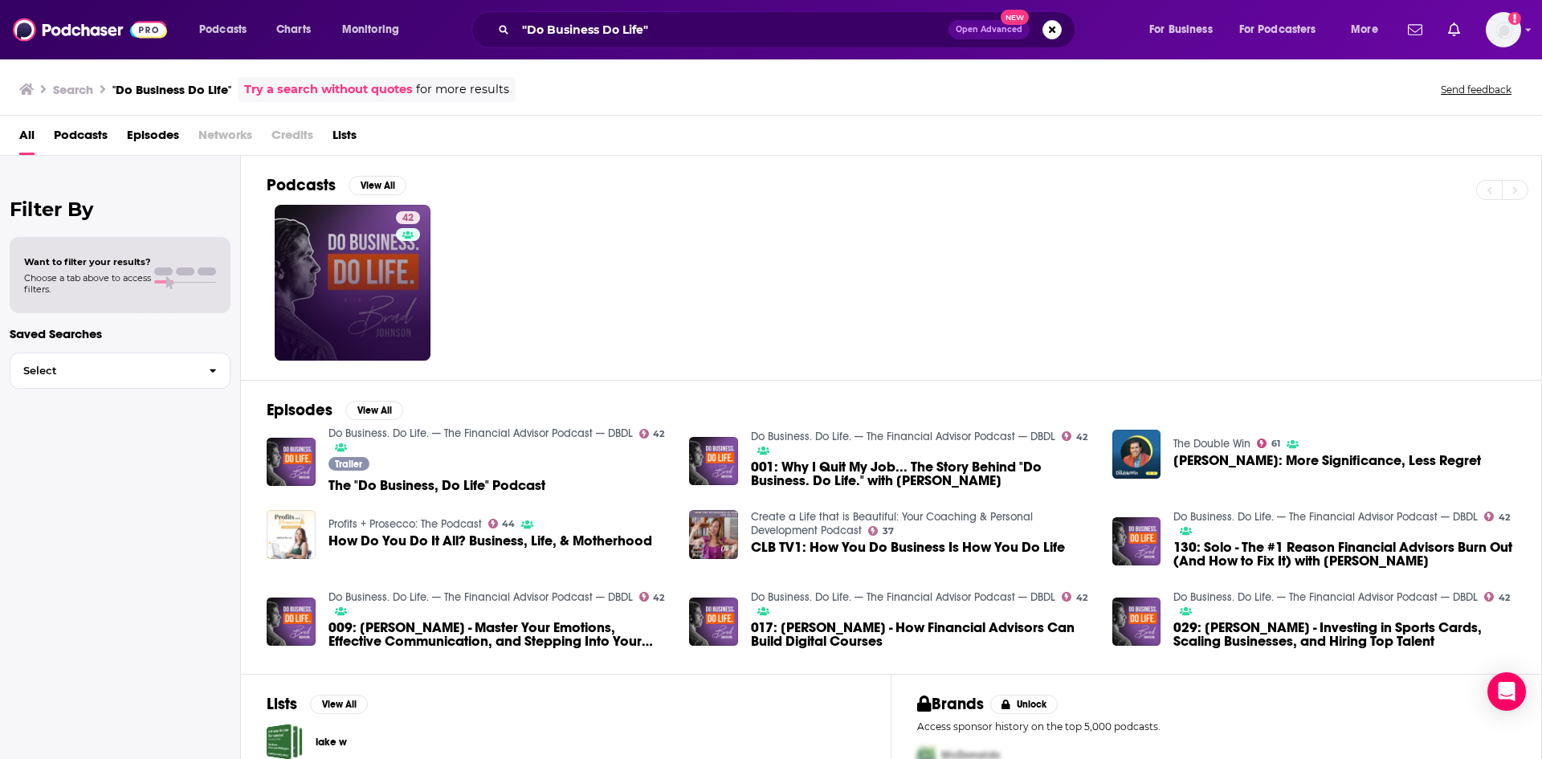
click at [397, 263] on div "42" at bounding box center [410, 282] width 28 height 143
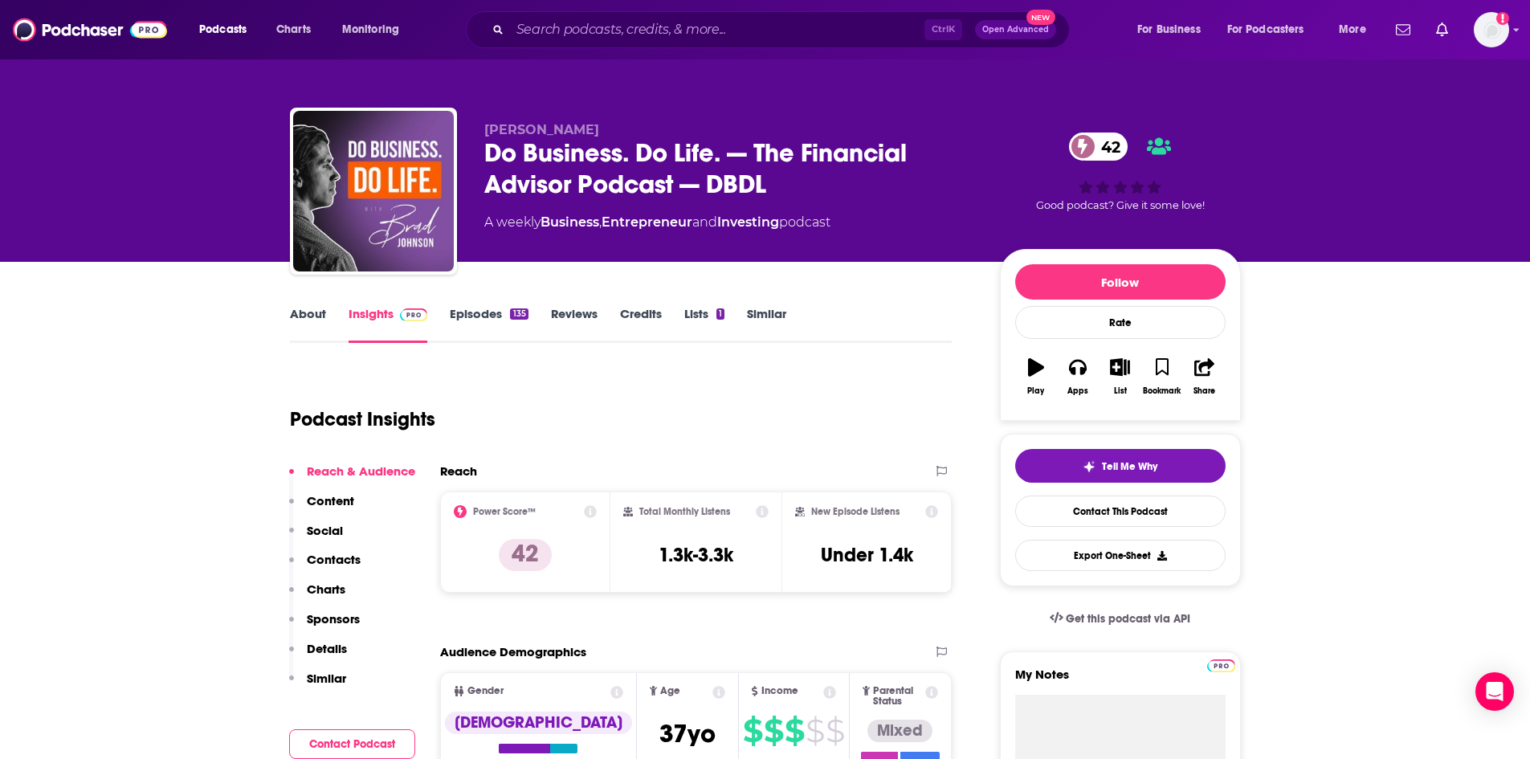
click at [315, 316] on link "About" at bounding box center [308, 324] width 36 height 37
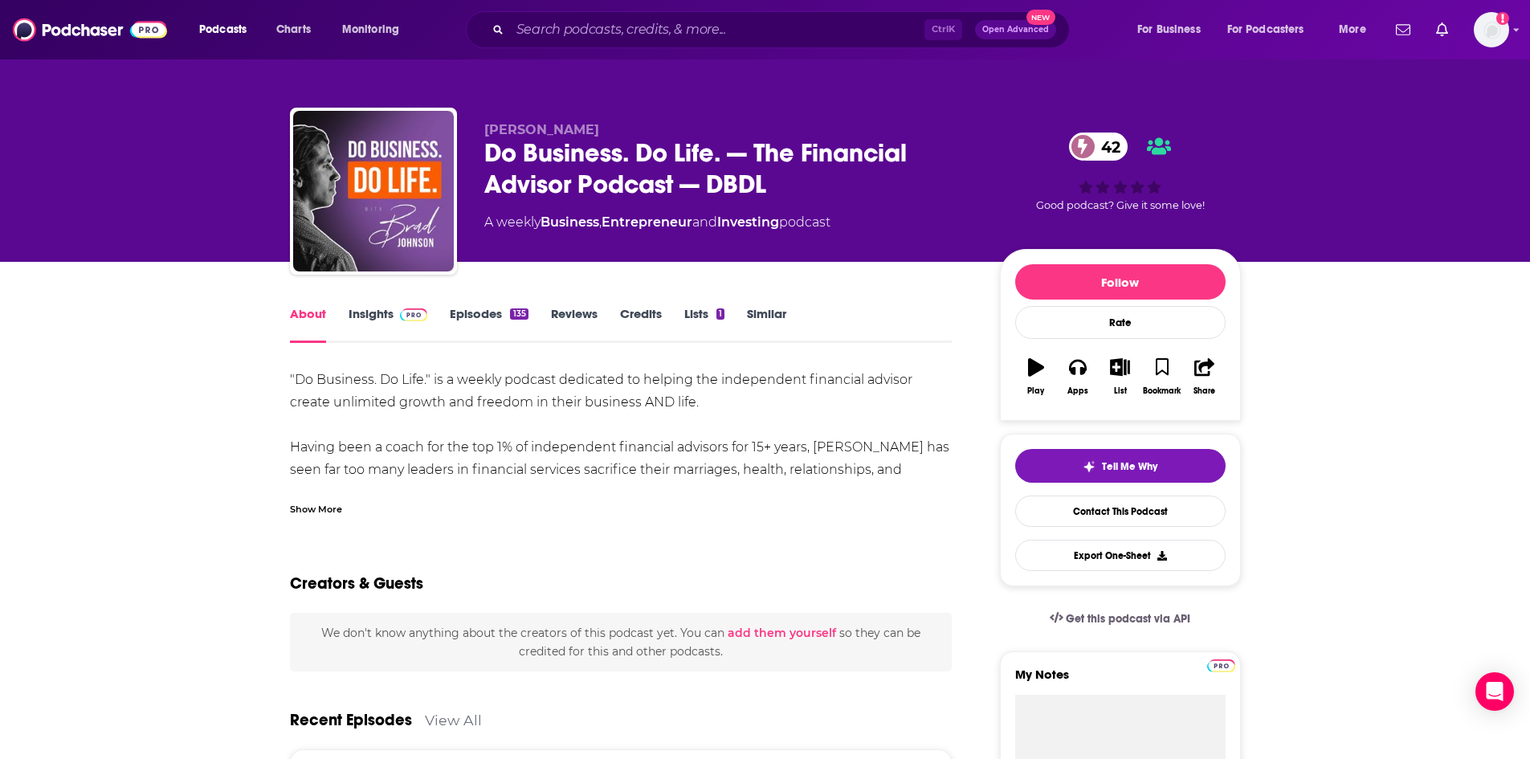
drag, startPoint x: 255, startPoint y: 365, endPoint x: 678, endPoint y: 405, distance: 424.3
copy div ""Do Business. Do Life." is a weekly podcast dedicated to helping the independen…"
click at [766, 35] on input "Search podcasts, credits, & more..." at bounding box center [717, 30] width 414 height 26
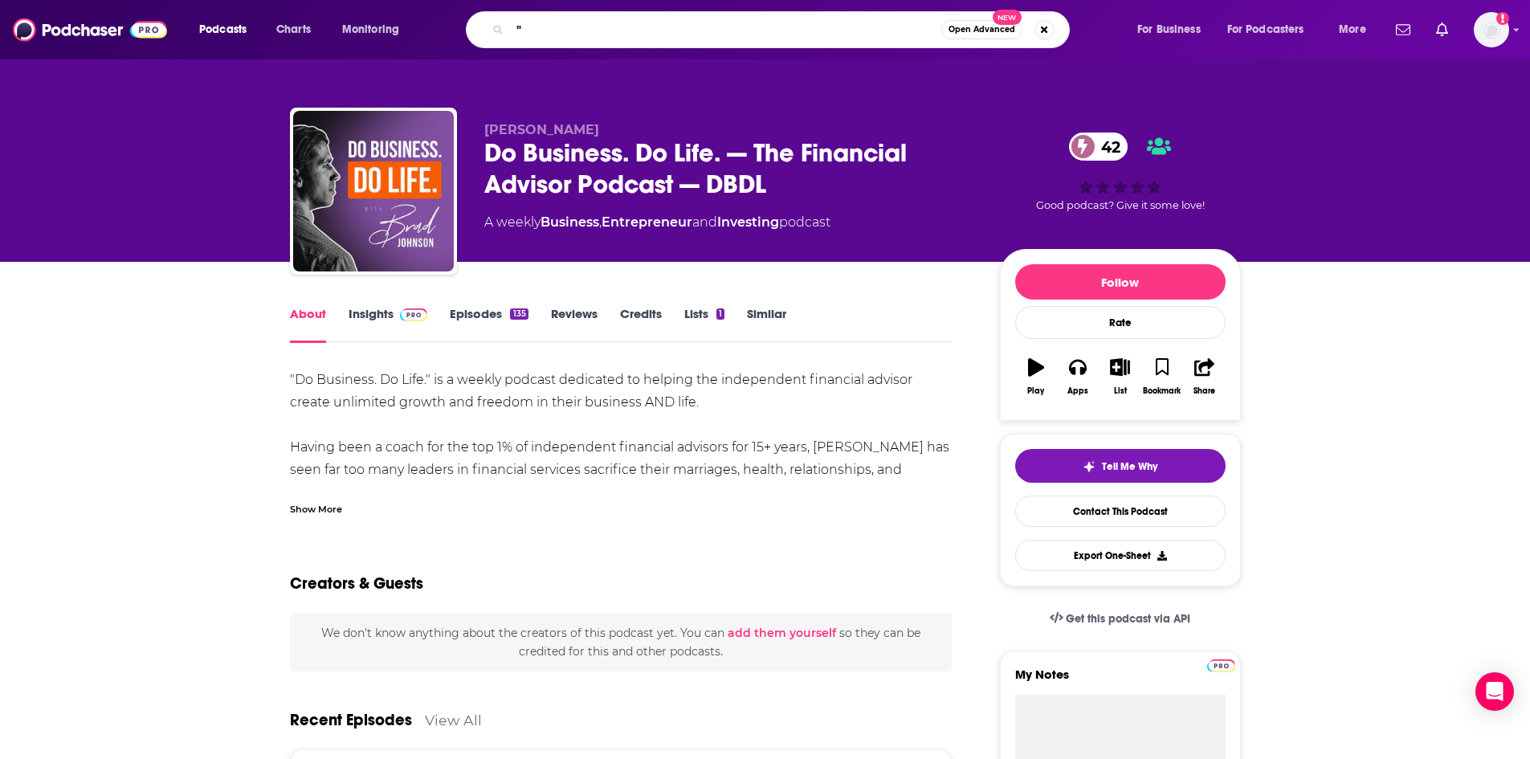
paste input "The Saas CFO"
type input ""The Saas CFO""
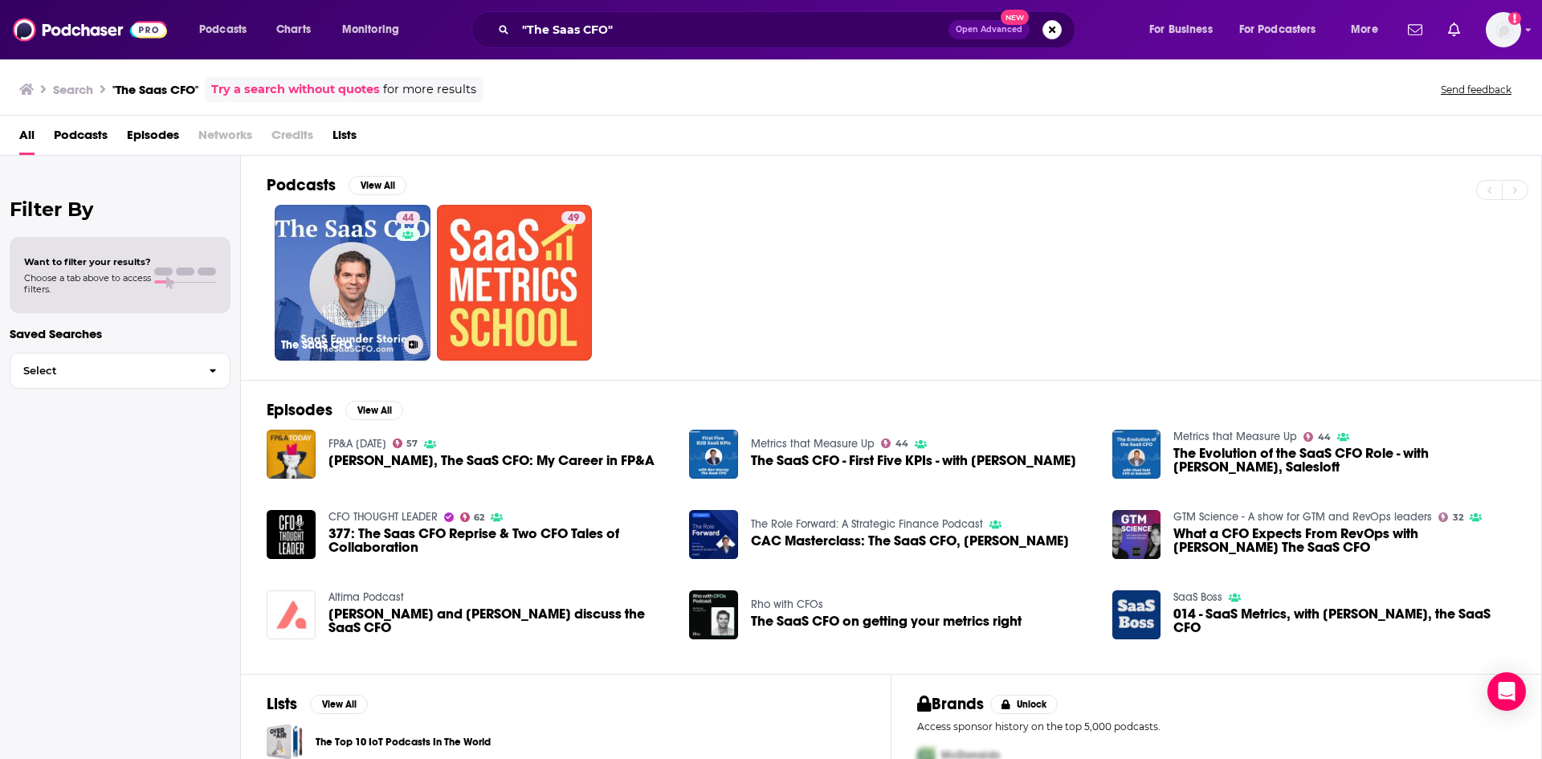
click at [383, 260] on link "44 The SaaS CFO" at bounding box center [353, 283] width 156 height 156
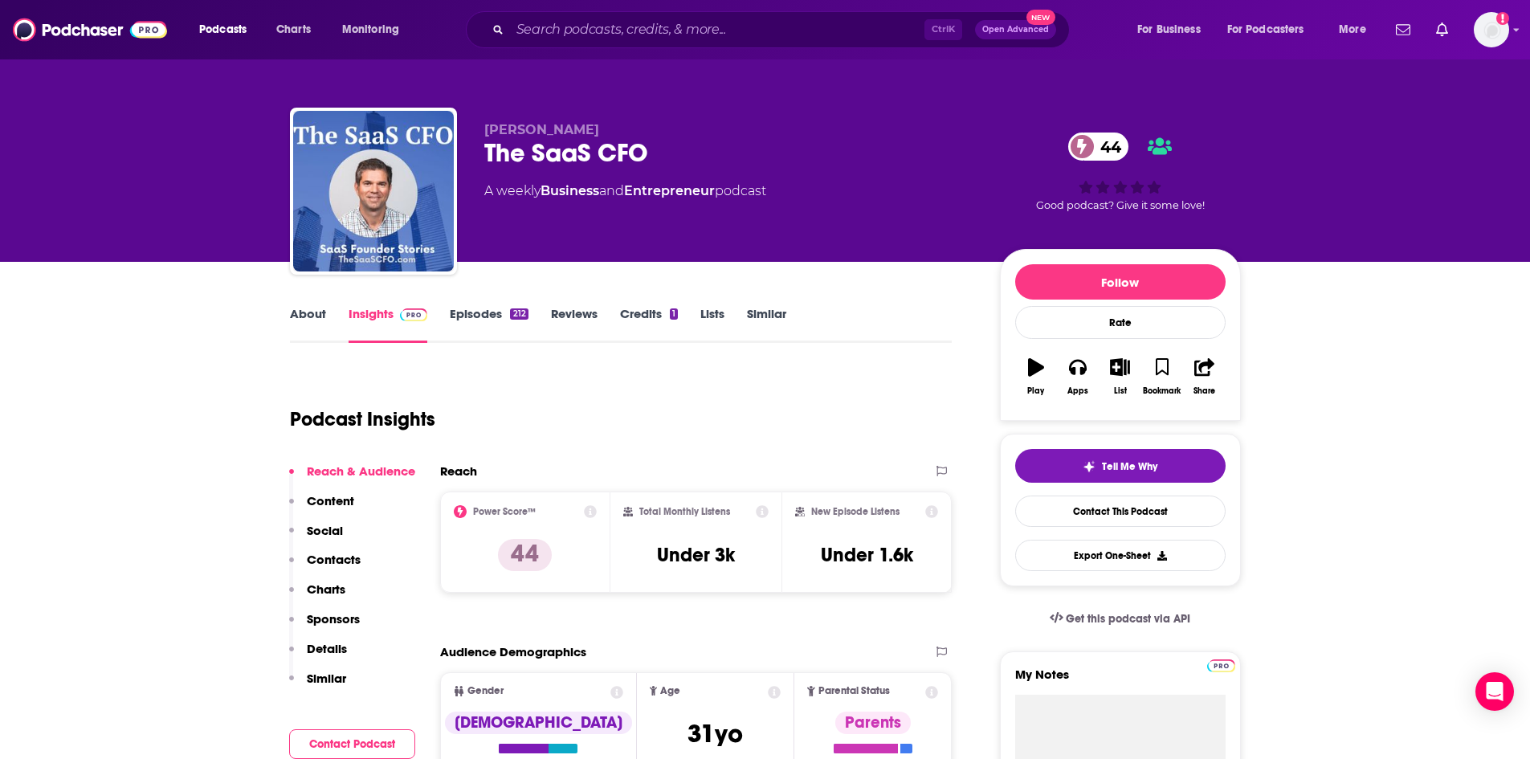
click at [302, 315] on link "About" at bounding box center [308, 324] width 36 height 37
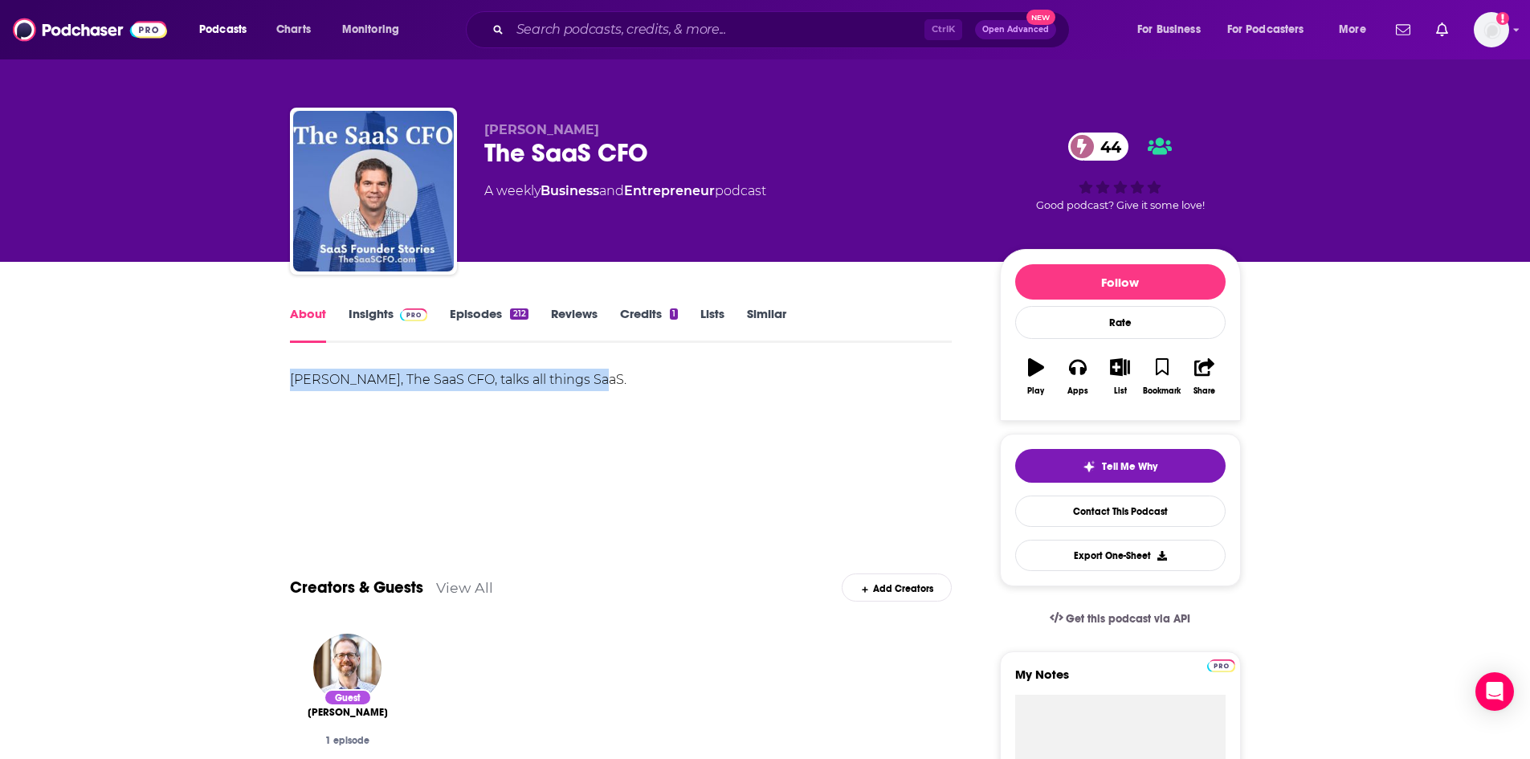
drag, startPoint x: 271, startPoint y: 373, endPoint x: 601, endPoint y: 372, distance: 330.1
copy div "Ben Murray, The SaaS CFO, talks all things SaaS."
click at [734, 36] on input "Search podcasts, credits, & more..." at bounding box center [717, 30] width 414 height 26
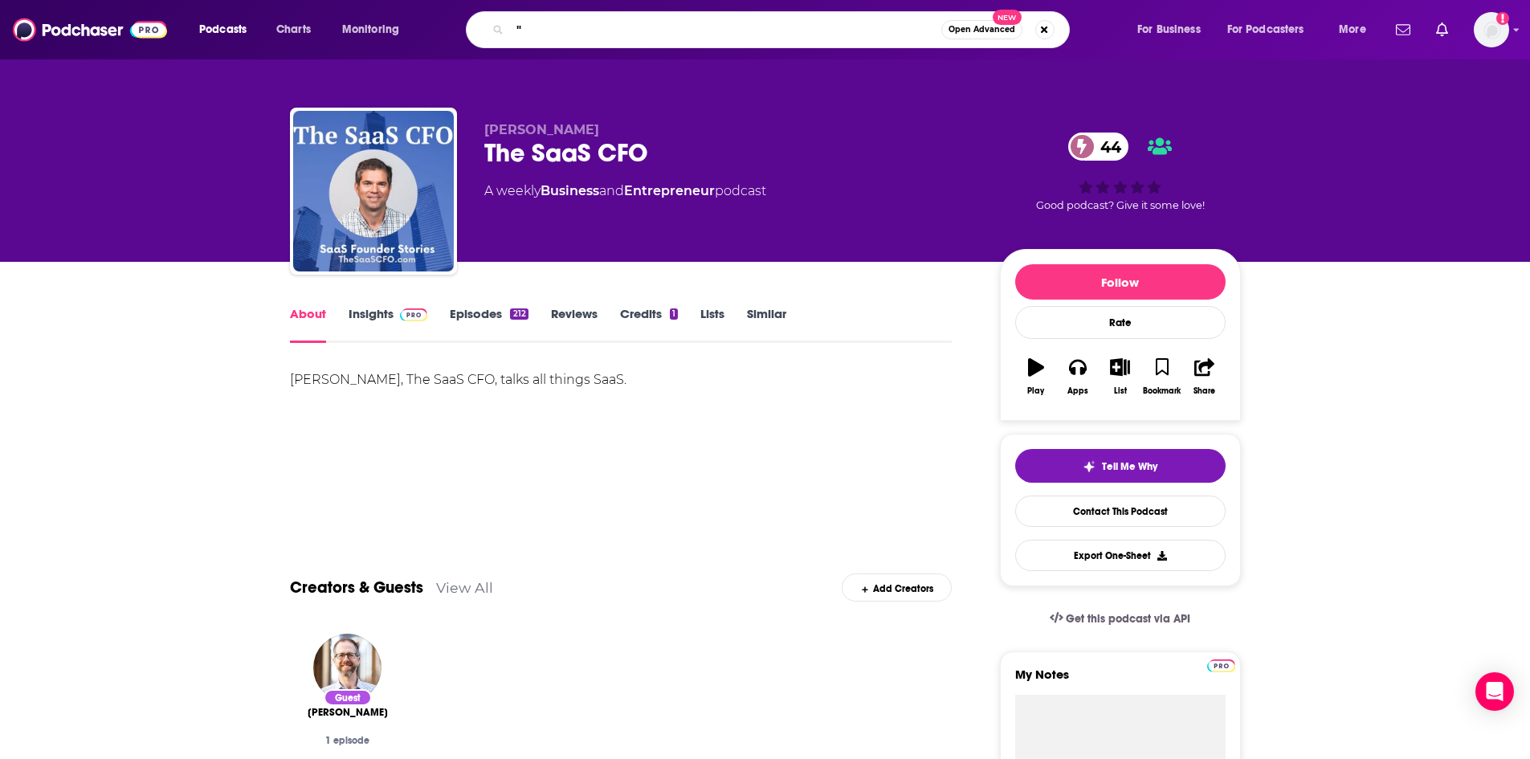
paste input "Legends N Leaders"
type input ""Legends N Leaders""
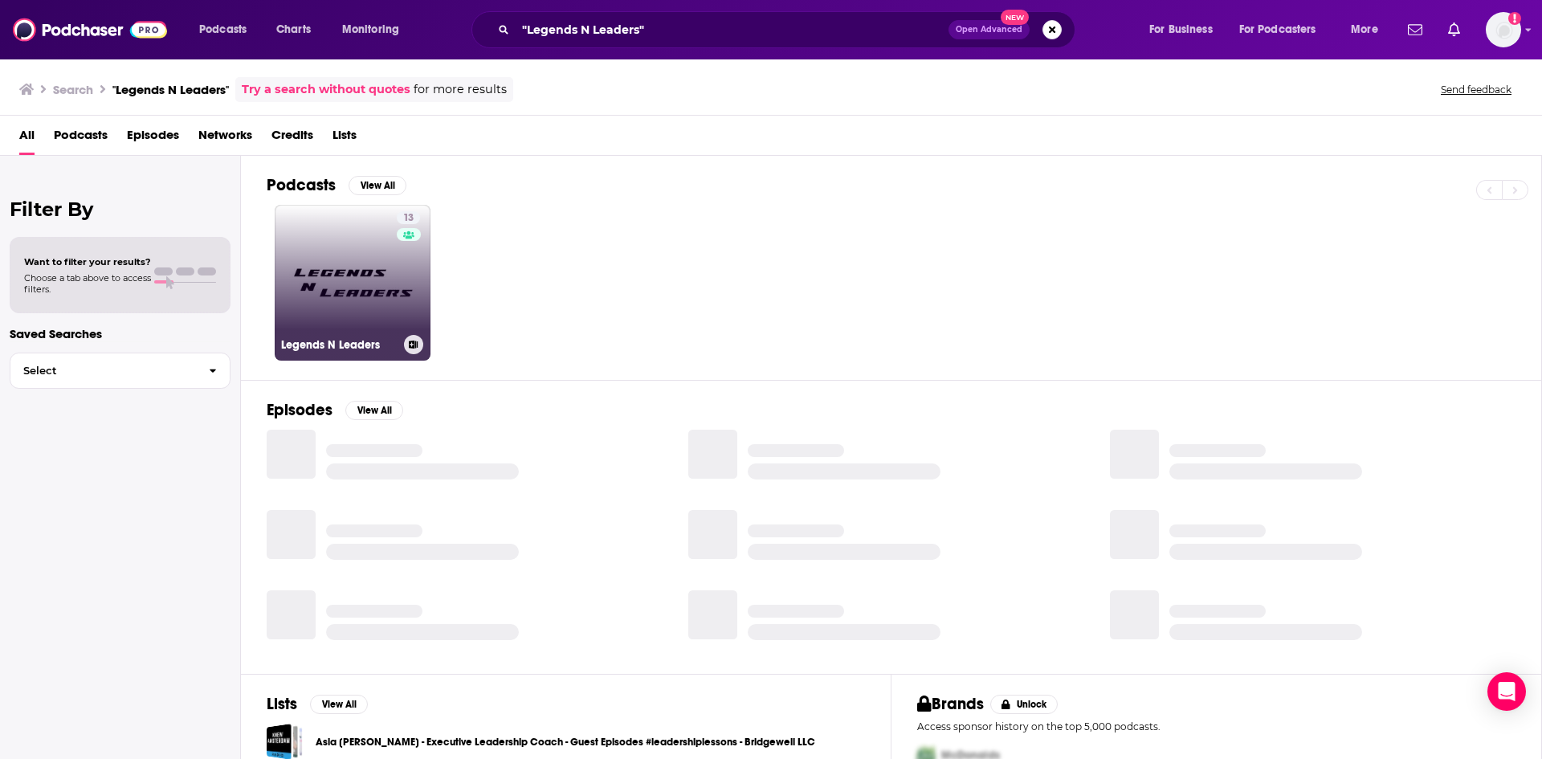
click at [367, 261] on link "13 Legends N Leaders" at bounding box center [353, 283] width 156 height 156
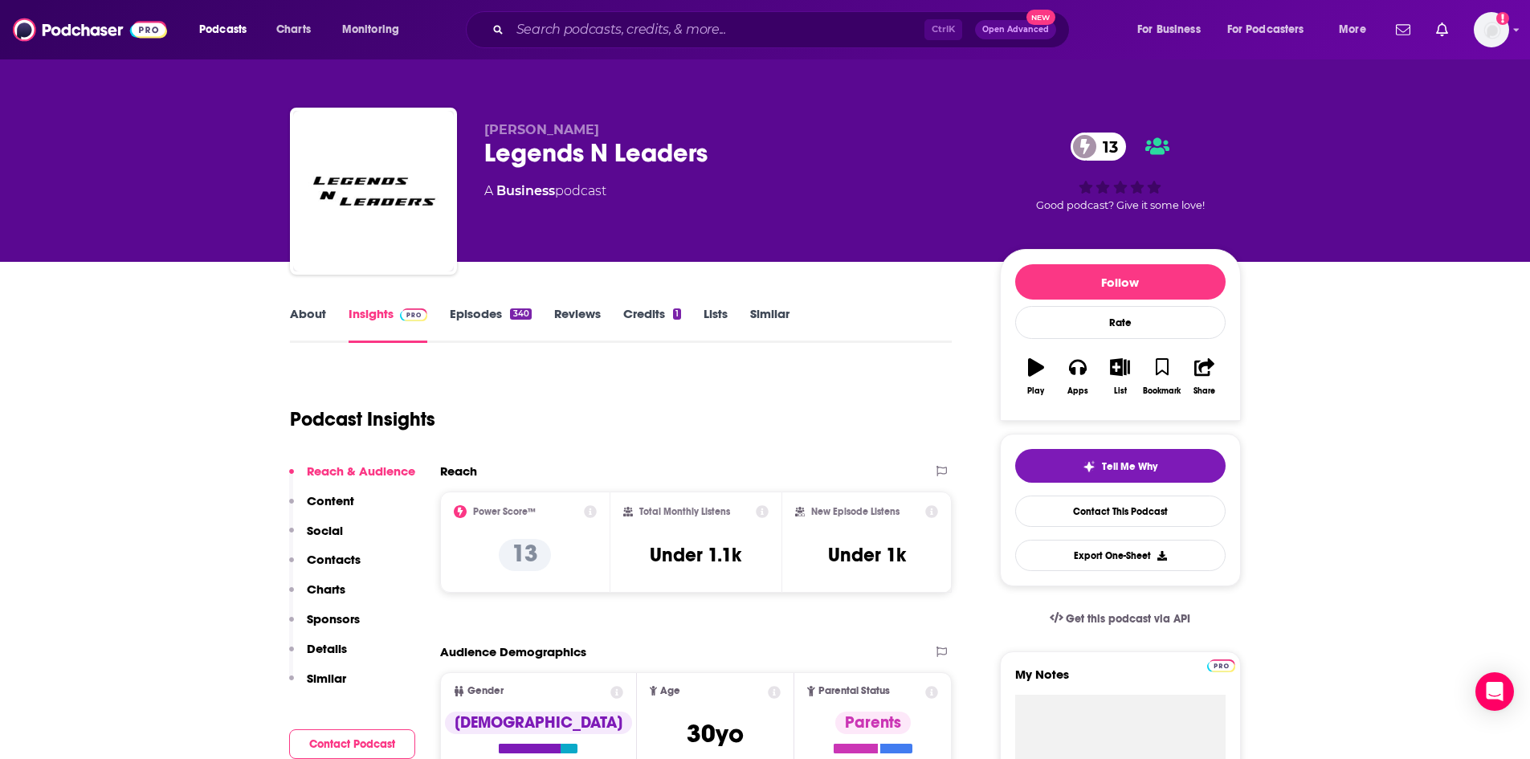
click at [308, 311] on link "About" at bounding box center [308, 324] width 36 height 37
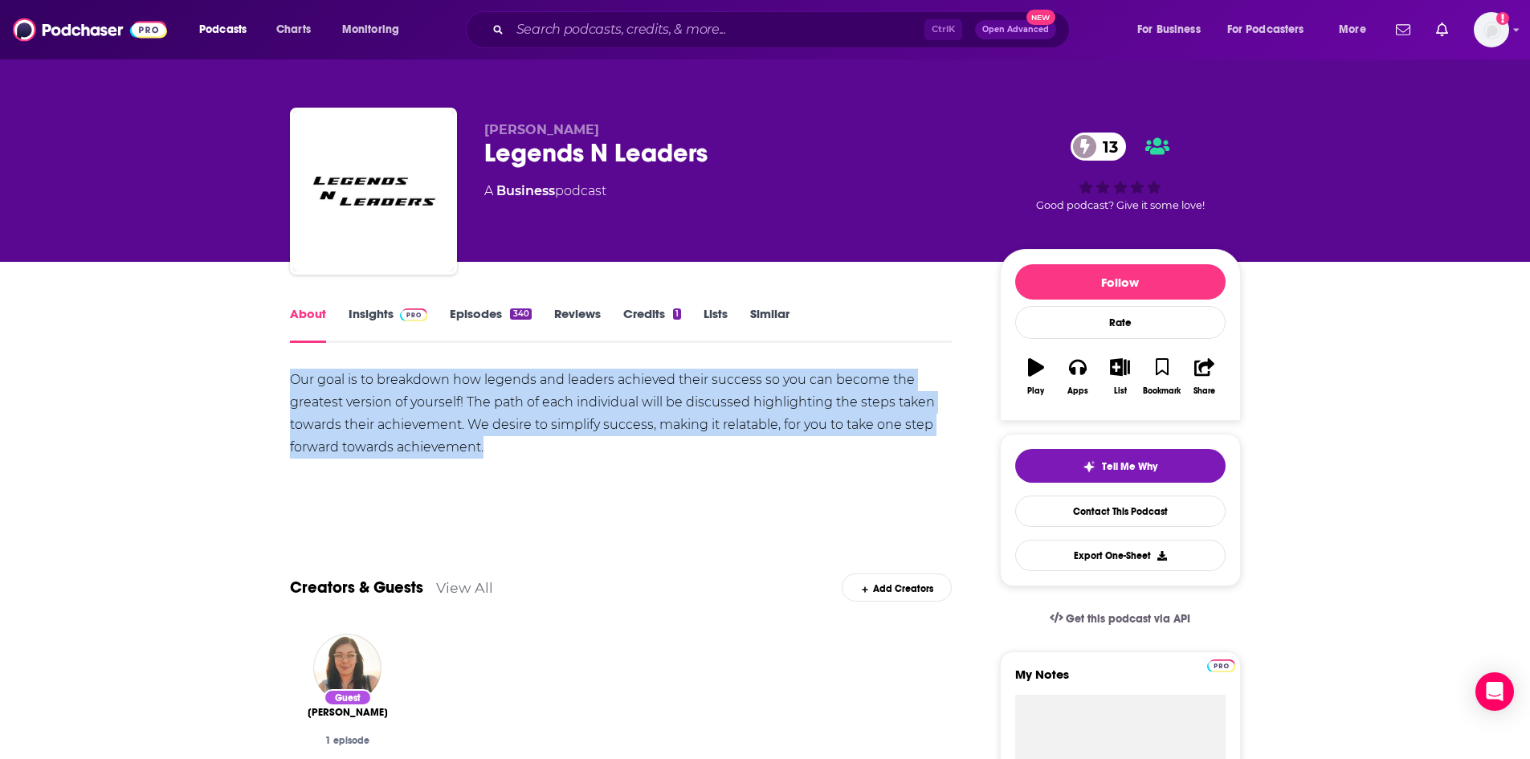
drag, startPoint x: 266, startPoint y: 372, endPoint x: 499, endPoint y: 437, distance: 241.8
copy div "Our goal is to breakdown how legends and leaders achieved their success so you …"
